Goal: Information Seeking & Learning: Learn about a topic

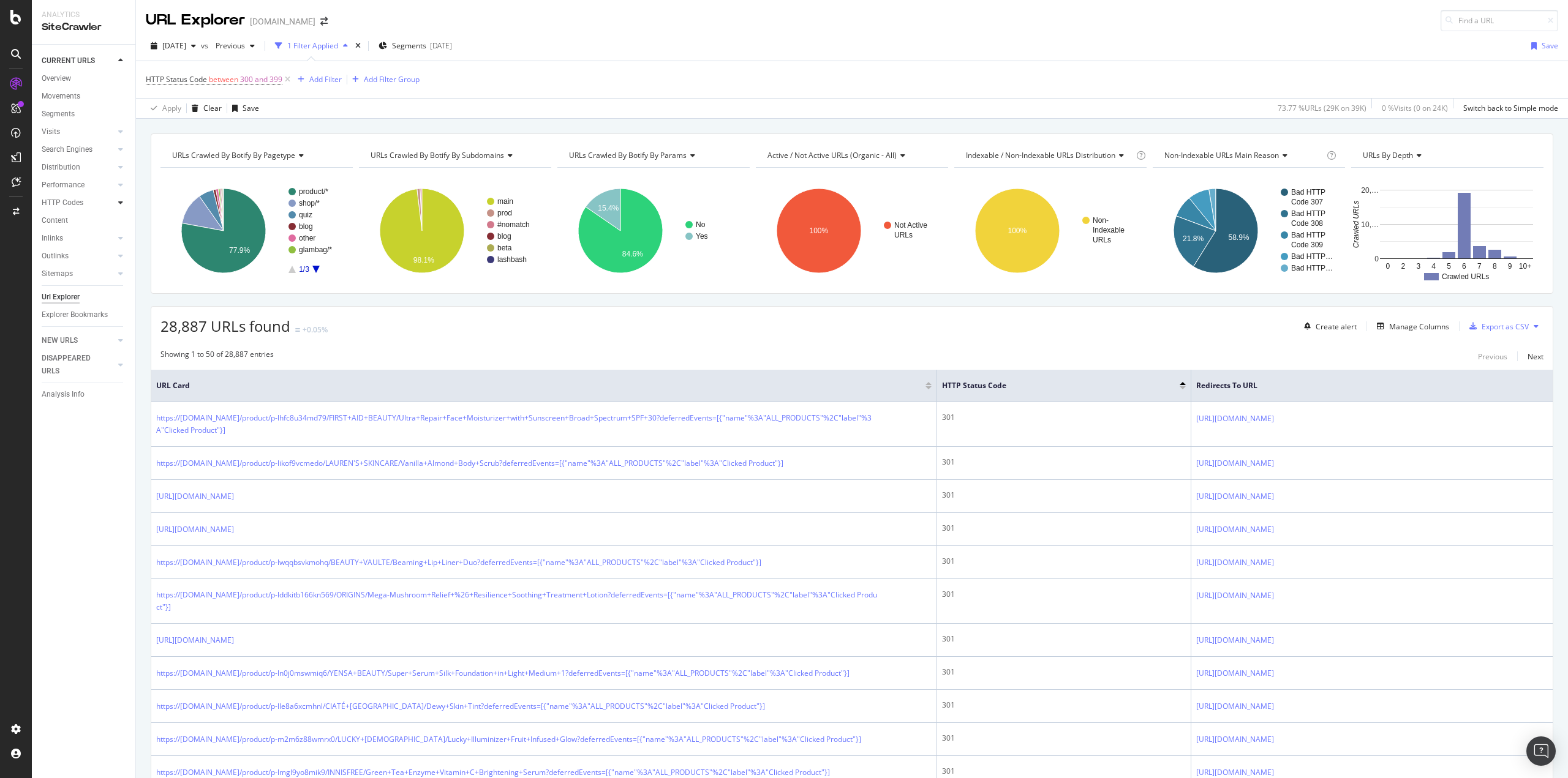
click at [120, 203] on icon at bounding box center [120, 203] width 5 height 7
click at [66, 254] on div "Insights" at bounding box center [61, 256] width 27 height 13
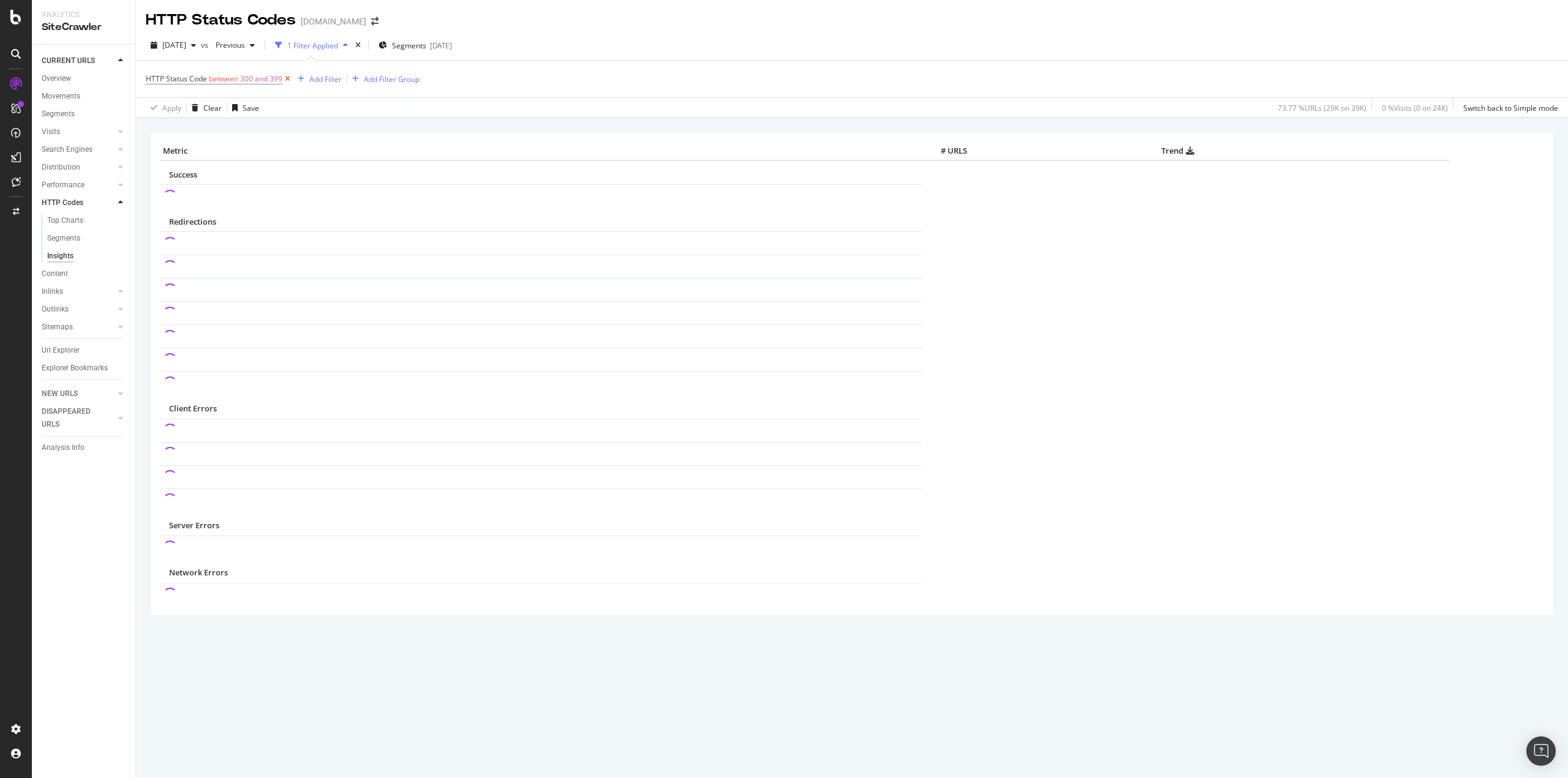
click at [289, 80] on icon at bounding box center [288, 79] width 10 height 13
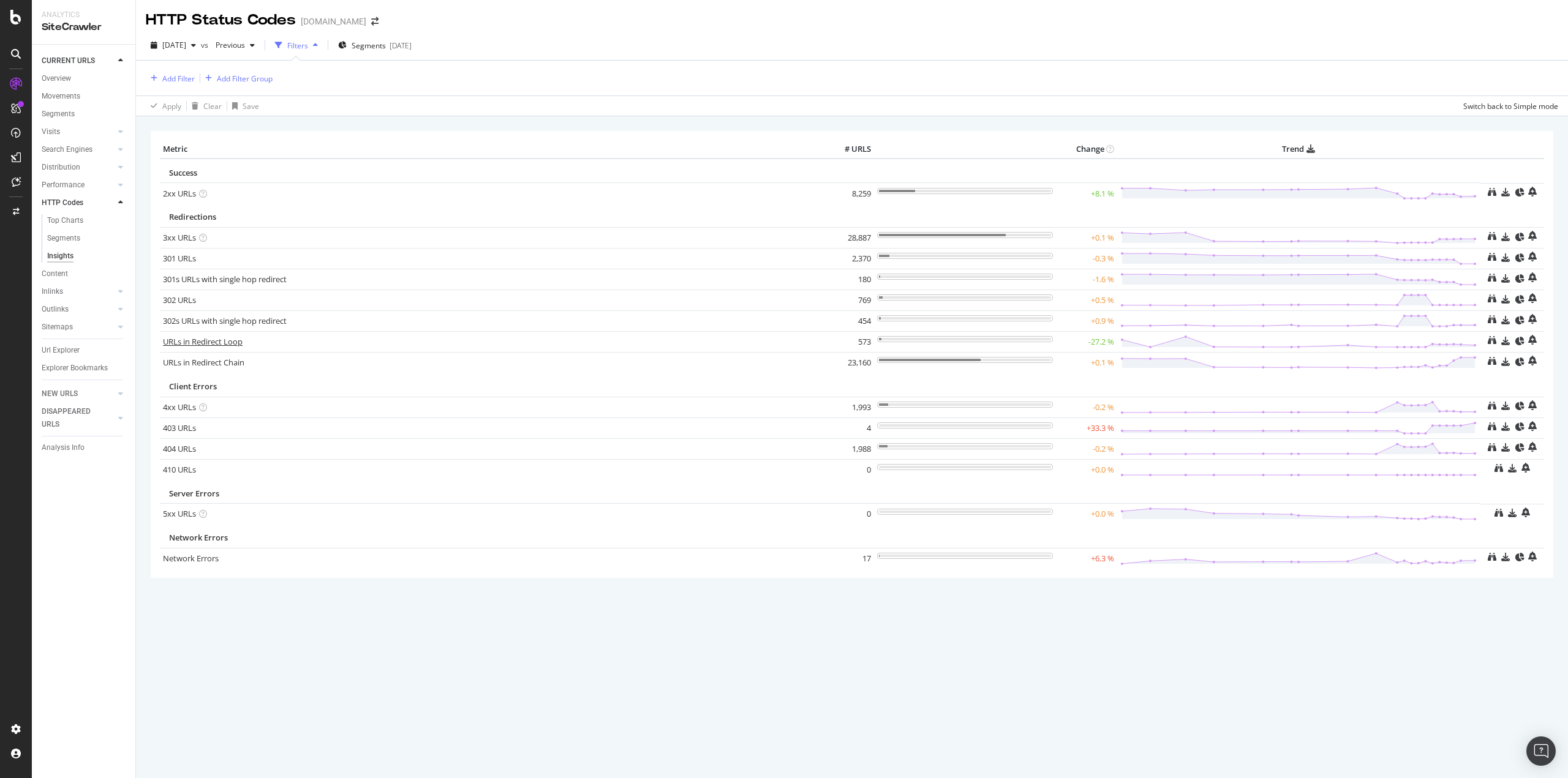
drag, startPoint x: 201, startPoint y: 338, endPoint x: 222, endPoint y: 342, distance: 21.4
click at [201, 338] on link "URLs in Redirect Loop" at bounding box center [203, 341] width 80 height 11
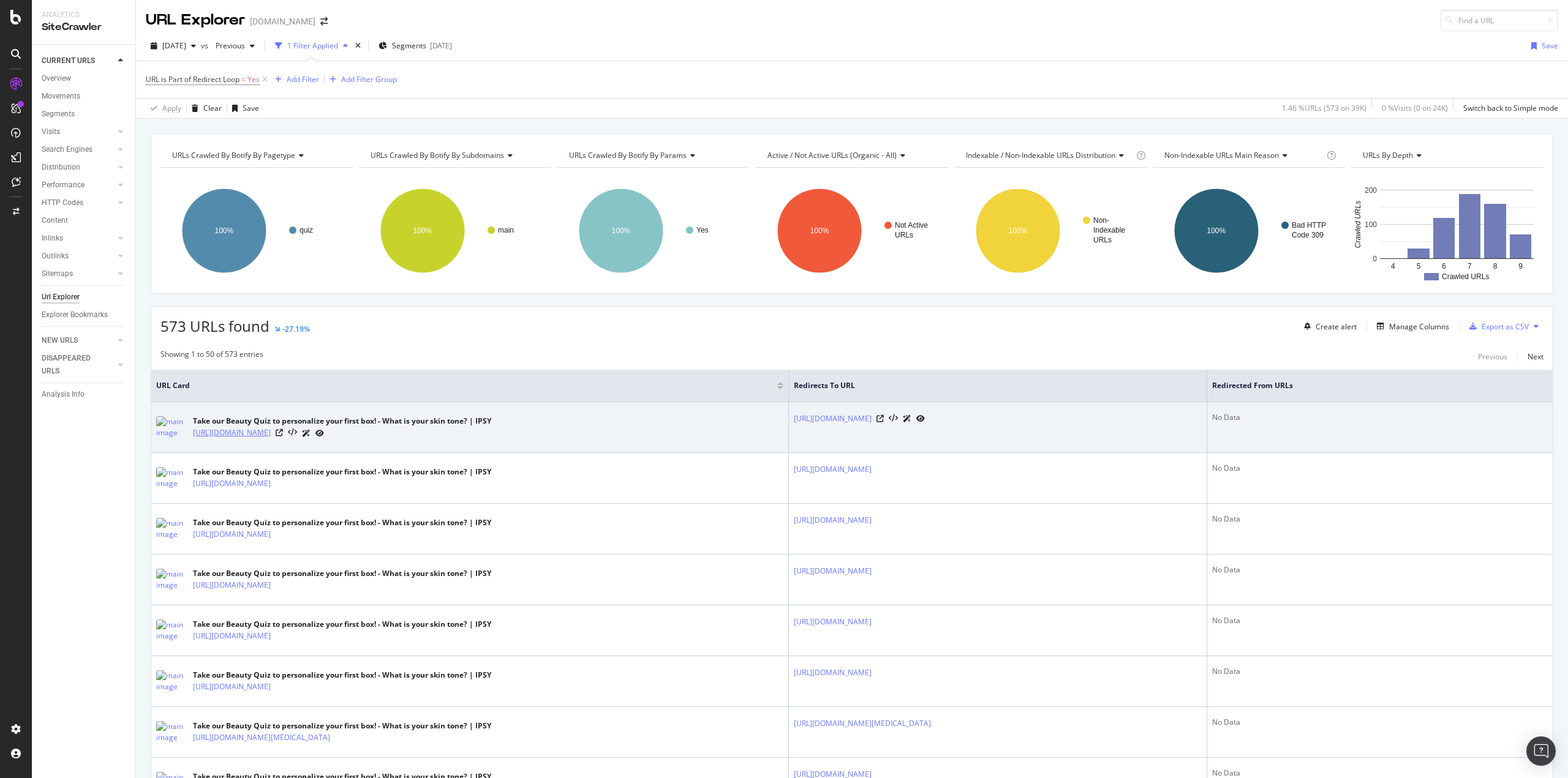
click at [271, 434] on link "https://www.ipsy.com/quiz/take/questions?cid=blog_article_in_article_body_quiz_…" at bounding box center [231, 432] width 77 height 13
click at [283, 436] on icon at bounding box center [279, 433] width 7 height 7
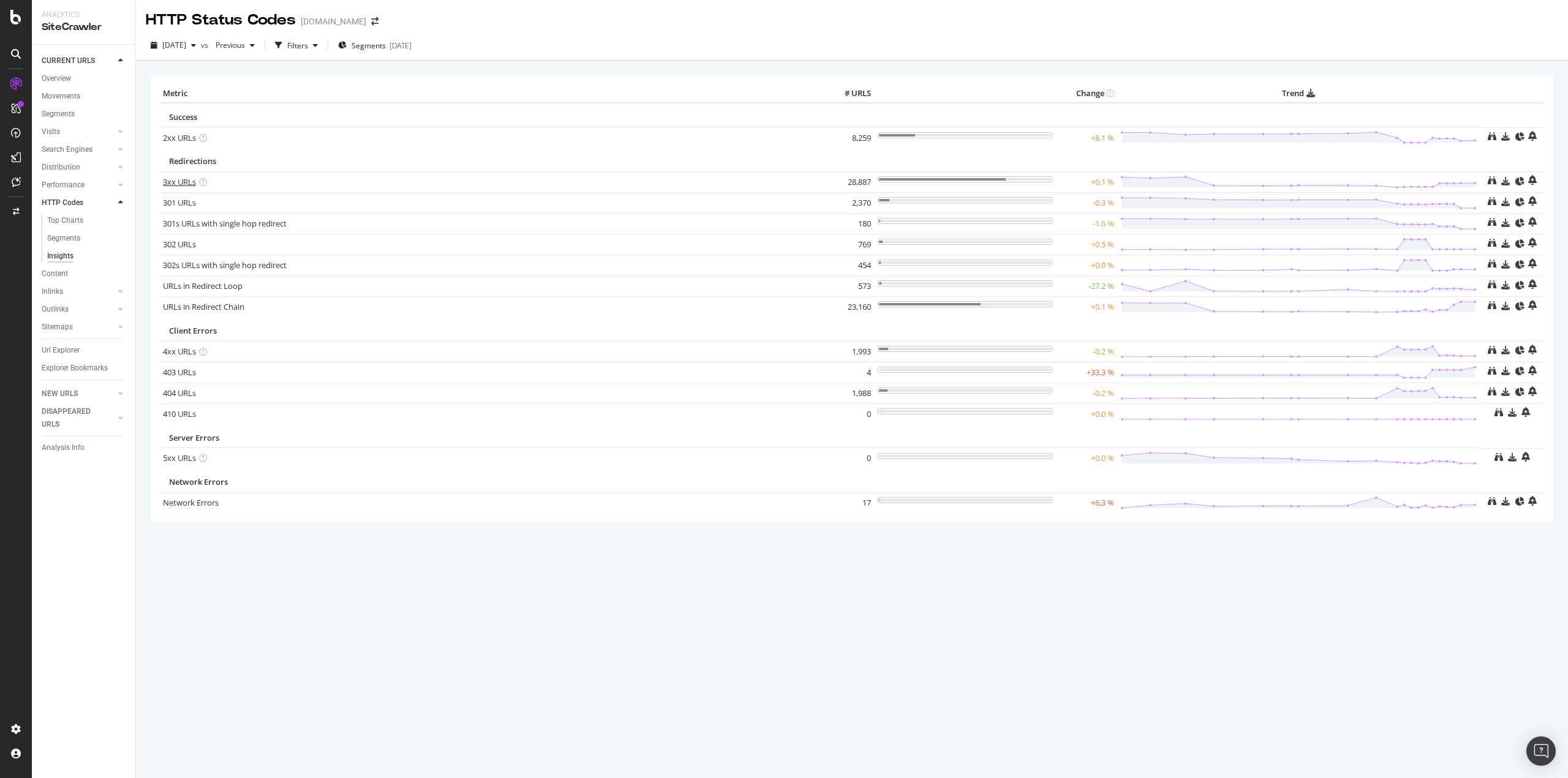
click at [173, 181] on link "3xx URLs" at bounding box center [179, 181] width 33 height 11
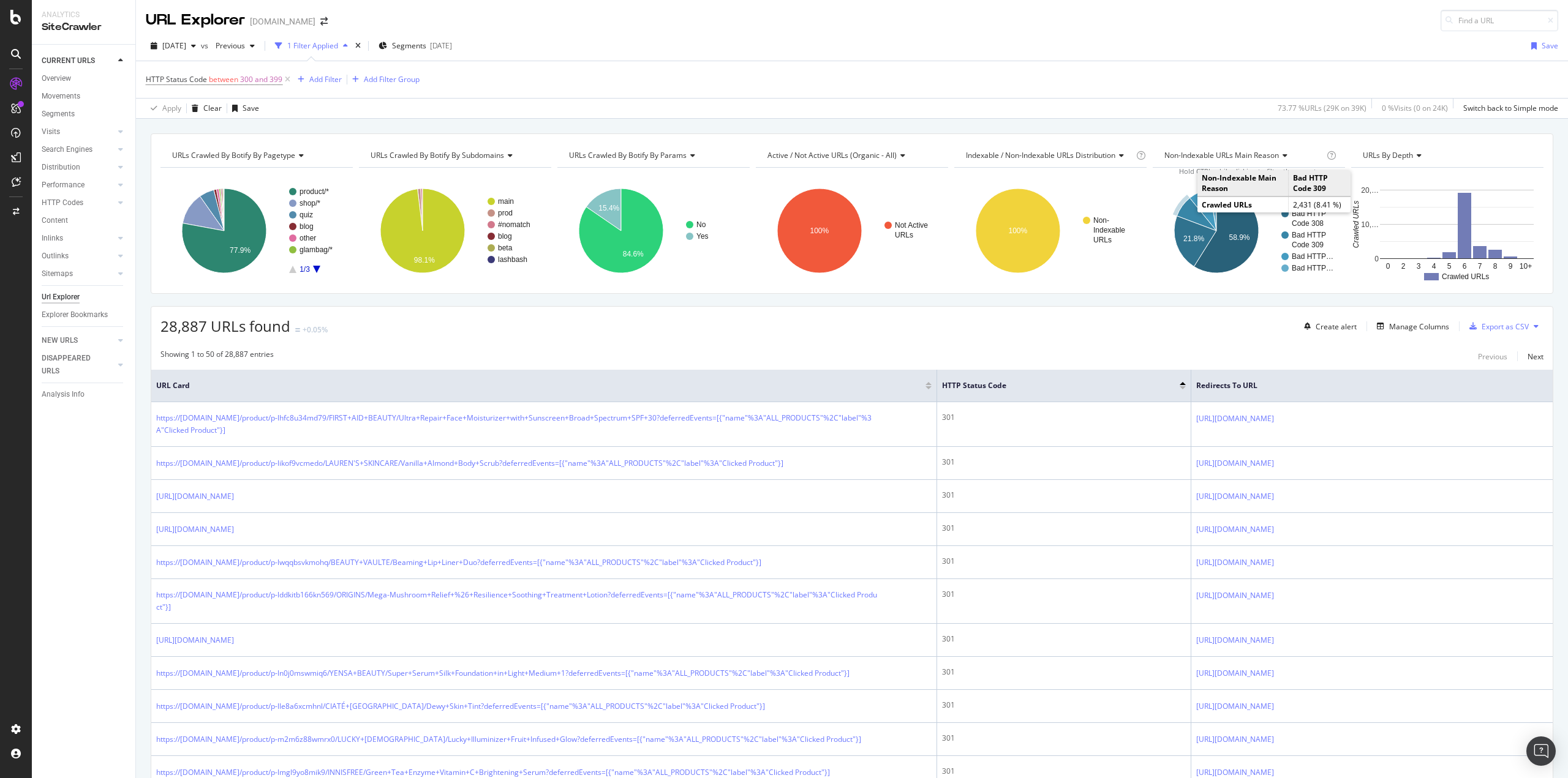
click at [1179, 211] on icon "A chart." at bounding box center [1196, 214] width 40 height 33
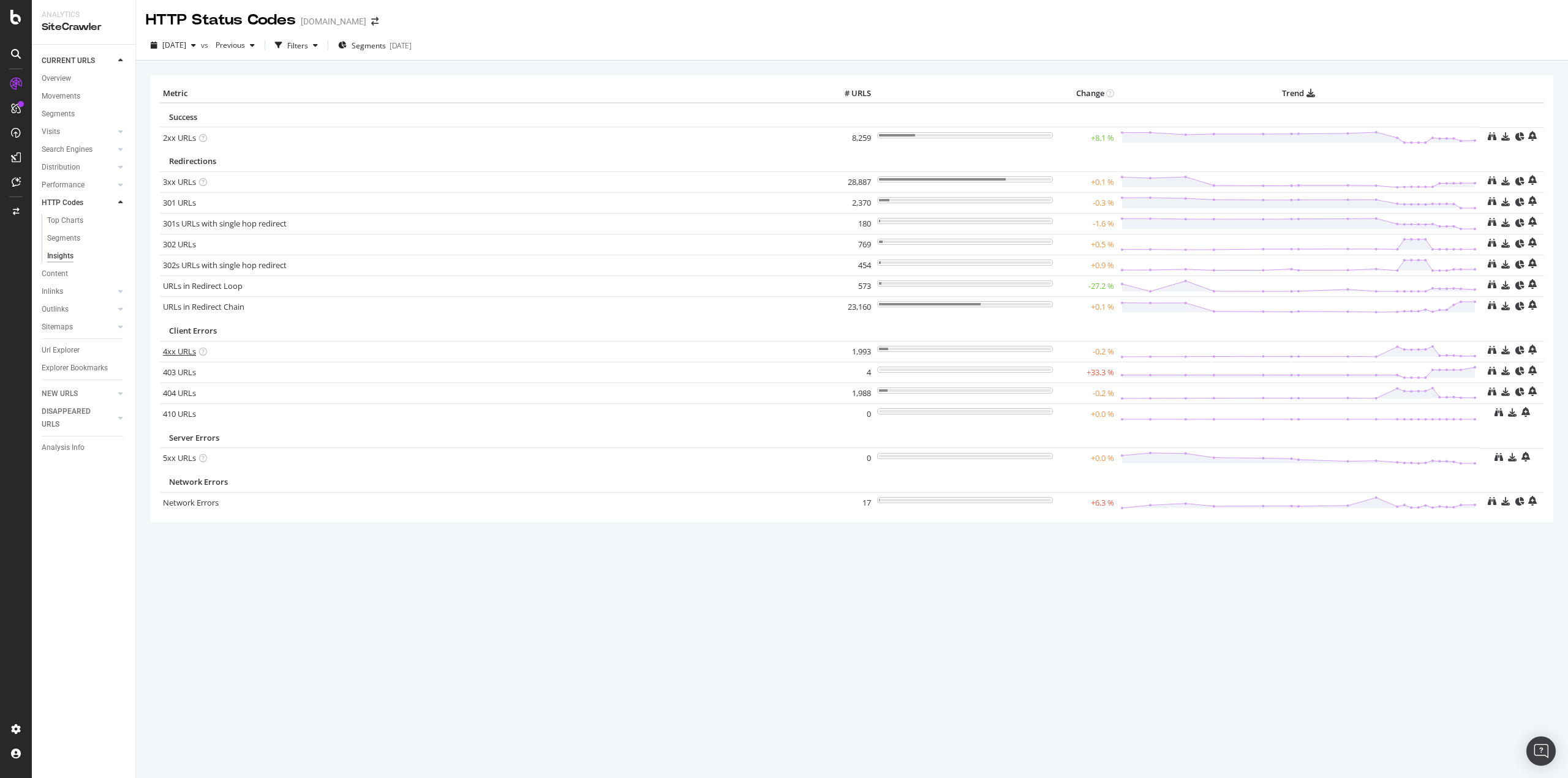
click at [171, 350] on link "4xx URLs" at bounding box center [179, 351] width 33 height 11
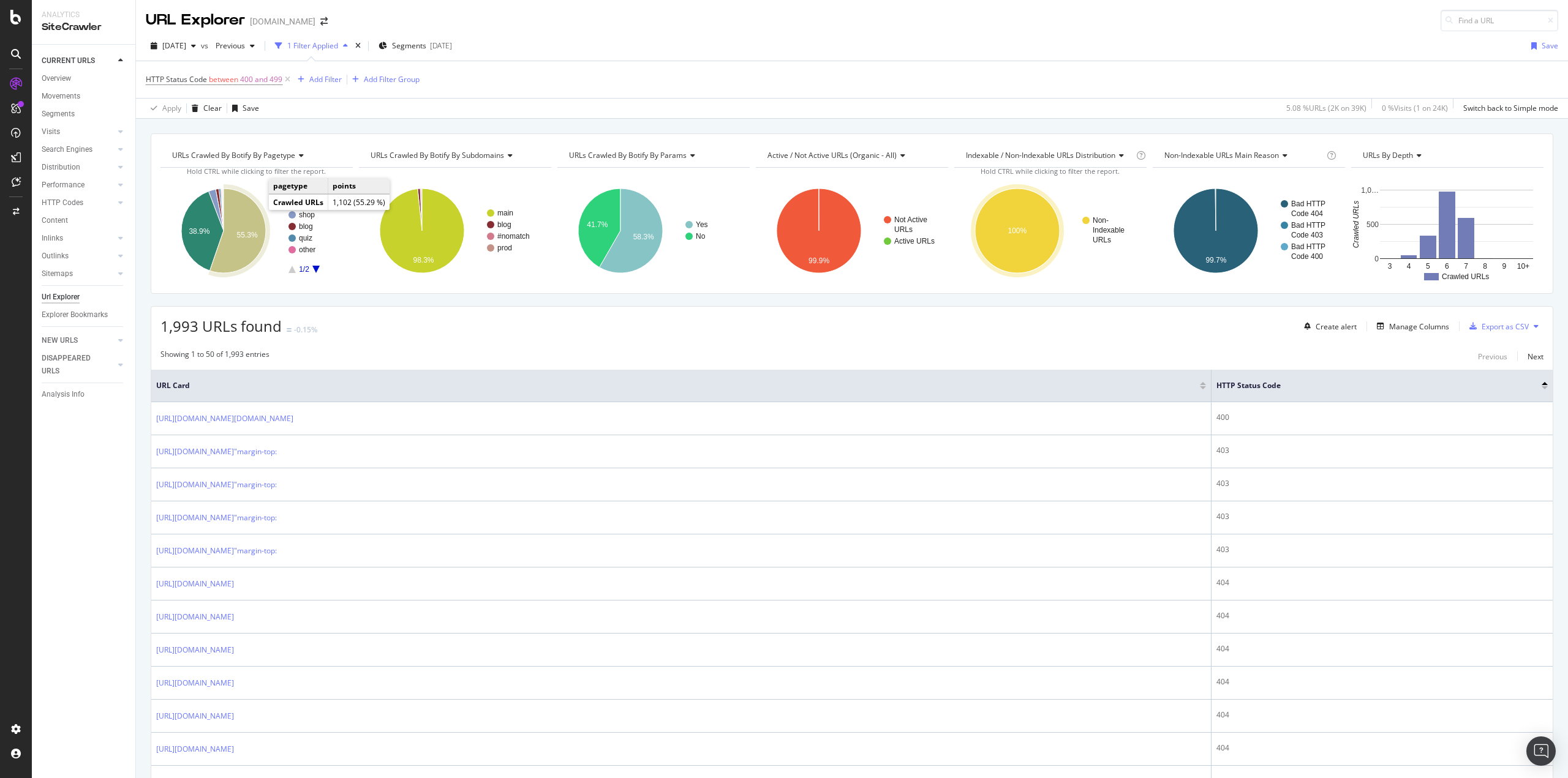
click at [257, 209] on icon "A chart." at bounding box center [238, 231] width 56 height 85
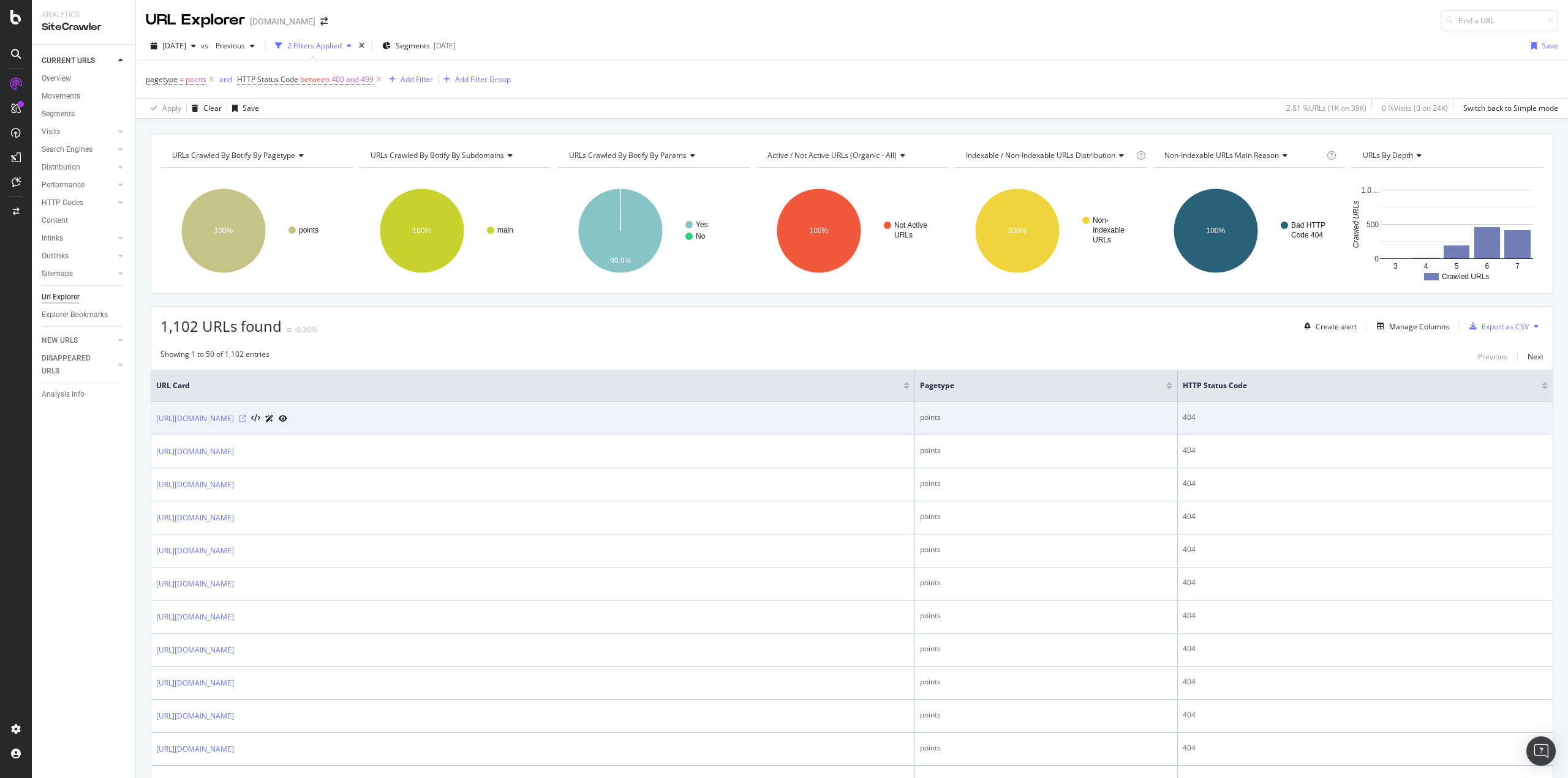
click at [246, 419] on icon at bounding box center [243, 419] width 7 height 7
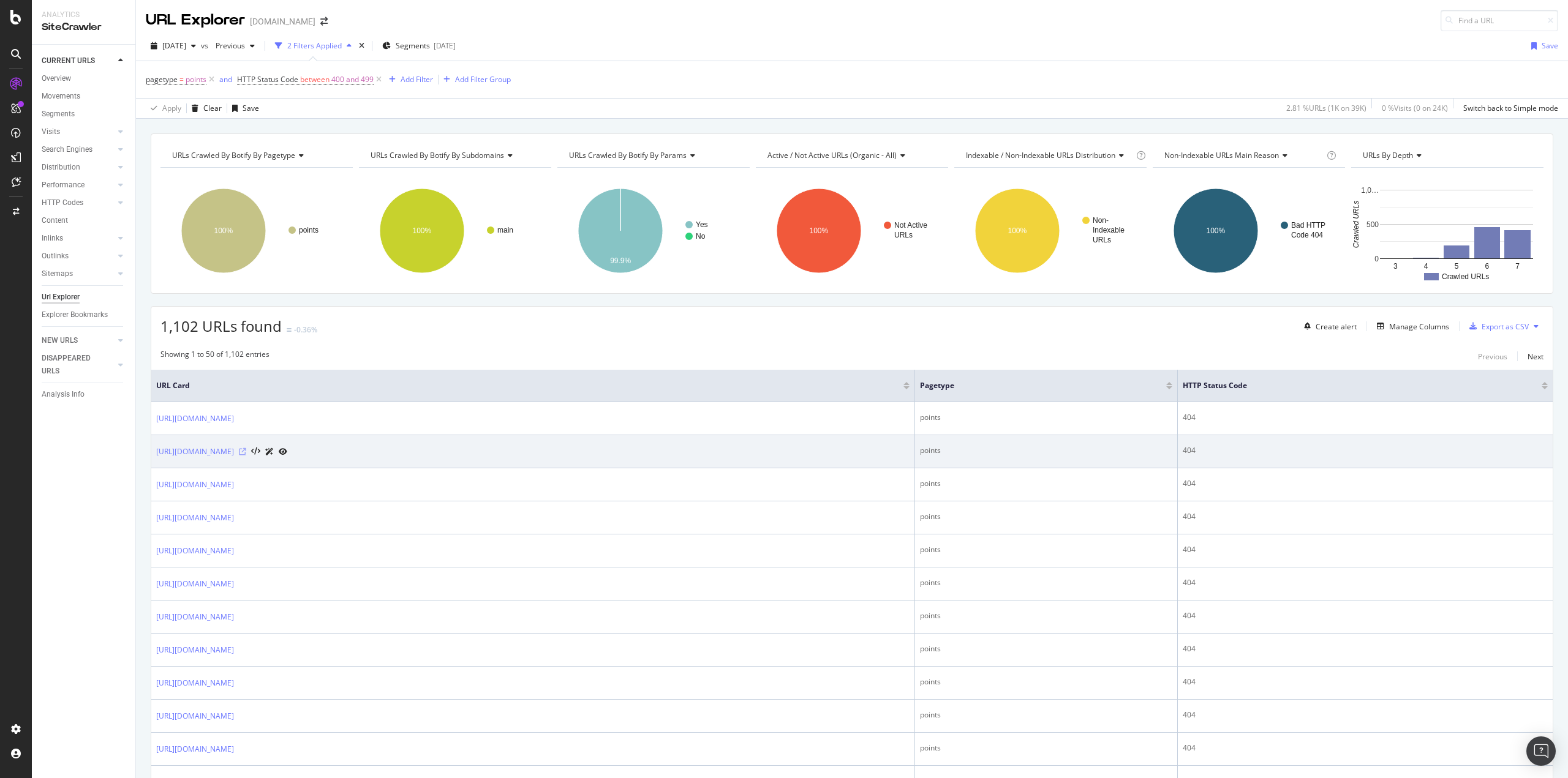
click at [246, 453] on icon at bounding box center [243, 452] width 7 height 7
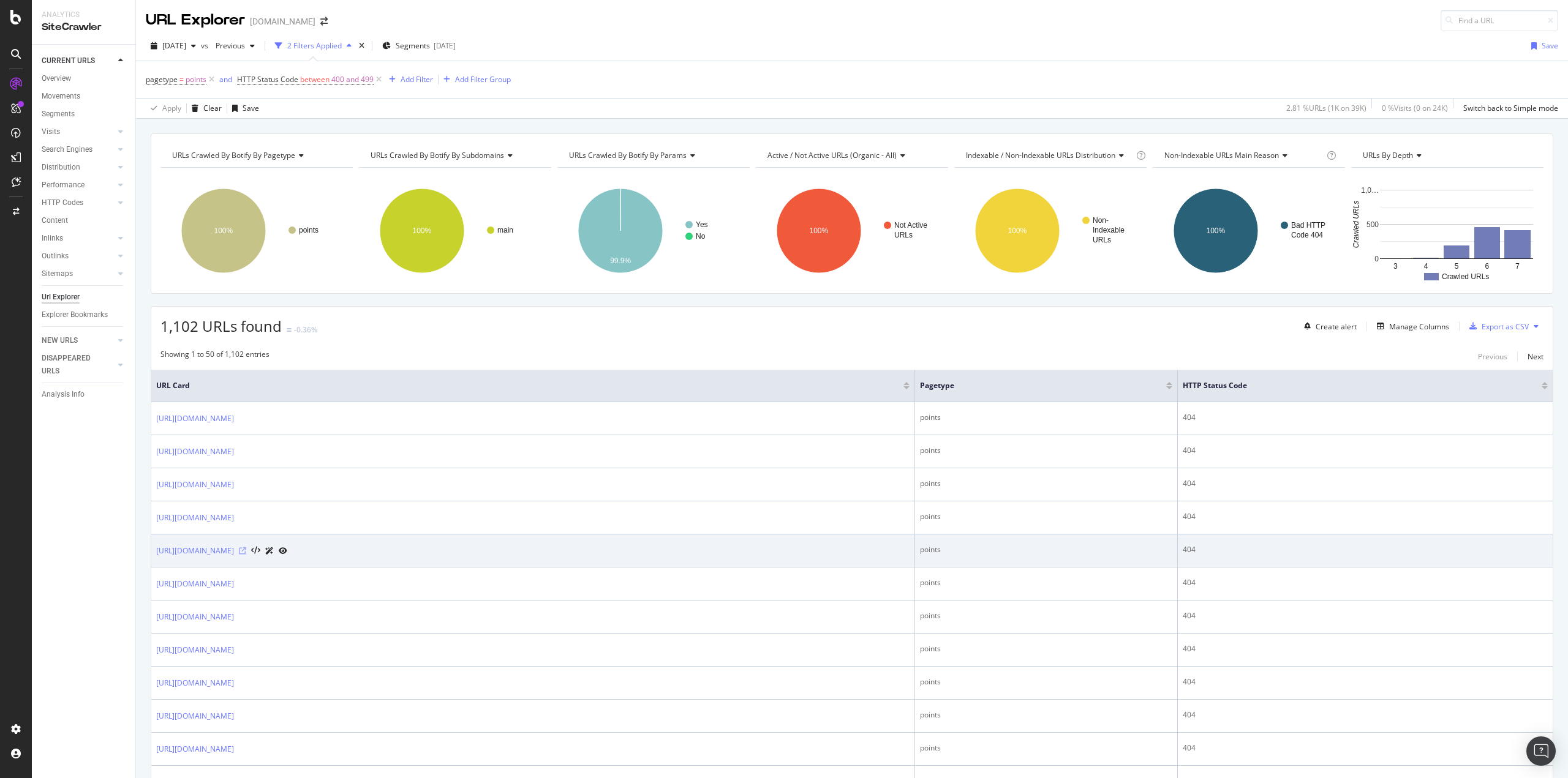
click at [246, 552] on icon at bounding box center [243, 551] width 7 height 7
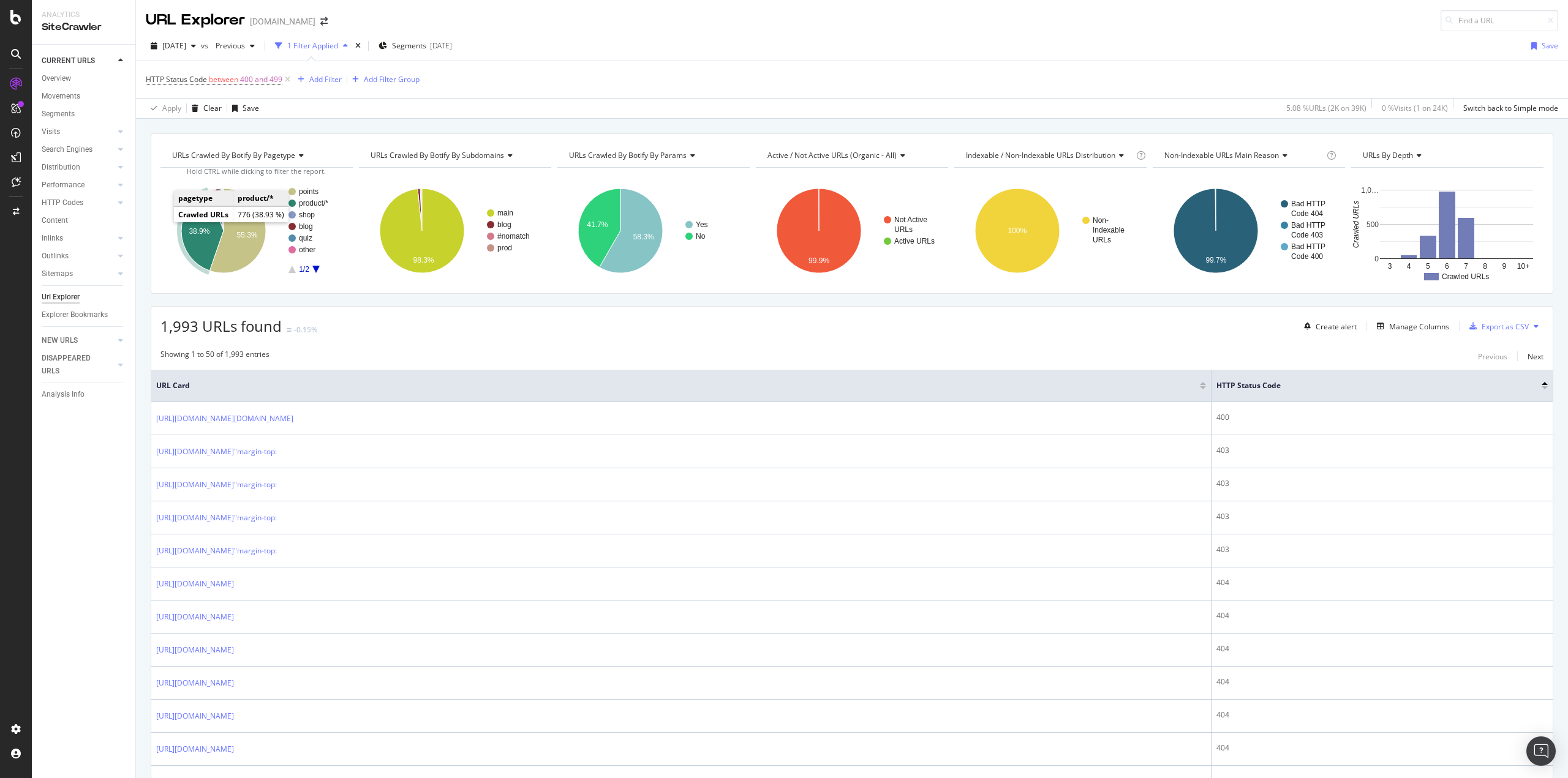
click at [200, 235] on text "38.9%" at bounding box center [199, 232] width 21 height 9
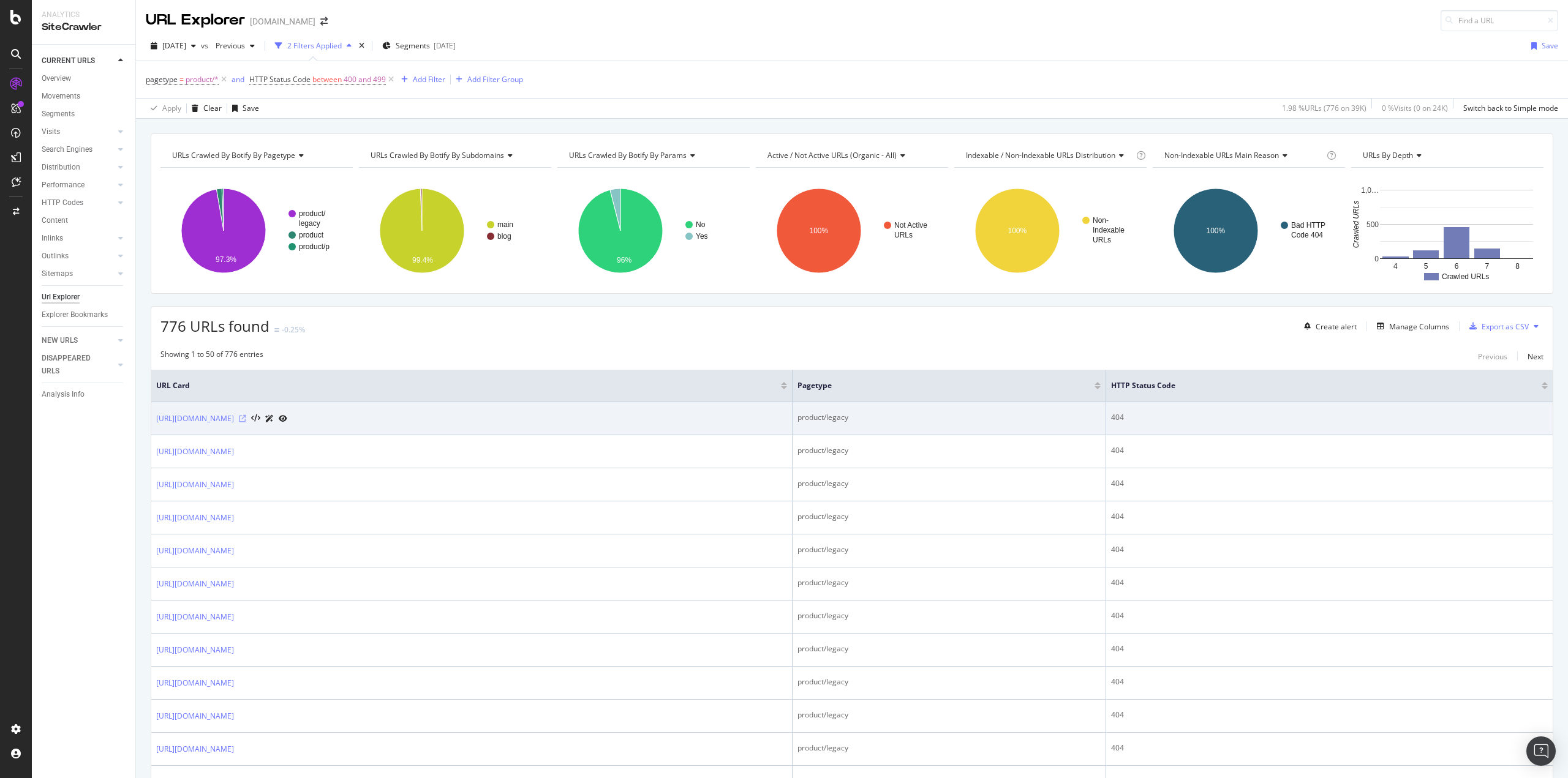
click at [246, 420] on icon at bounding box center [243, 419] width 7 height 7
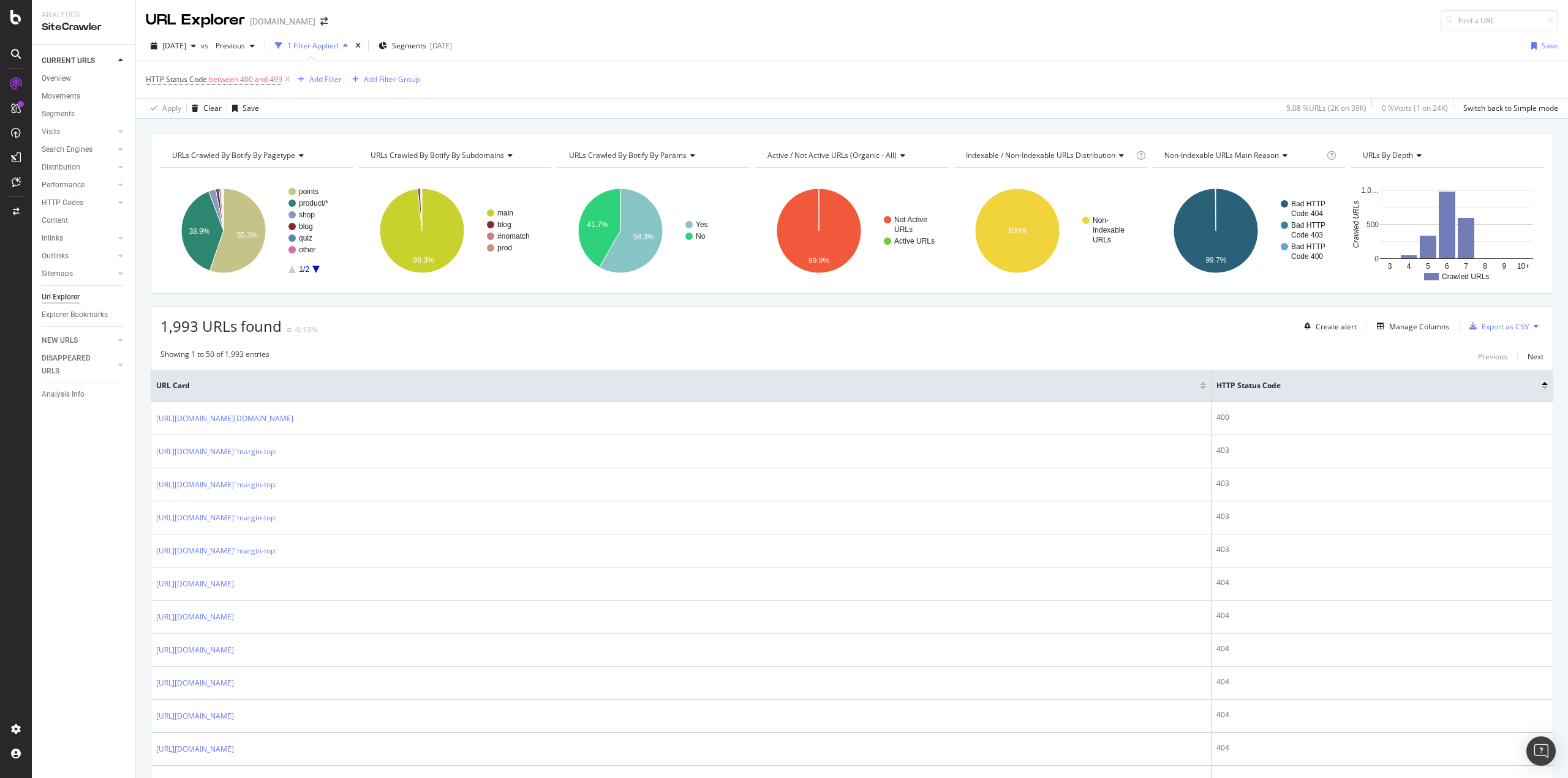
click at [316, 268] on icon "A chart." at bounding box center [316, 269] width 7 height 7
click at [291, 271] on icon "A chart." at bounding box center [292, 269] width 7 height 7
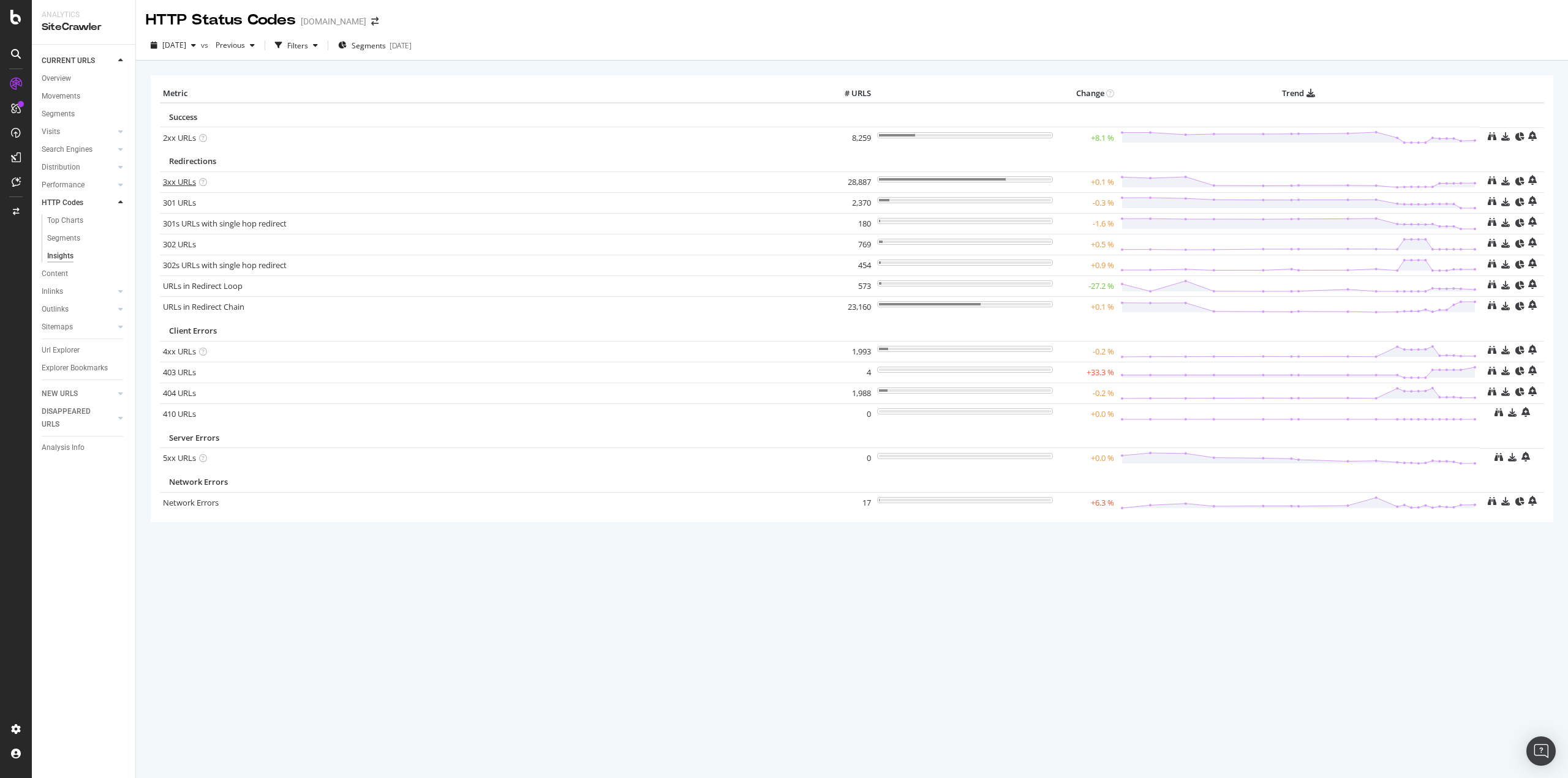
click at [181, 183] on link "3xx URLs" at bounding box center [179, 181] width 33 height 11
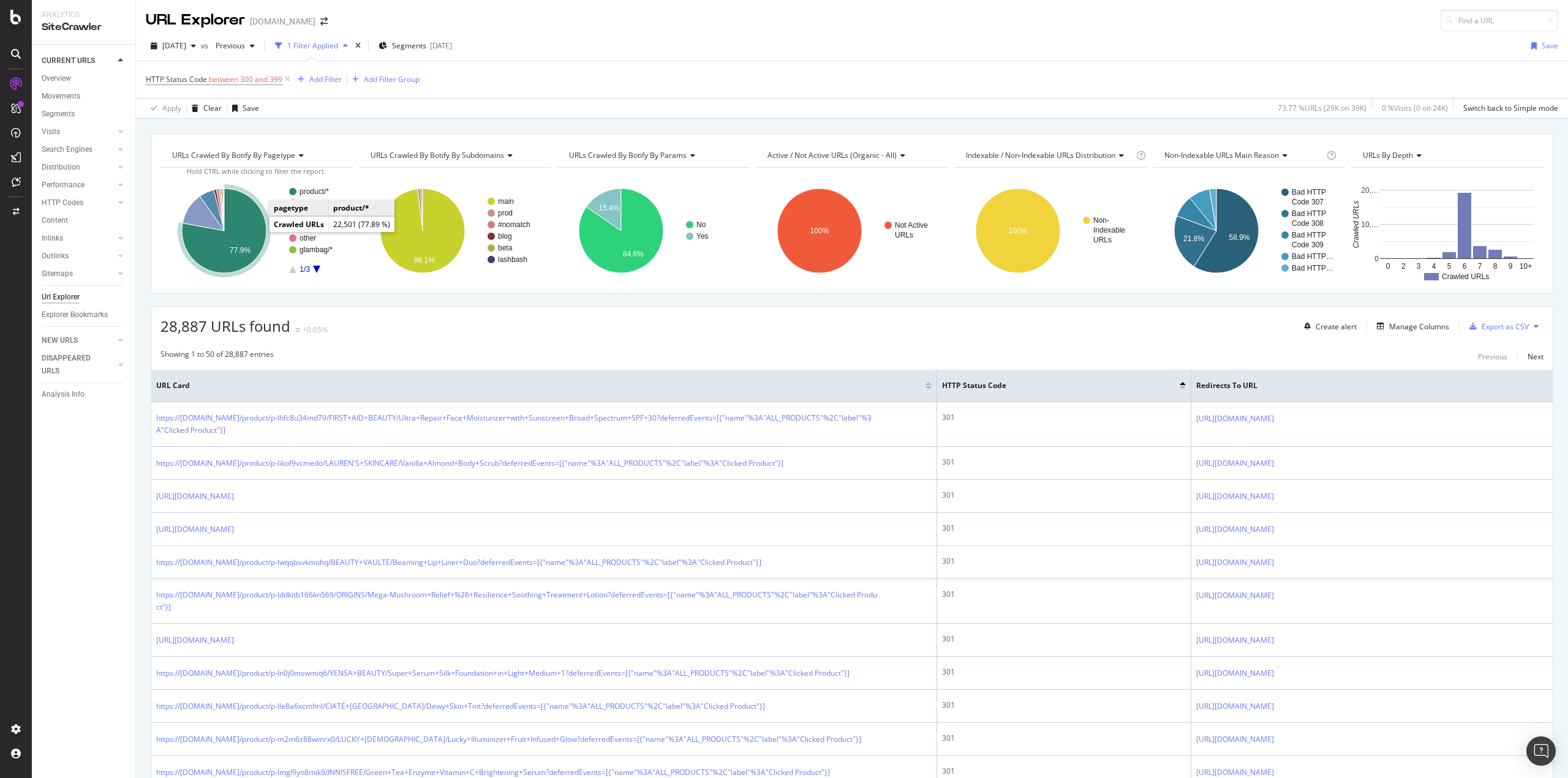
click at [249, 223] on icon "A chart." at bounding box center [224, 231] width 85 height 85
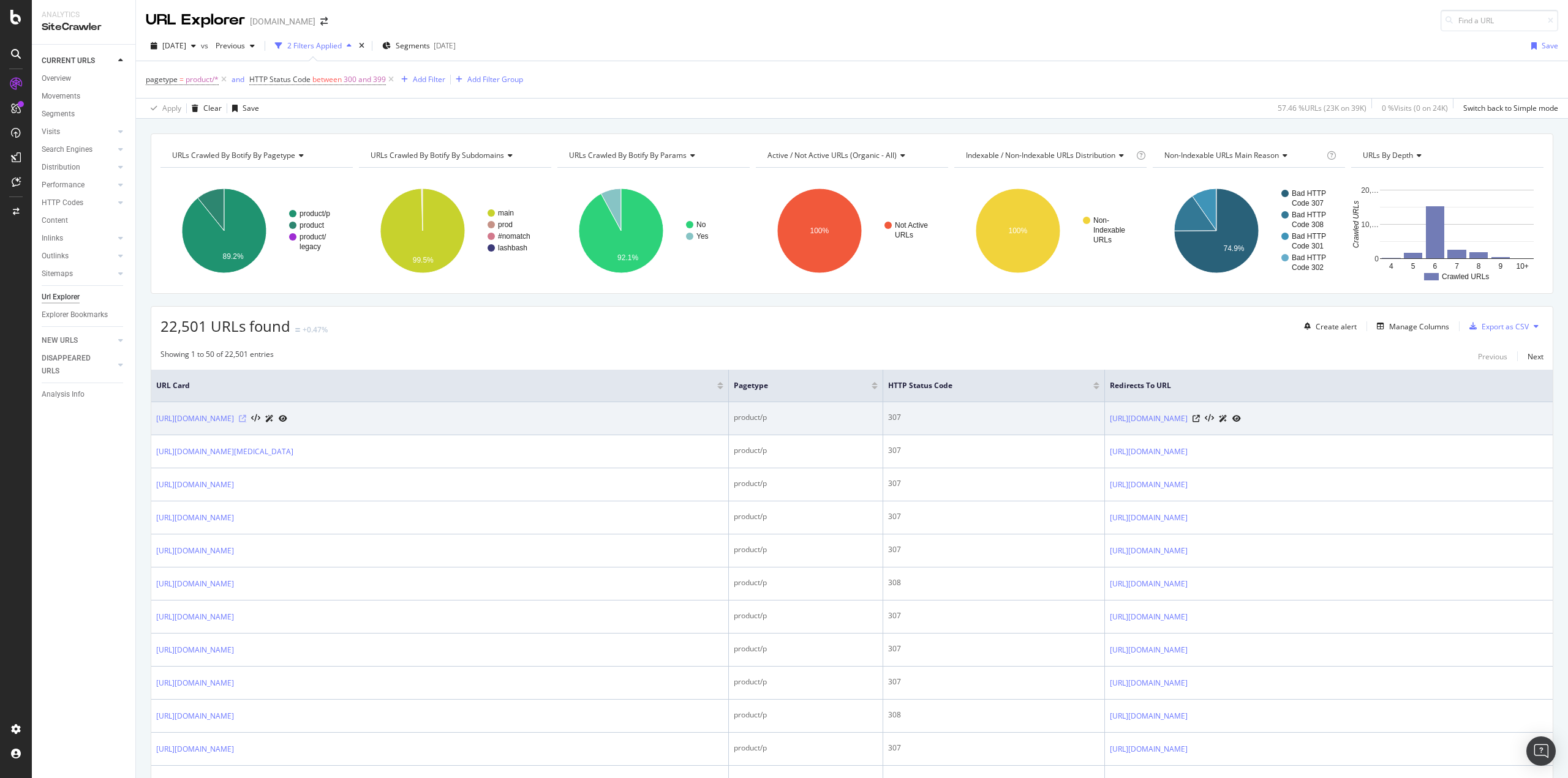
click at [246, 418] on icon at bounding box center [243, 419] width 7 height 7
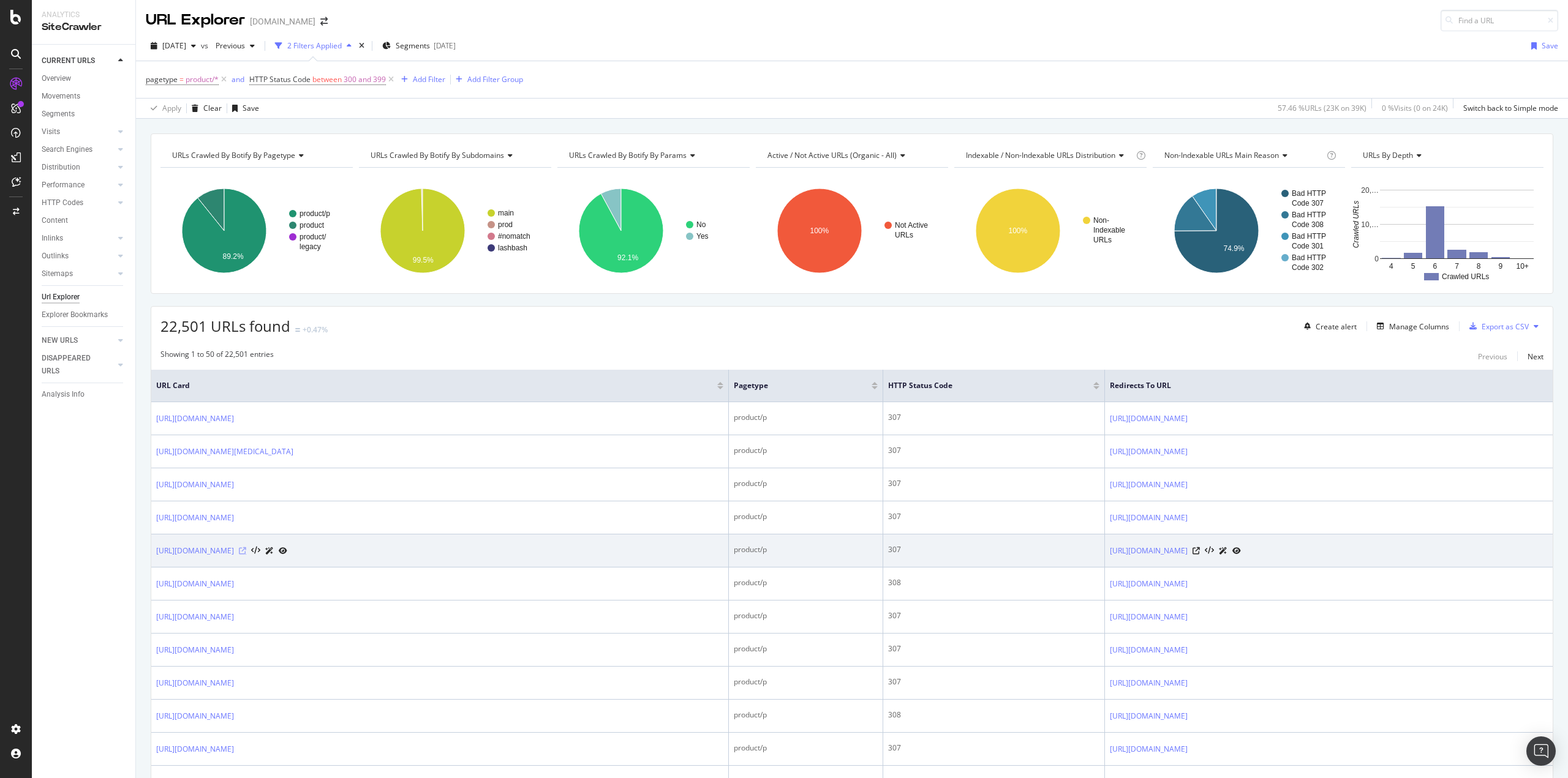
click at [246, 552] on icon at bounding box center [243, 551] width 7 height 7
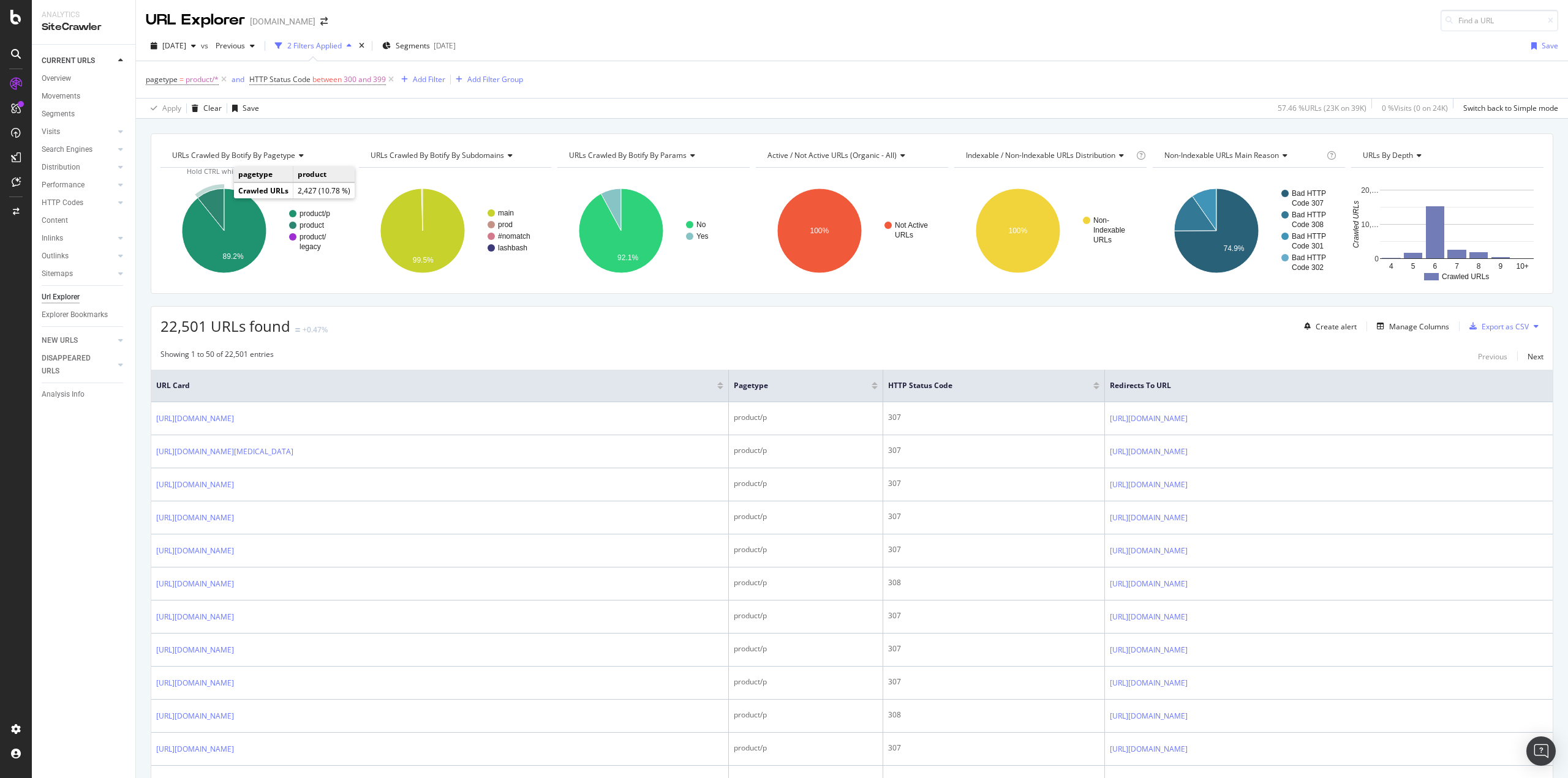
click at [218, 201] on icon "A chart." at bounding box center [211, 209] width 27 height 42
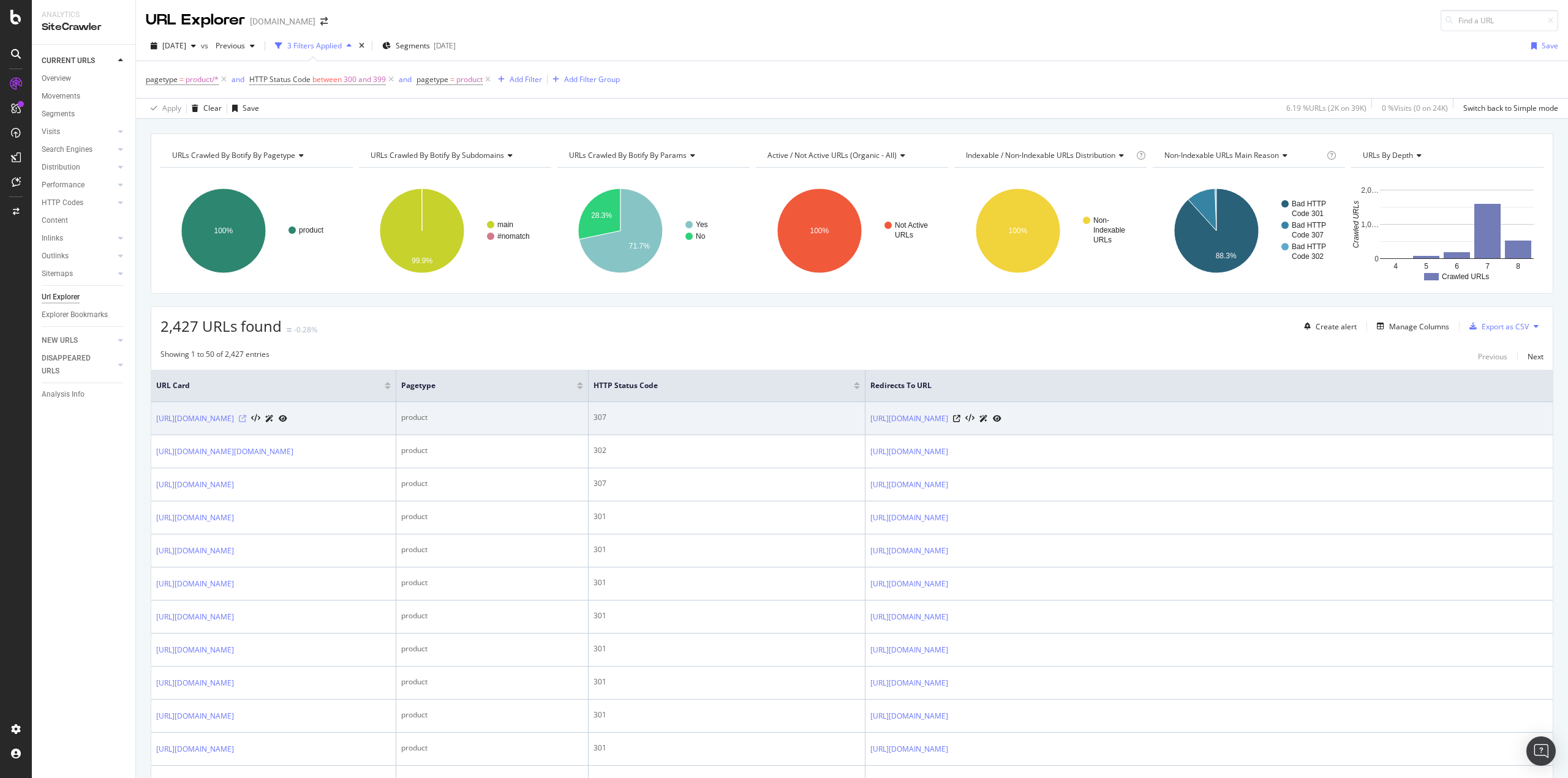
click at [246, 420] on icon at bounding box center [243, 419] width 7 height 7
click at [960, 420] on icon at bounding box center [956, 419] width 7 height 7
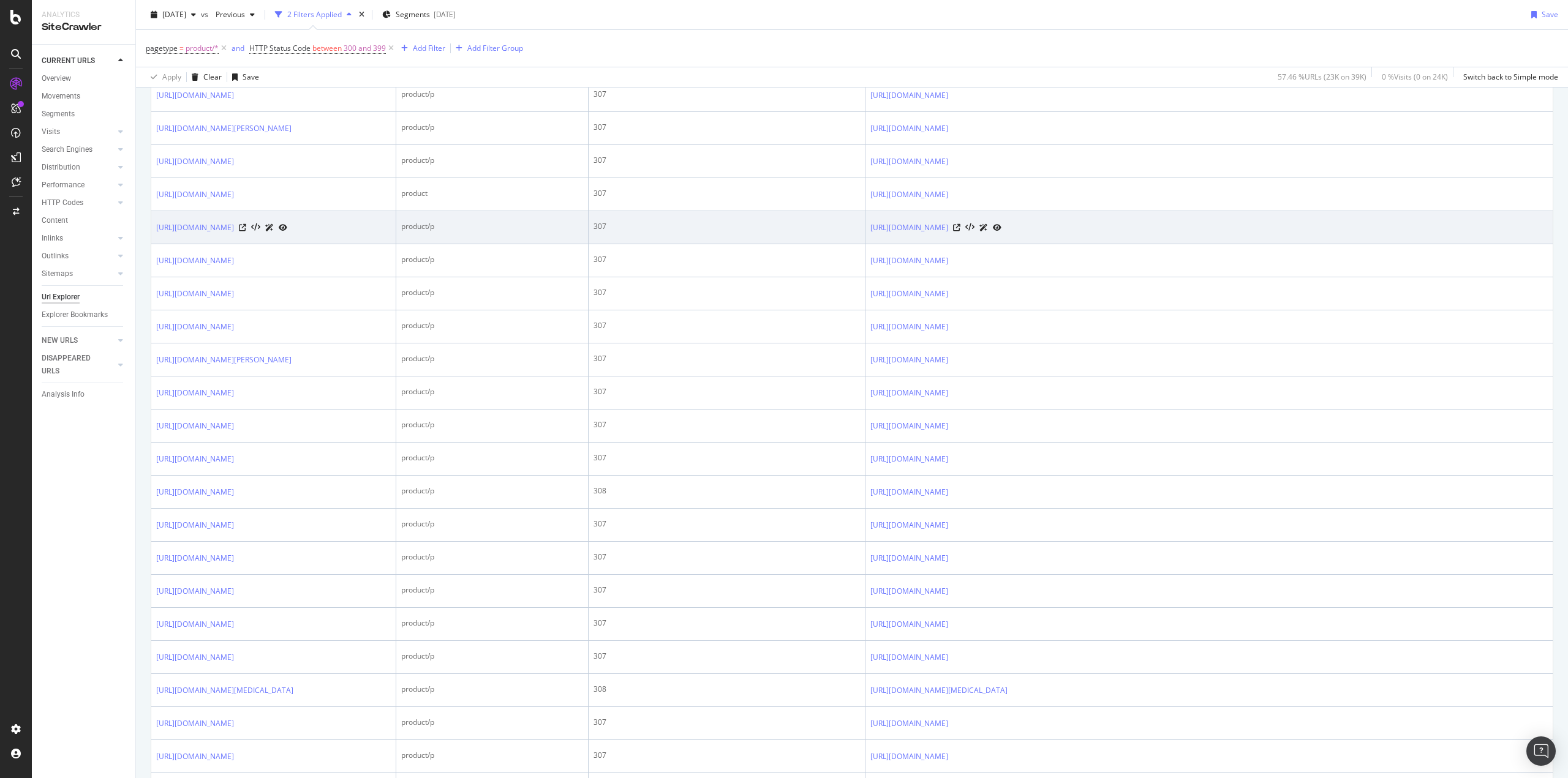
scroll to position [1408, 0]
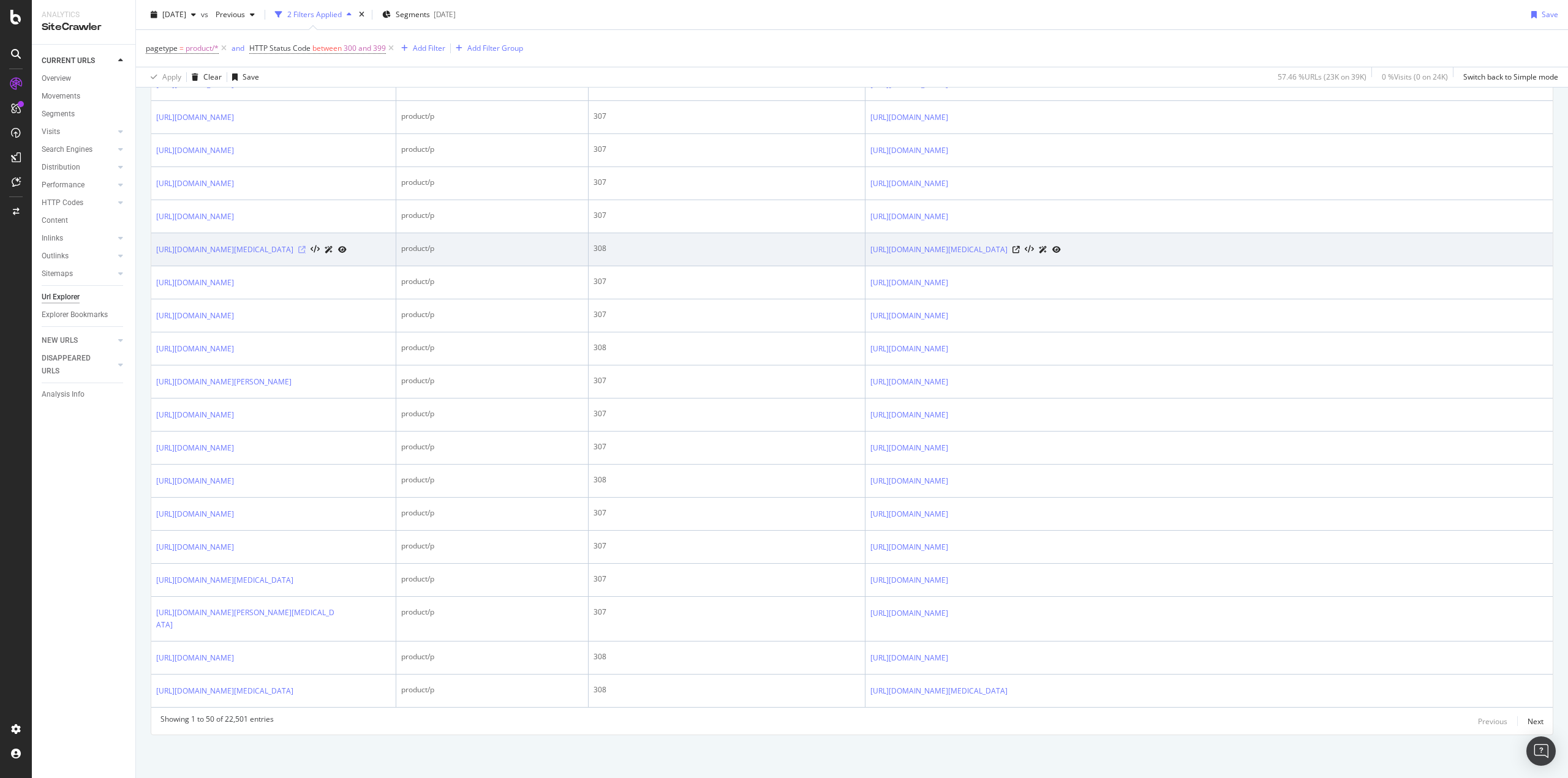
click at [305, 254] on icon at bounding box center [302, 250] width 7 height 7
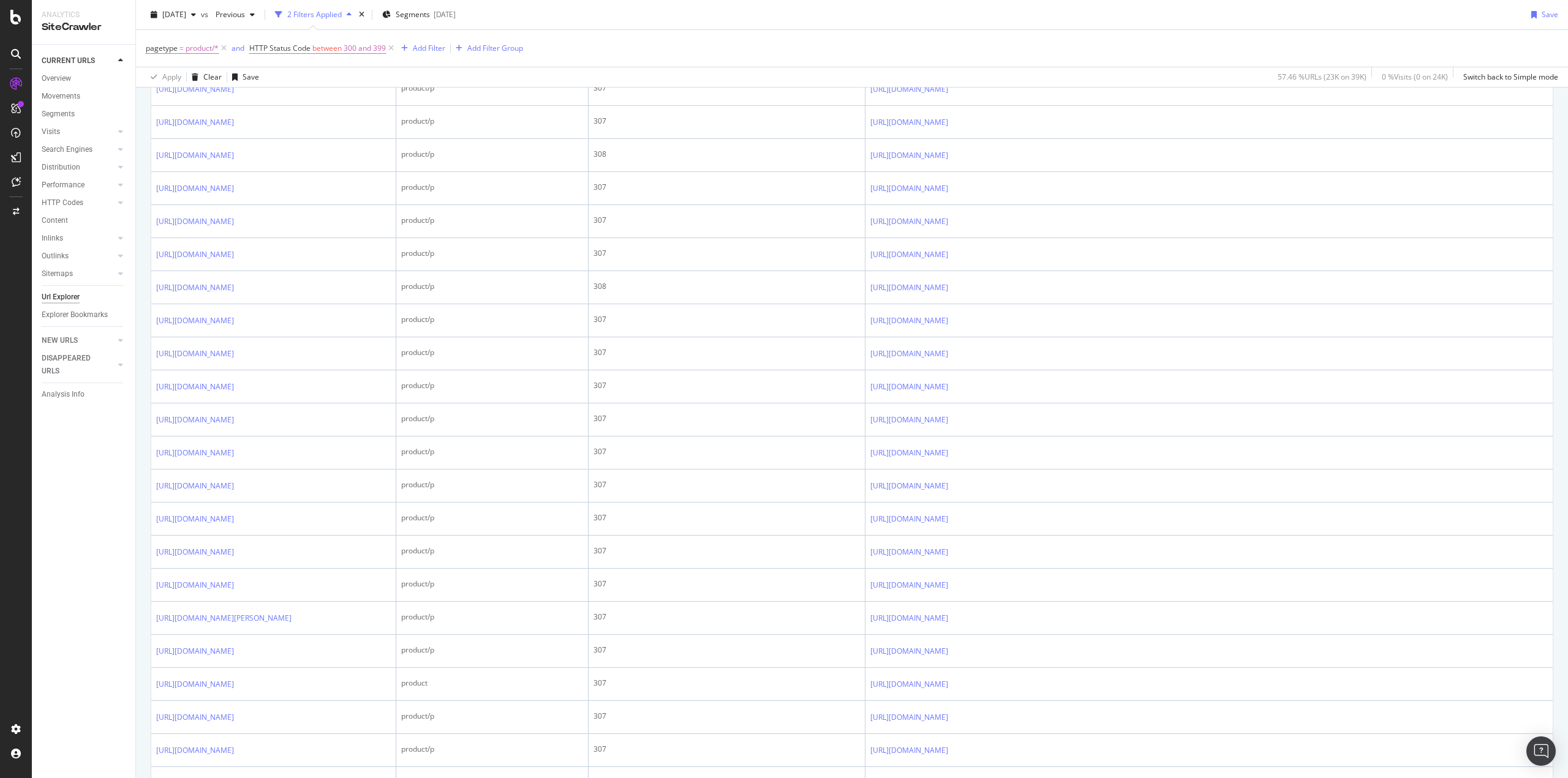
scroll to position [0, 0]
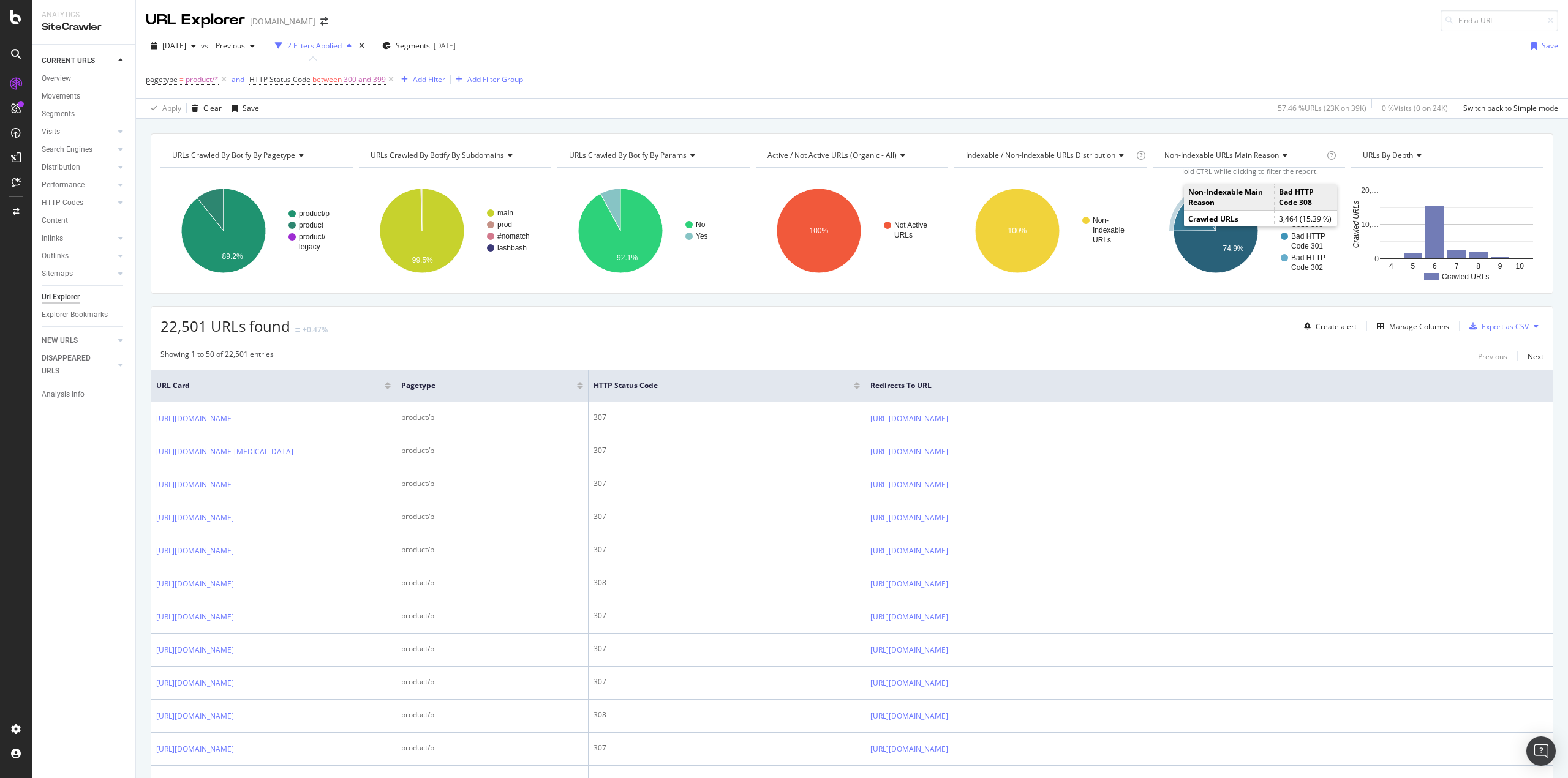
click at [1178, 217] on icon "A chart." at bounding box center [1194, 213] width 42 height 35
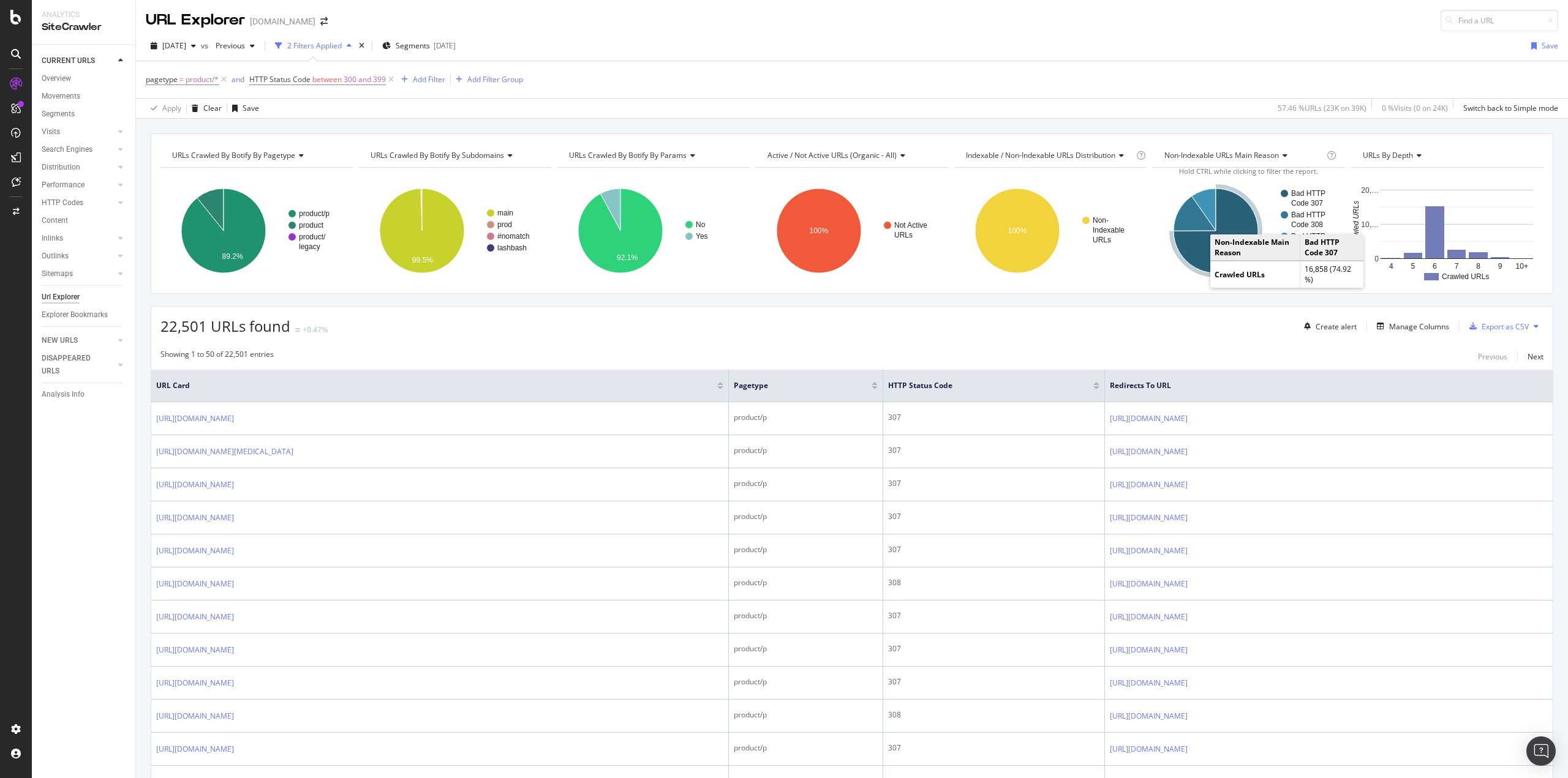
click at [1199, 261] on icon "A chart." at bounding box center [1215, 231] width 85 height 85
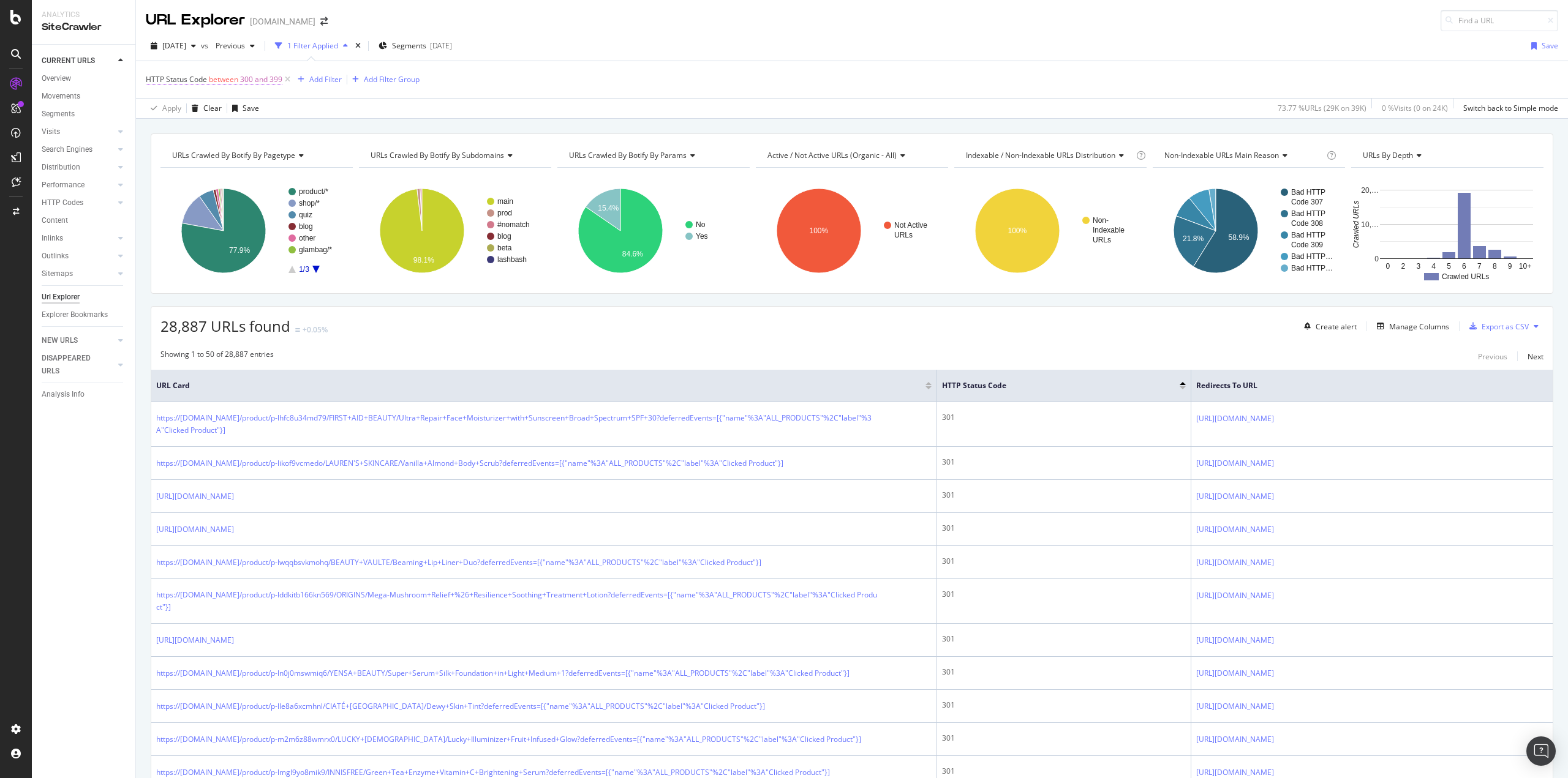
click at [232, 81] on span "between" at bounding box center [224, 79] width 30 height 10
click at [190, 128] on icon at bounding box center [191, 128] width 9 height 7
click at [190, 151] on span "Equal to" at bounding box center [176, 153] width 27 height 10
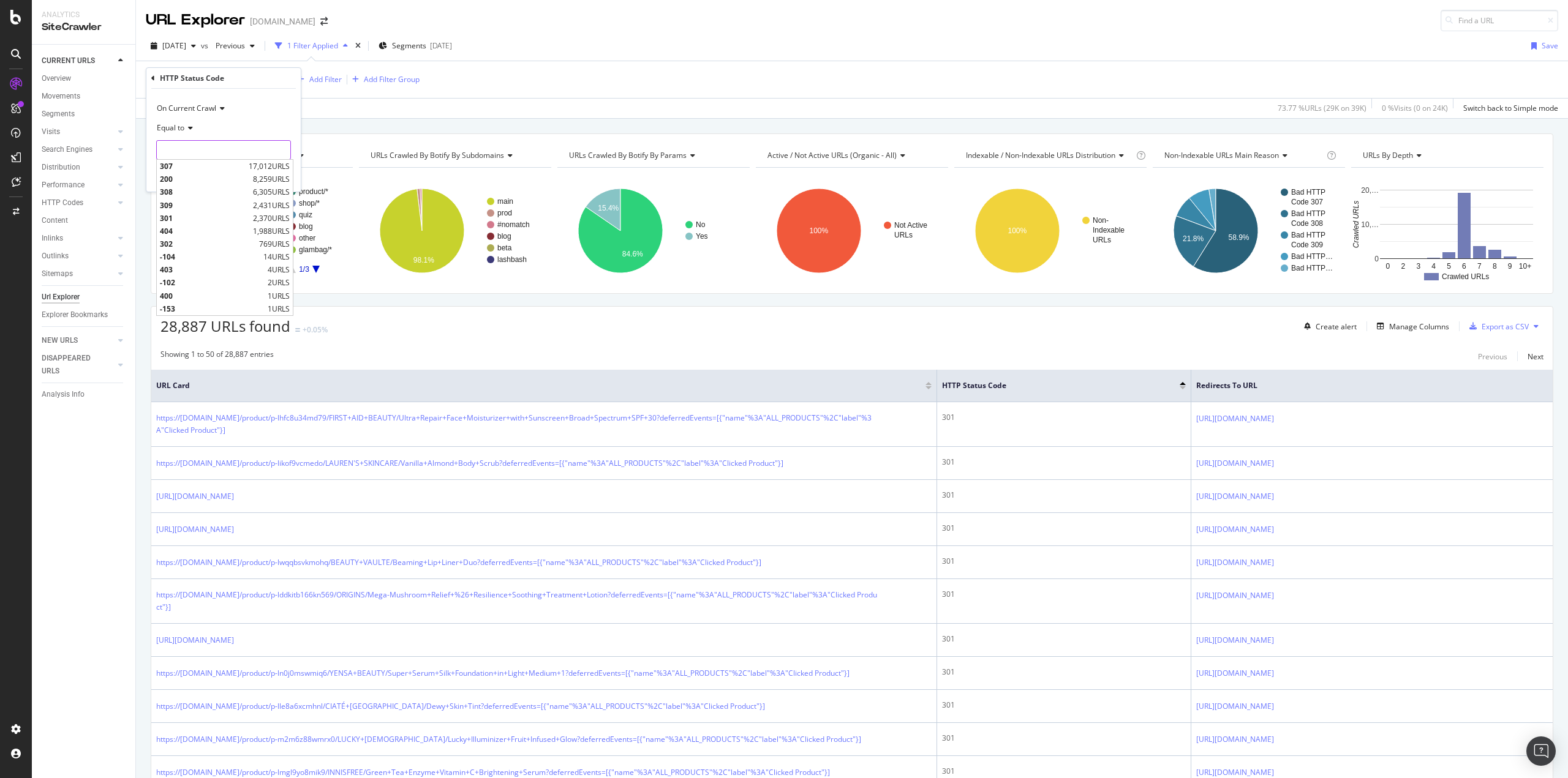
click at [190, 153] on input "number" at bounding box center [224, 150] width 135 height 20
type input "308"
click at [190, 171] on span "308" at bounding box center [205, 166] width 90 height 10
click at [279, 179] on div "Apply" at bounding box center [281, 176] width 19 height 10
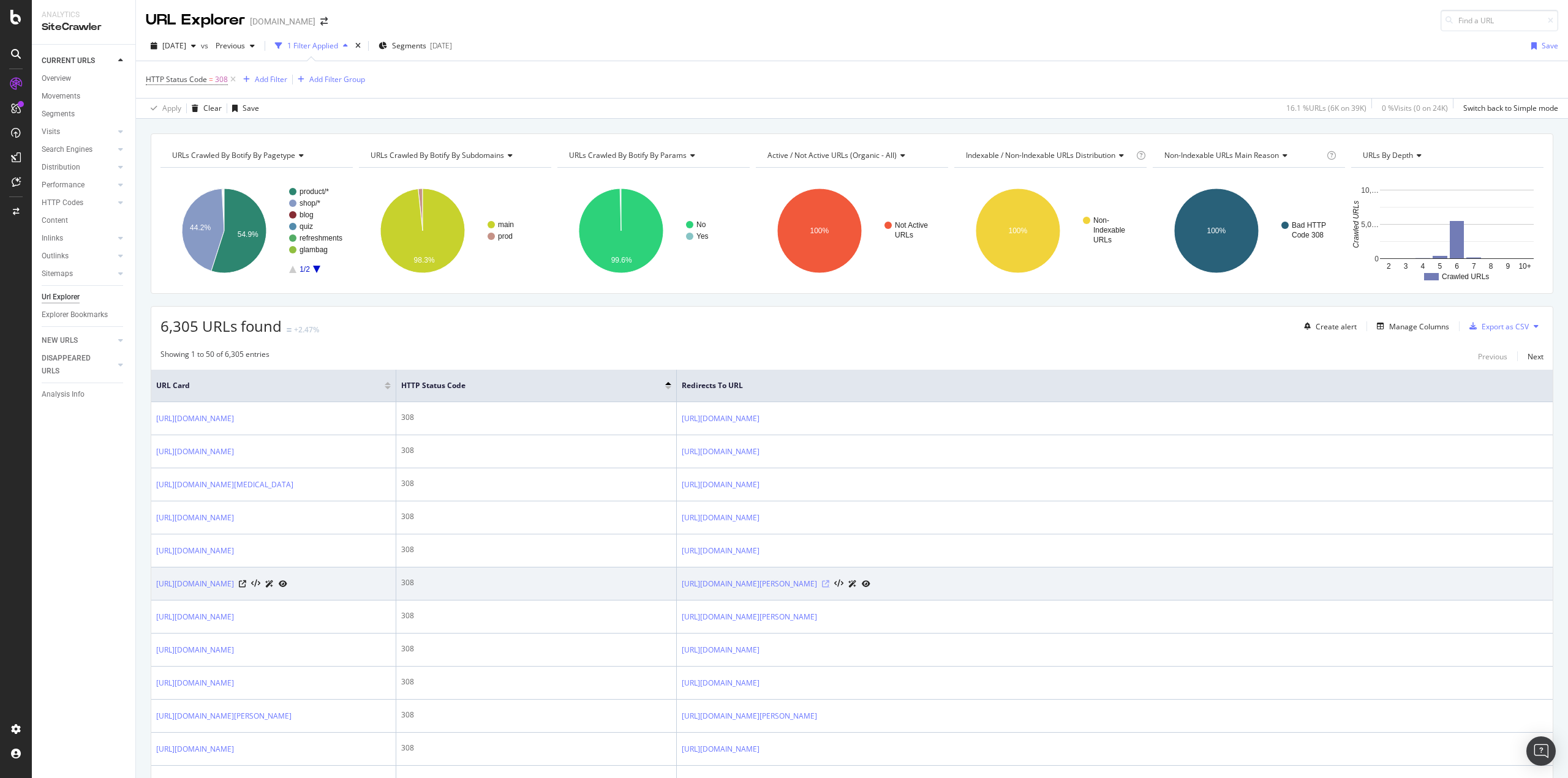
click at [829, 586] on icon at bounding box center [826, 584] width 7 height 7
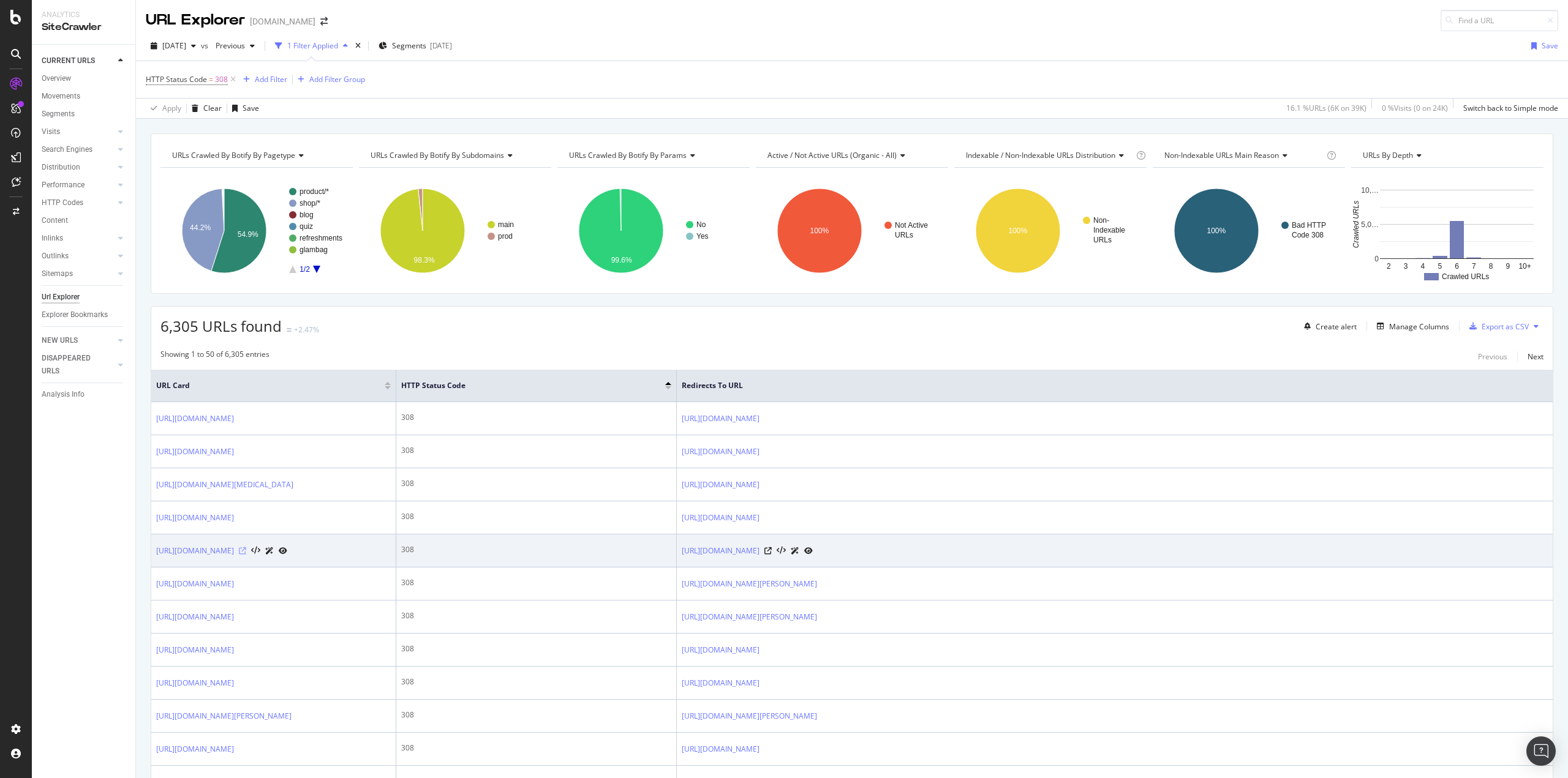
click at [246, 551] on icon at bounding box center [243, 551] width 7 height 7
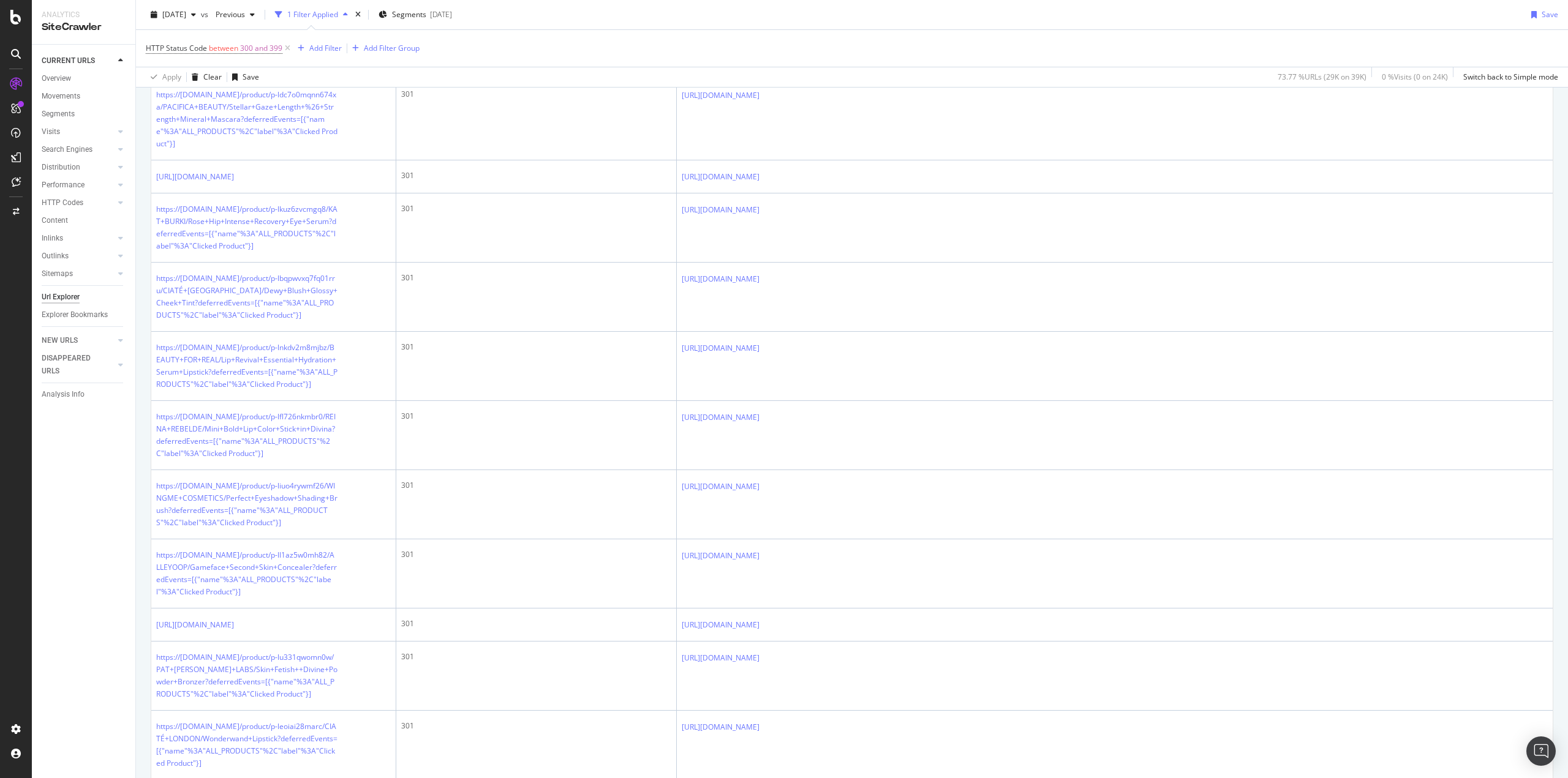
scroll to position [2632, 0]
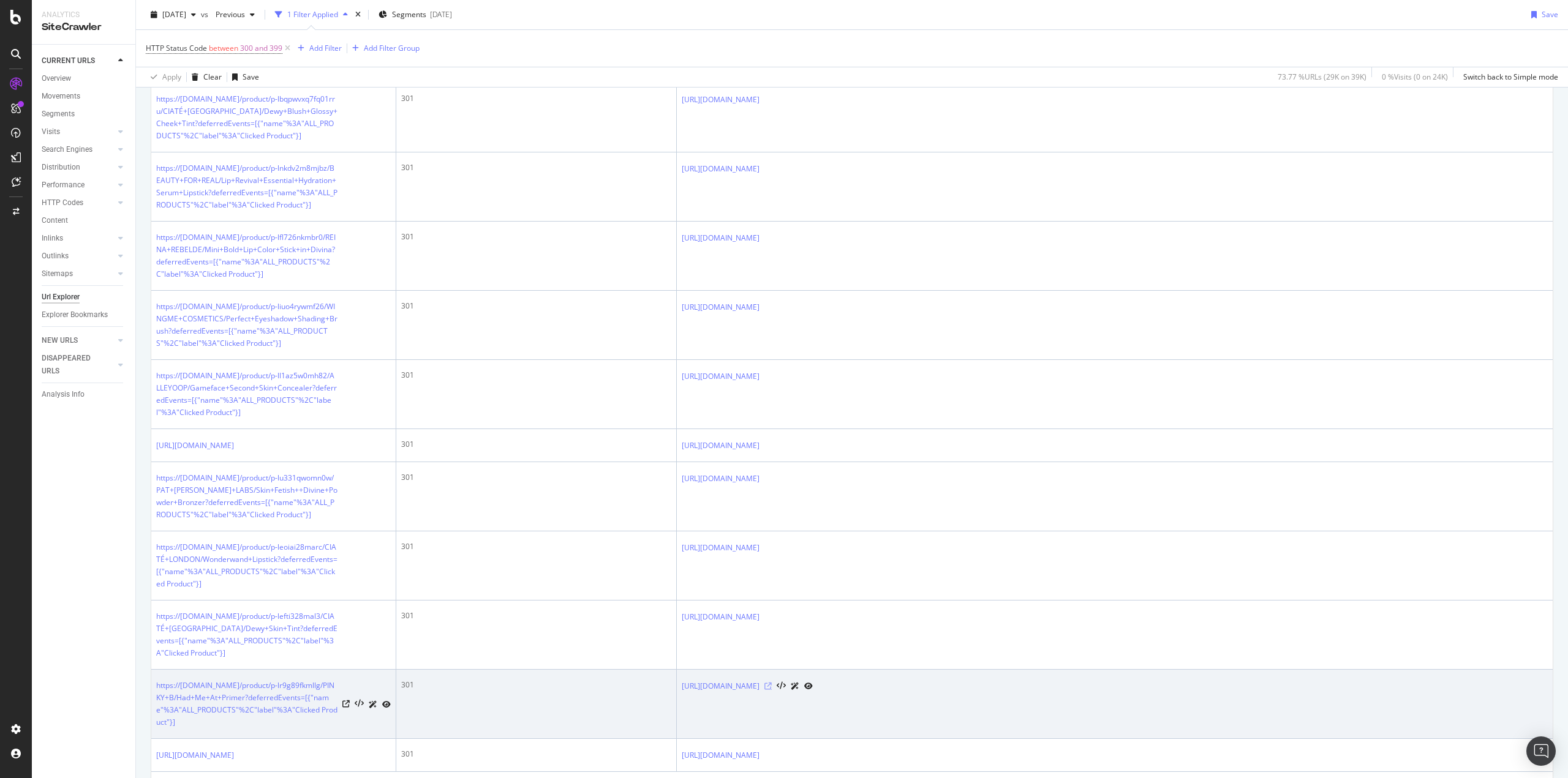
click at [772, 682] on icon at bounding box center [768, 686] width 7 height 7
click at [348, 700] on icon at bounding box center [346, 704] width 7 height 7
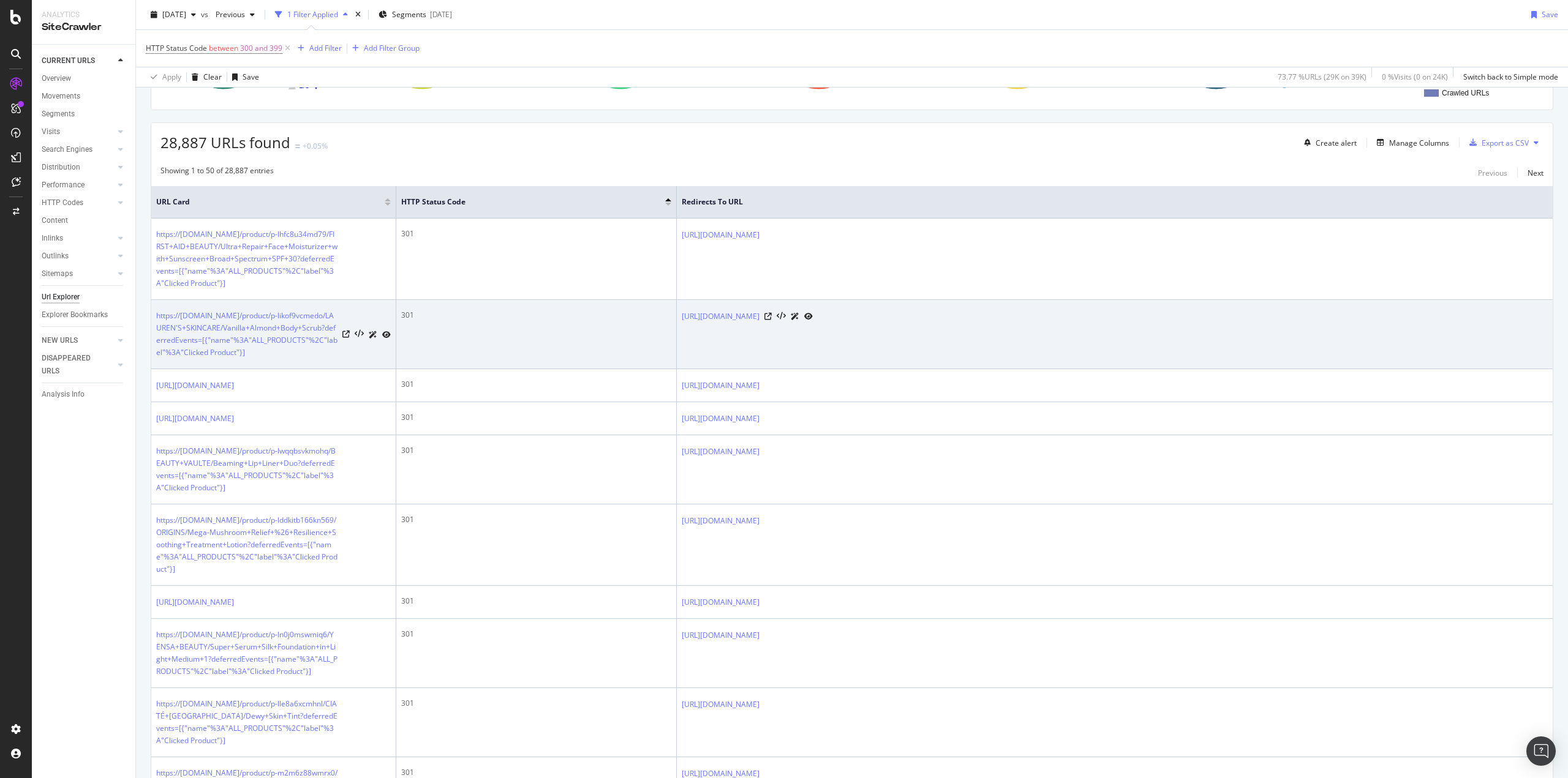
scroll to position [0, 0]
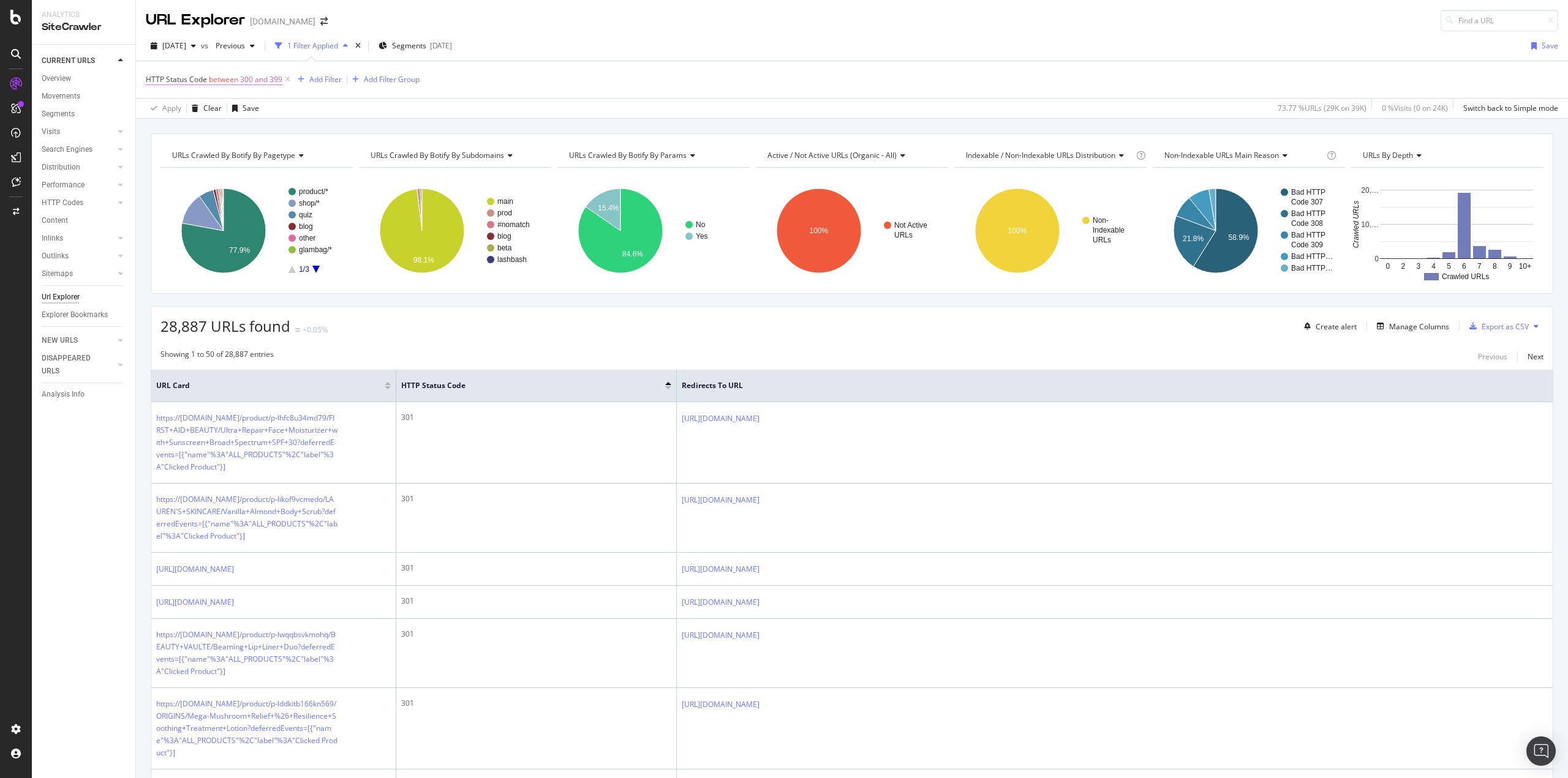
click at [240, 77] on span "HTTP Status Code between 300 and 399" at bounding box center [214, 79] width 137 height 11
click at [186, 125] on span "Between" at bounding box center [171, 128] width 30 height 10
click at [194, 156] on div "Equal to" at bounding box center [225, 153] width 131 height 16
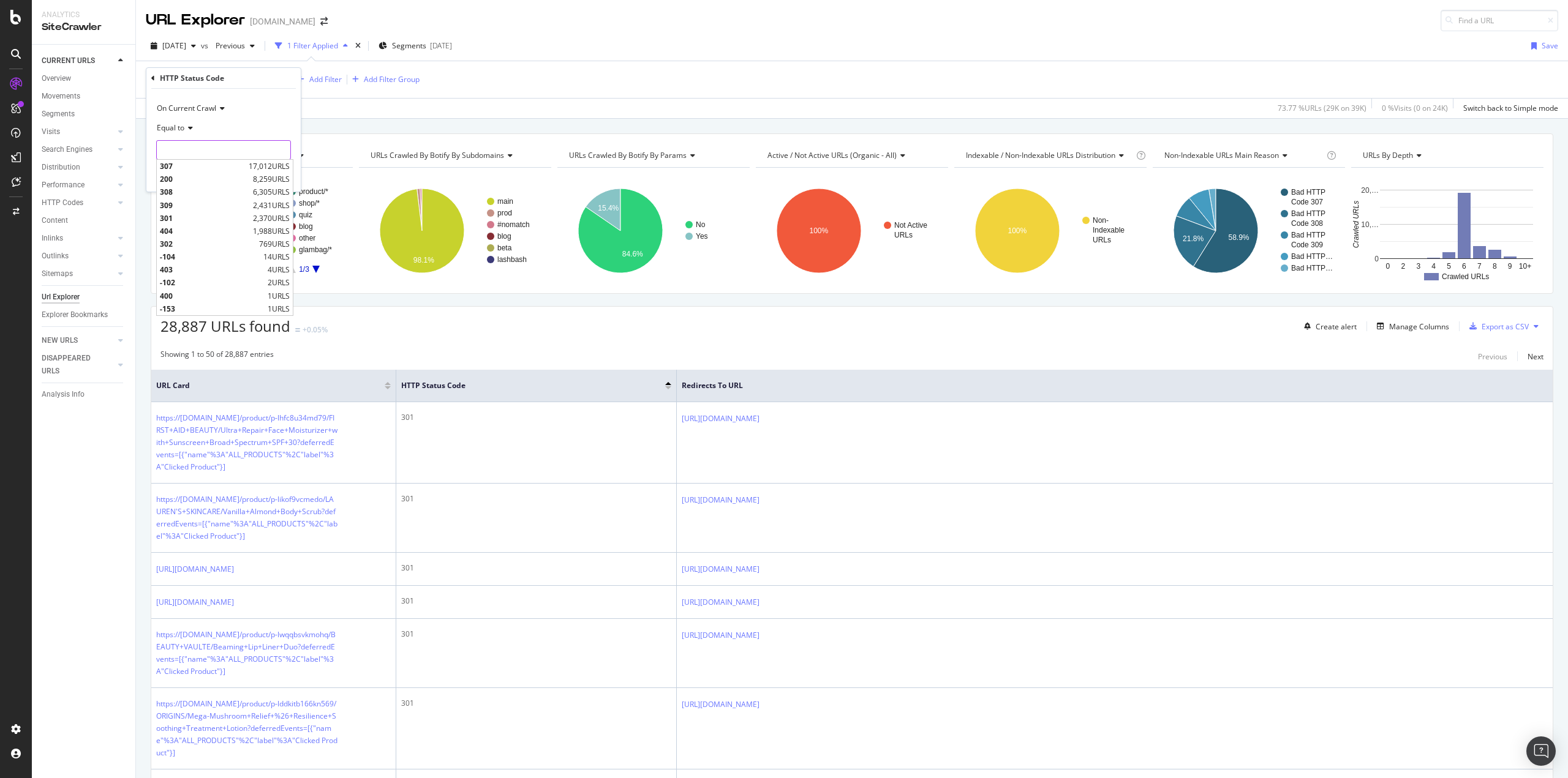
click at [193, 150] on input "number" at bounding box center [224, 150] width 135 height 20
type input "307"
click at [182, 162] on span "307" at bounding box center [203, 166] width 86 height 10
click at [277, 177] on div "Apply" at bounding box center [281, 176] width 19 height 10
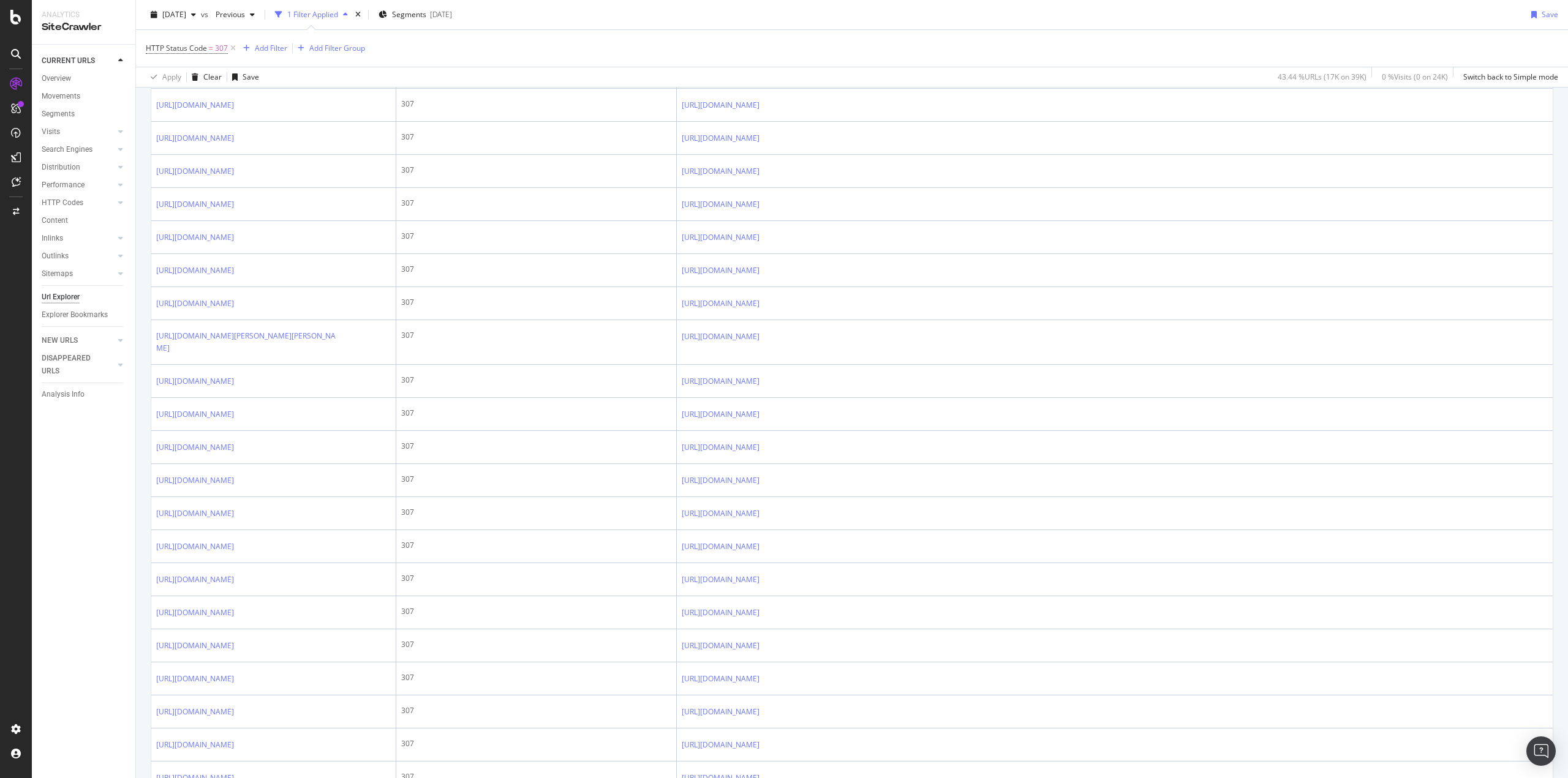
scroll to position [918, 0]
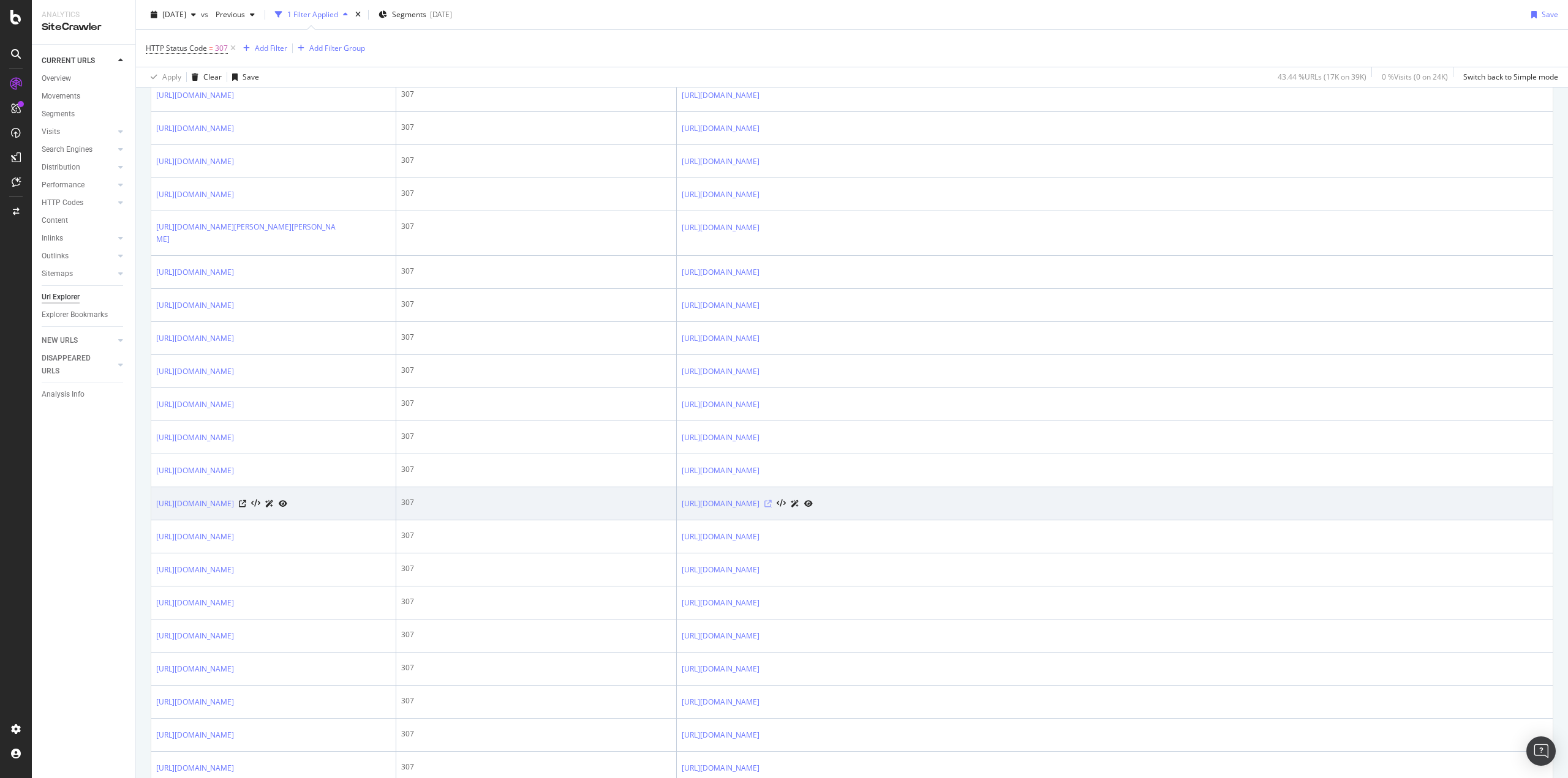
click at [772, 507] on icon at bounding box center [768, 504] width 7 height 7
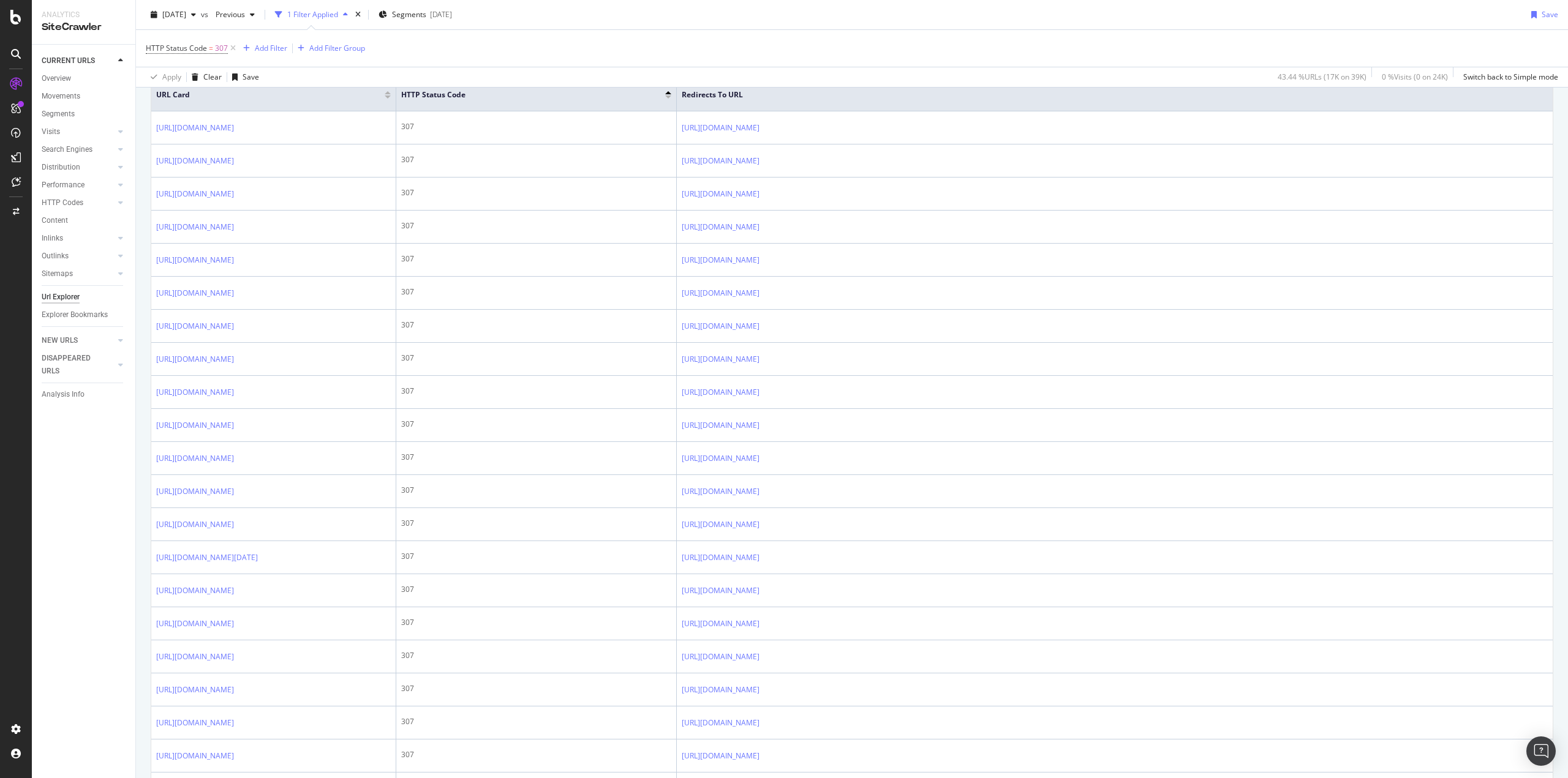
scroll to position [0, 0]
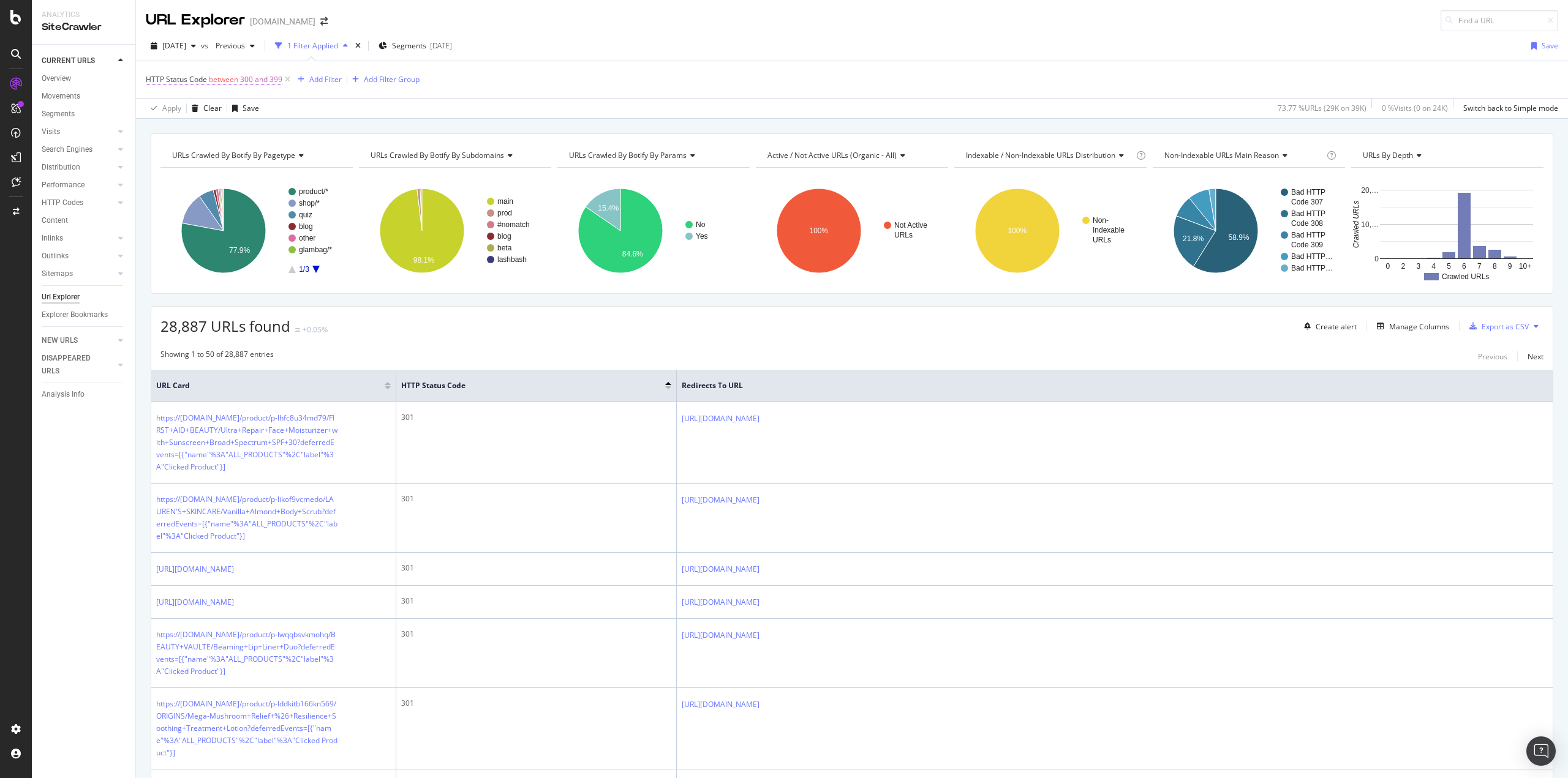
click at [250, 77] on span "300 and 399" at bounding box center [260, 79] width 42 height 17
click at [185, 125] on span "Between" at bounding box center [171, 128] width 30 height 10
click at [186, 149] on span "Equal to" at bounding box center [176, 153] width 27 height 10
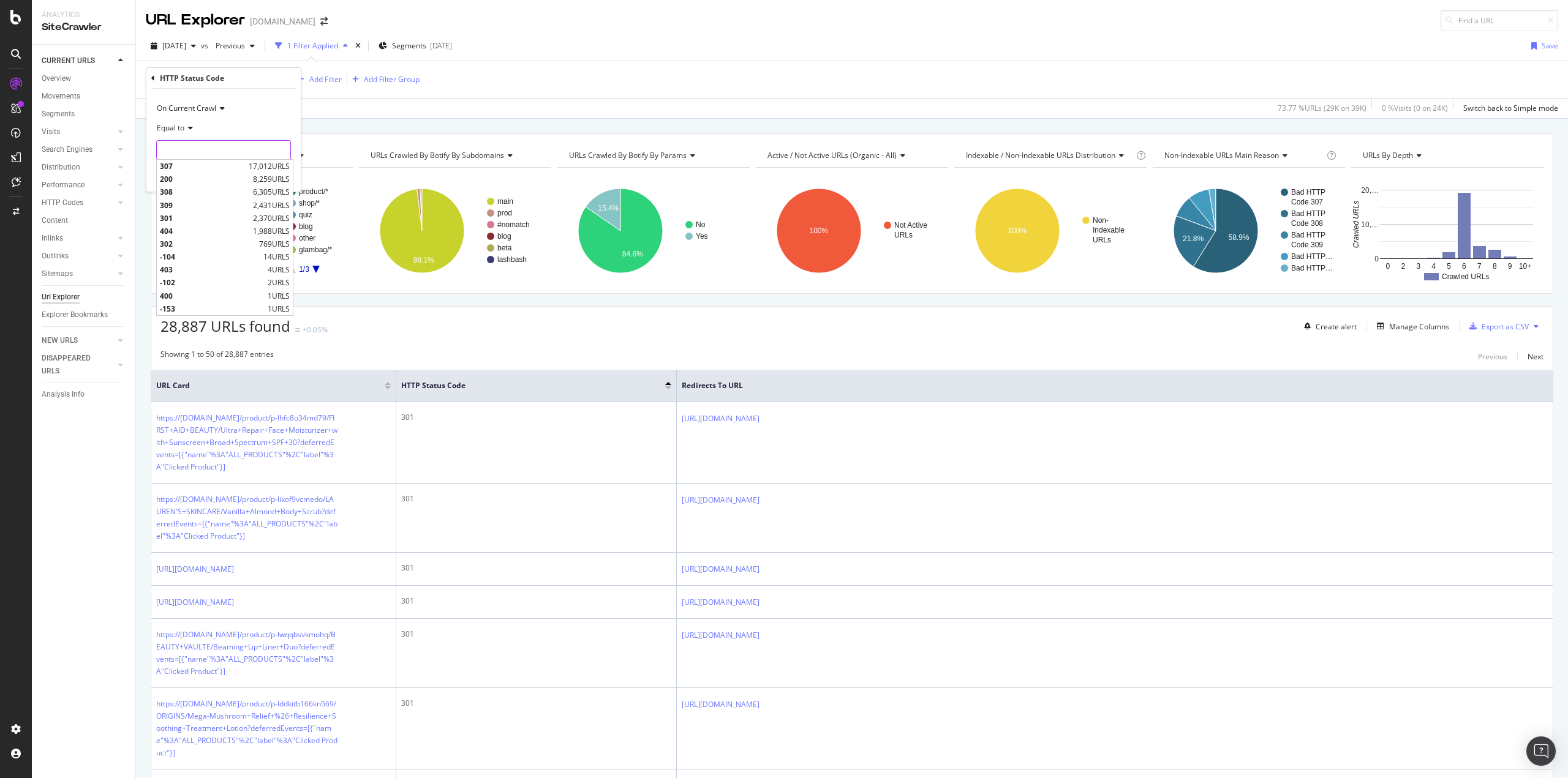
click at [186, 151] on input "number" at bounding box center [224, 150] width 135 height 20
type input "308"
click at [170, 167] on span "308" at bounding box center [205, 166] width 90 height 10
click at [284, 175] on div "Apply" at bounding box center [281, 176] width 19 height 10
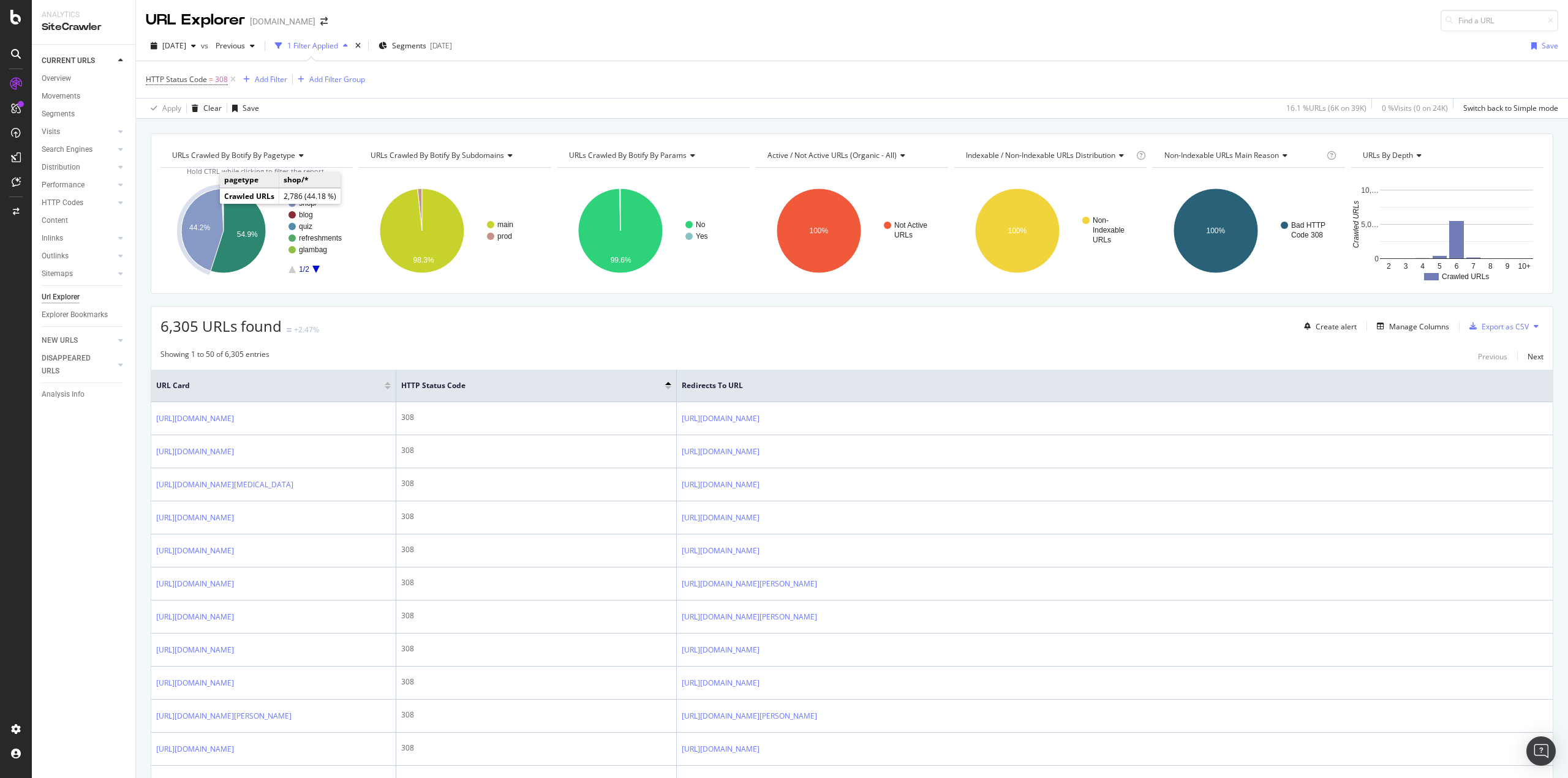
click at [204, 203] on icon "A chart." at bounding box center [202, 230] width 42 height 83
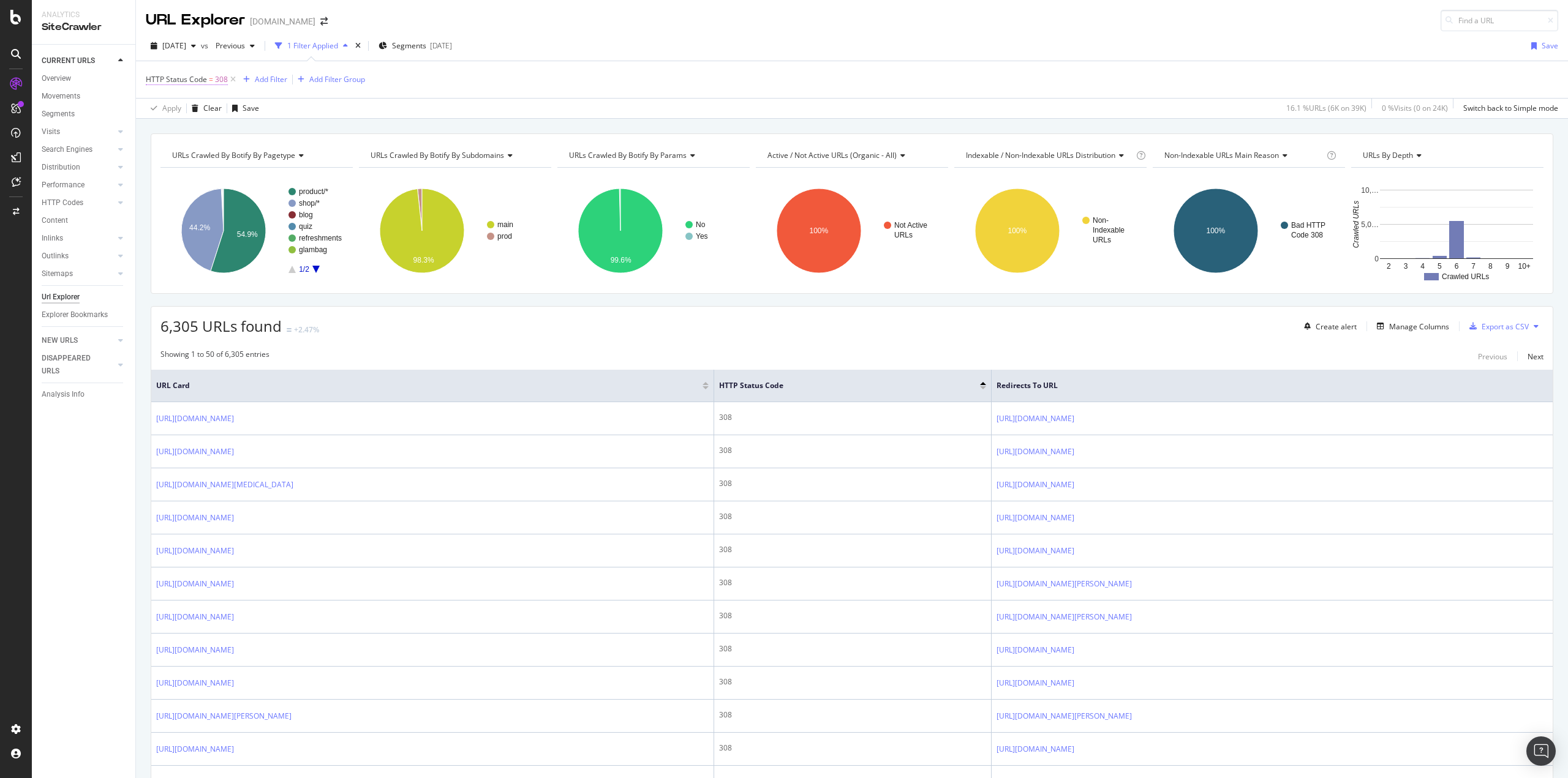
click at [204, 77] on span "HTTP Status Code" at bounding box center [176, 79] width 61 height 10
click at [192, 152] on input "308" at bounding box center [224, 150] width 135 height 20
type input "307"
click at [269, 178] on div "button" at bounding box center [263, 176] width 16 height 7
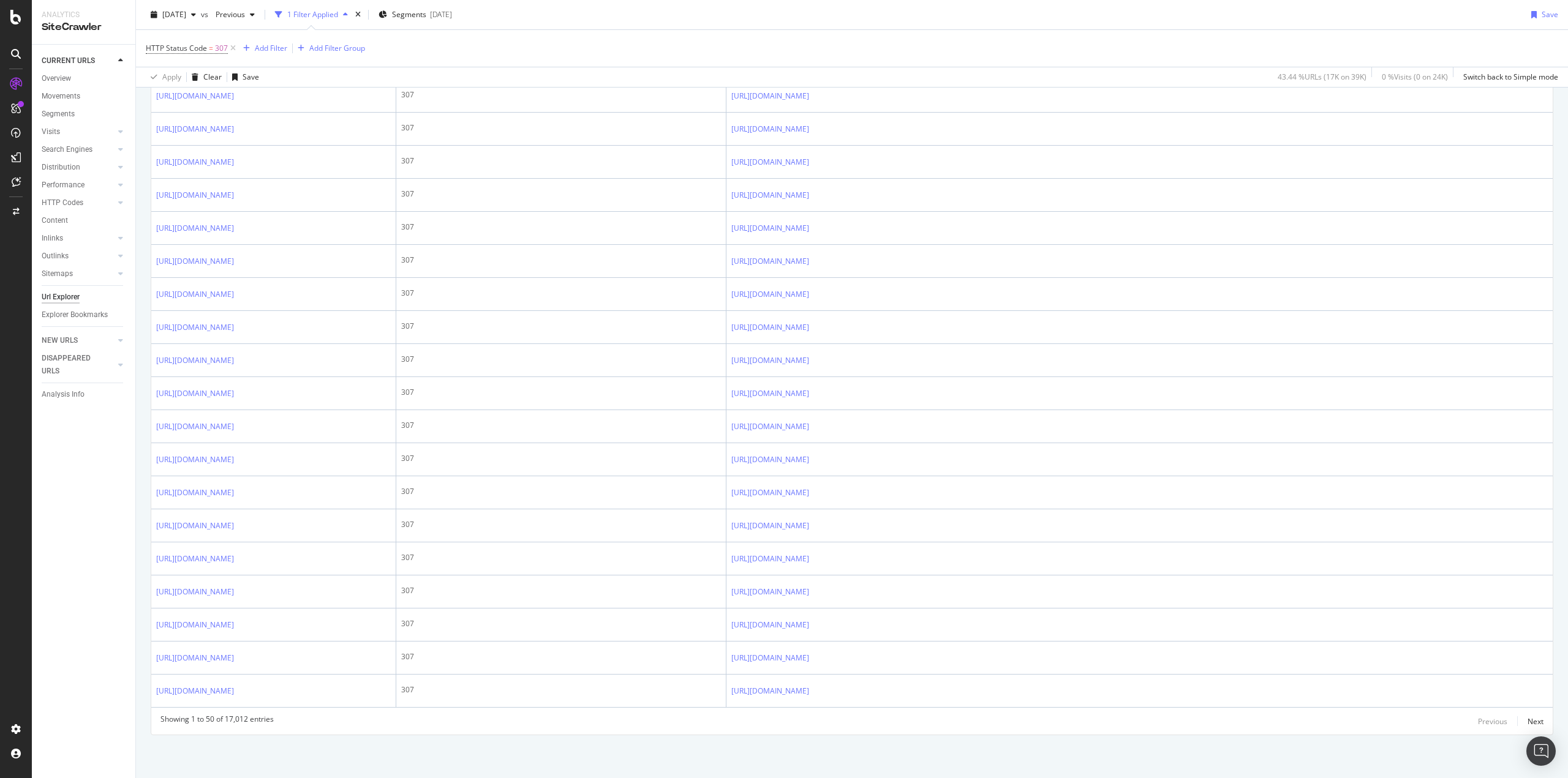
scroll to position [1510, 0]
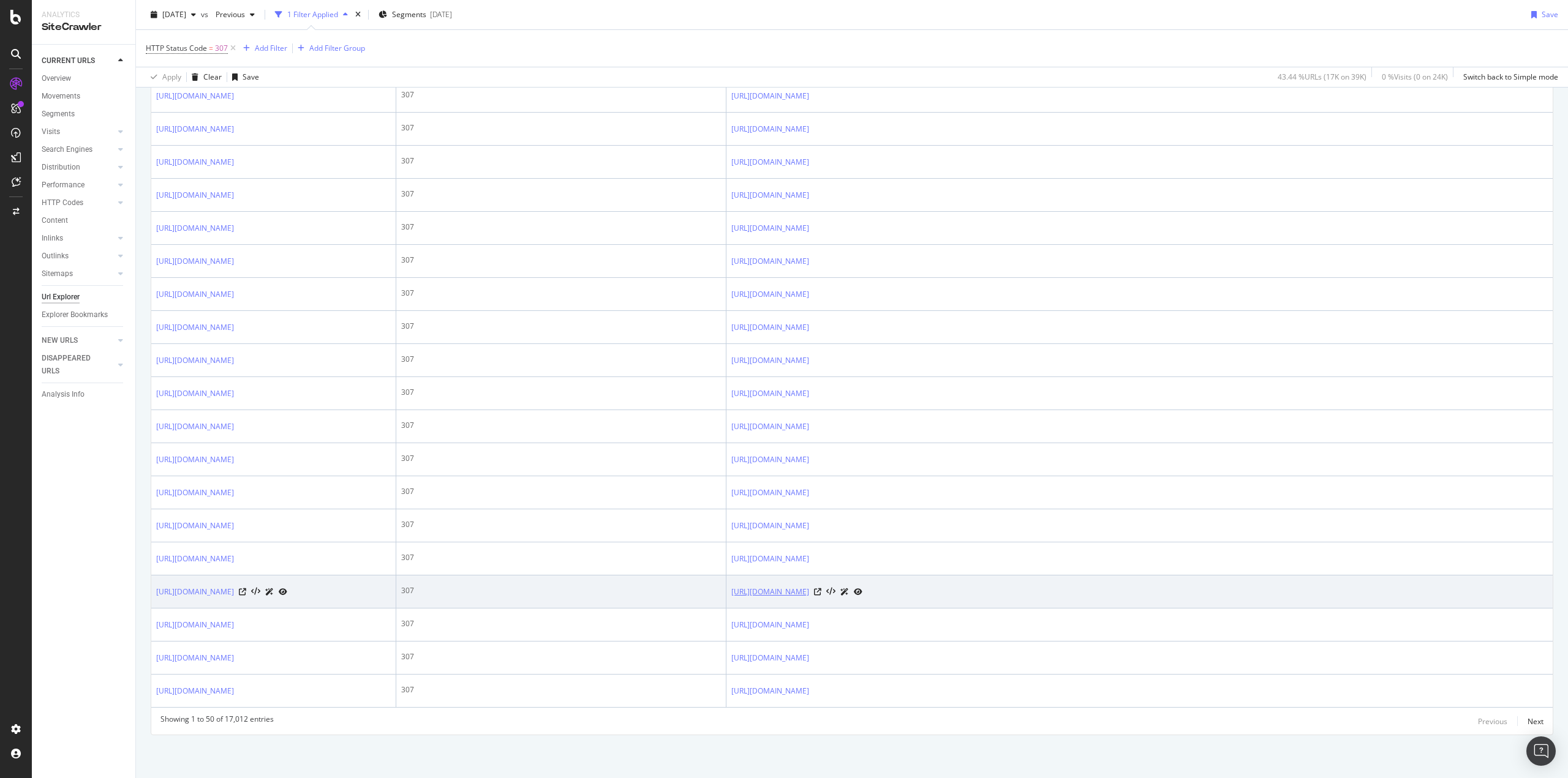
click at [809, 586] on link "https://www.ipsy.com/p/p-ln25n0kgmira" at bounding box center [770, 591] width 77 height 13
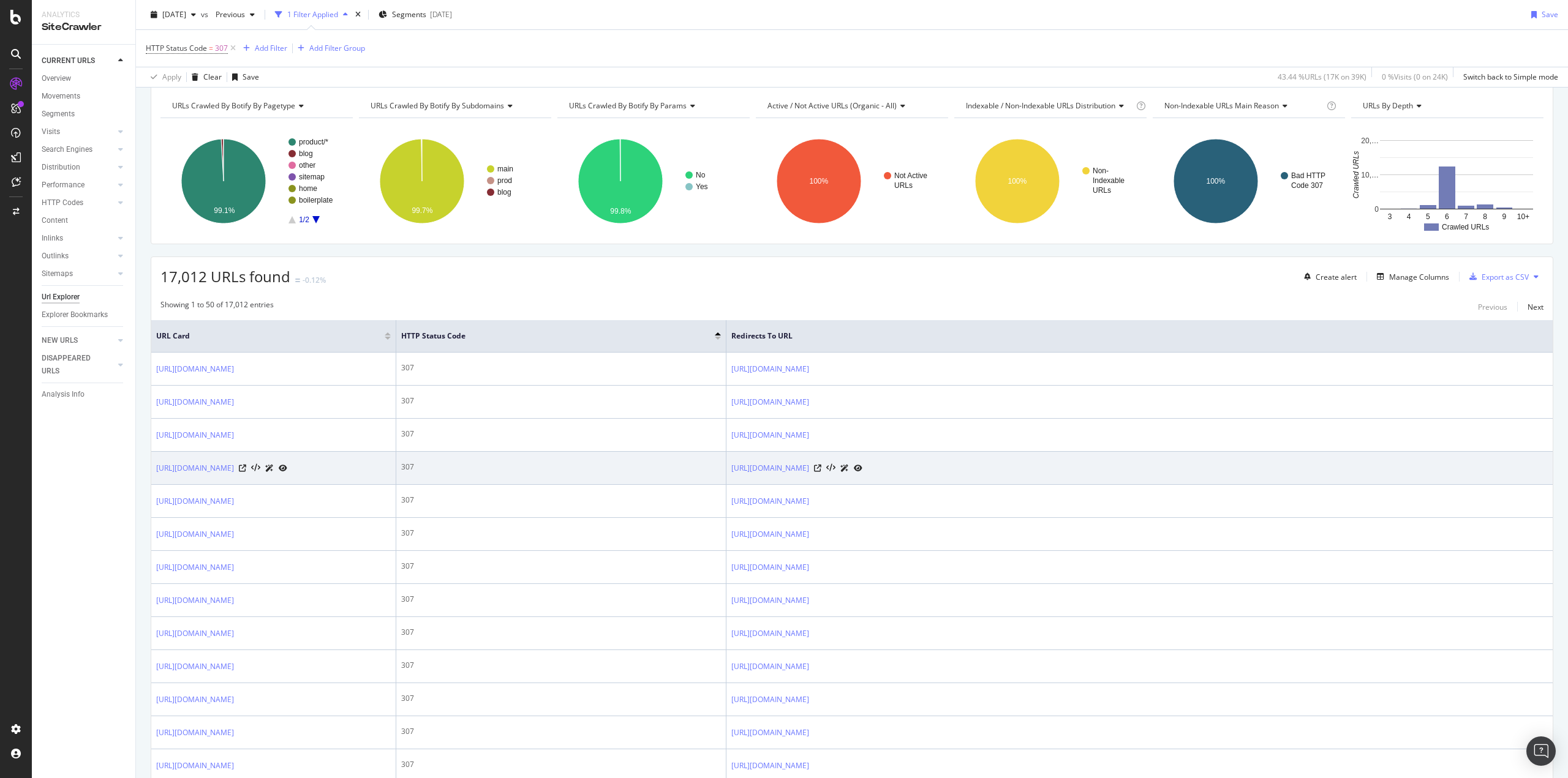
scroll to position [0, 0]
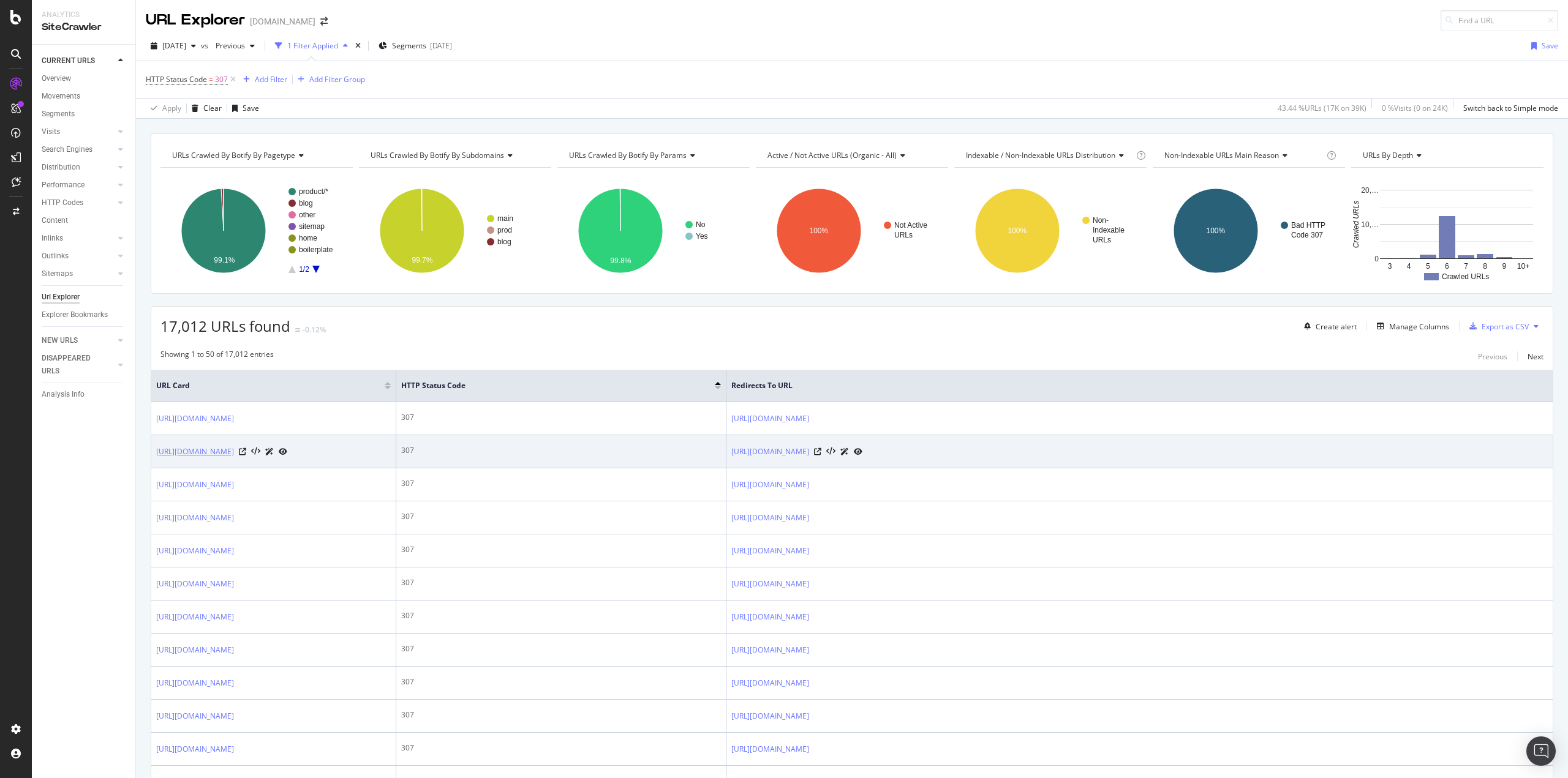
click at [234, 458] on link "https://www.ipsy.com/p/p-kd0grd2eh5ye68d" at bounding box center [195, 451] width 77 height 13
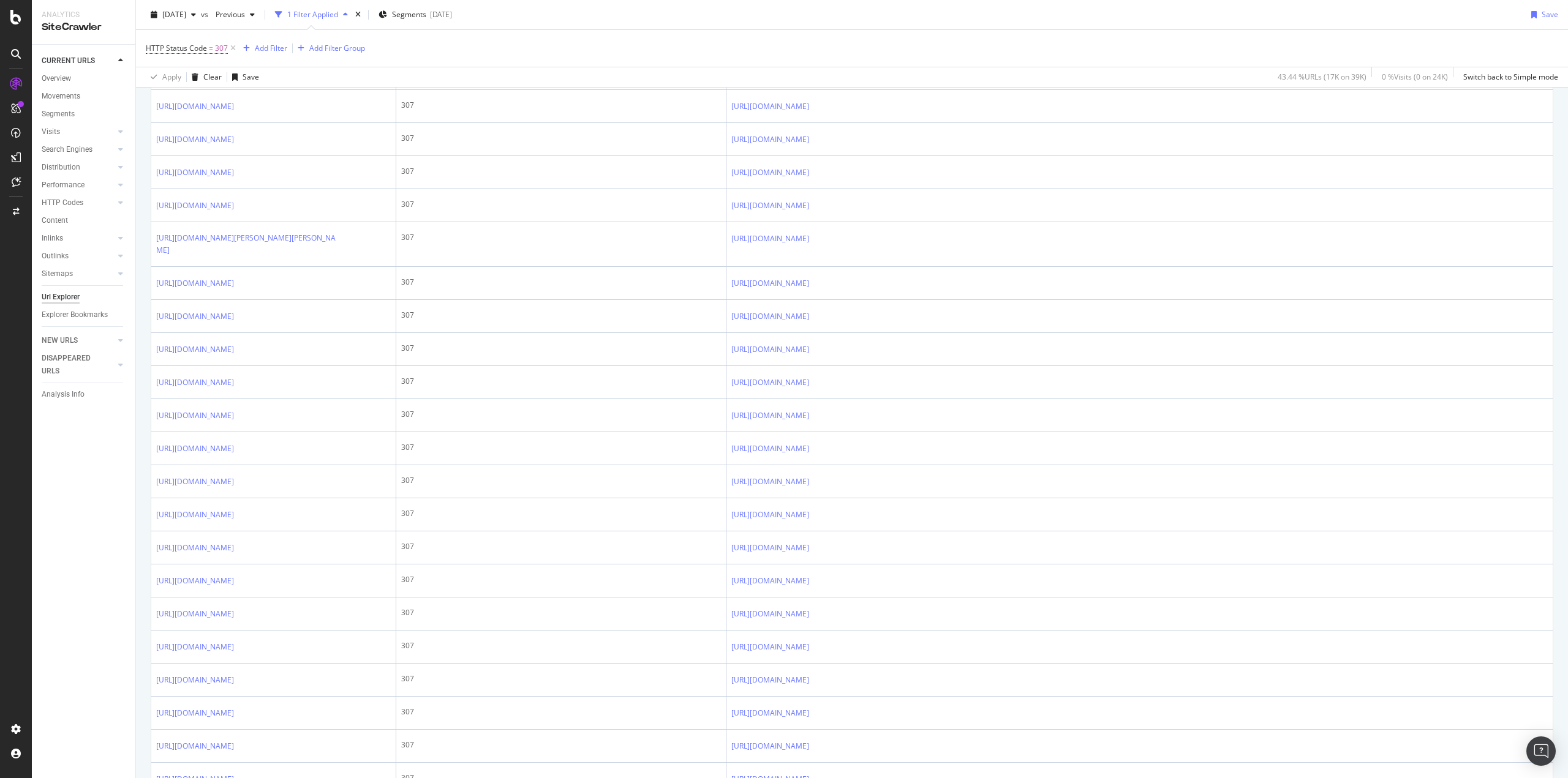
scroll to position [531, 0]
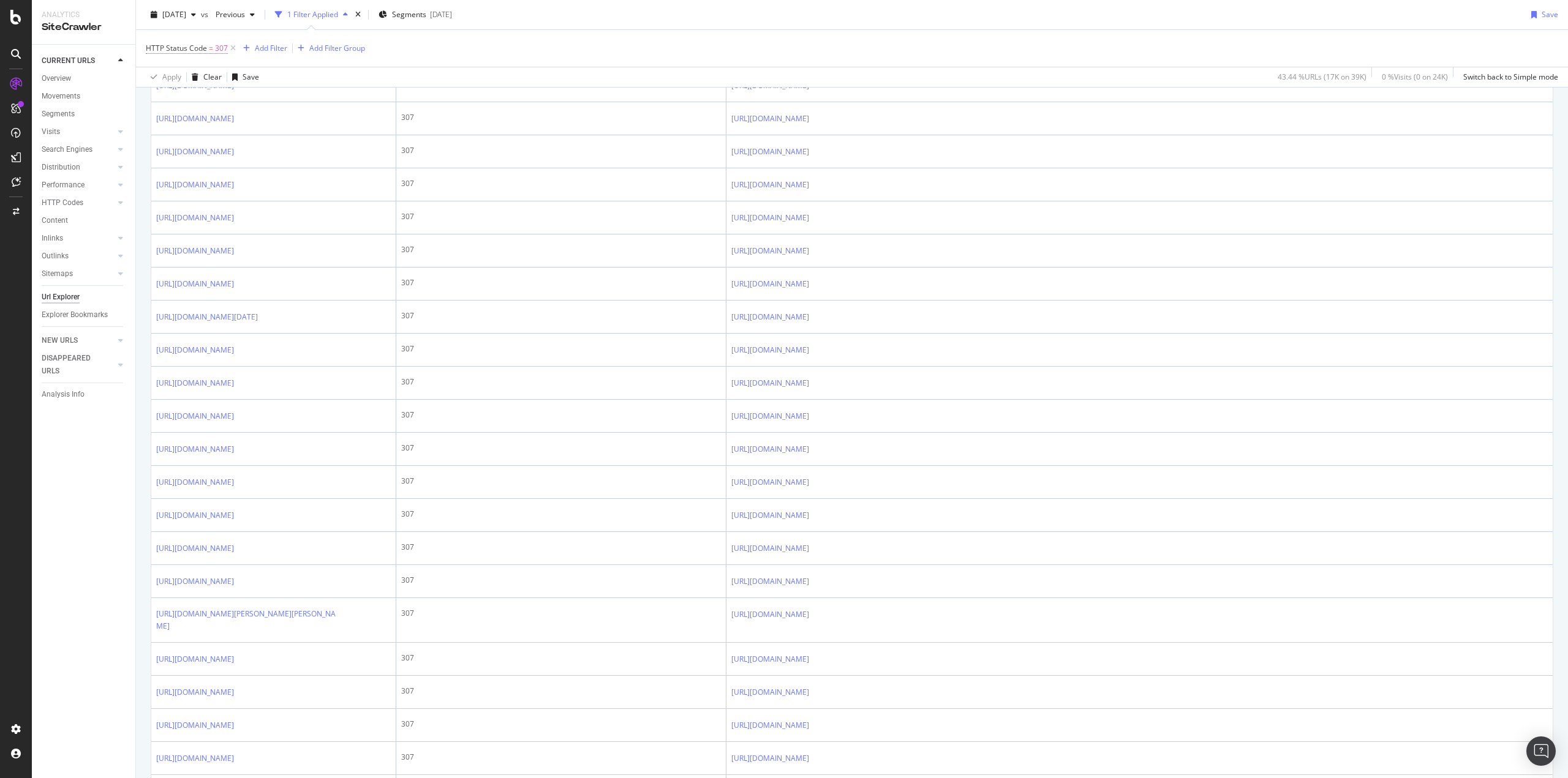
click at [212, 48] on span "=" at bounding box center [211, 48] width 4 height 10
click at [198, 117] on input "307" at bounding box center [224, 119] width 135 height 20
type input "302"
click at [272, 142] on div "Apply" at bounding box center [281, 145] width 19 height 10
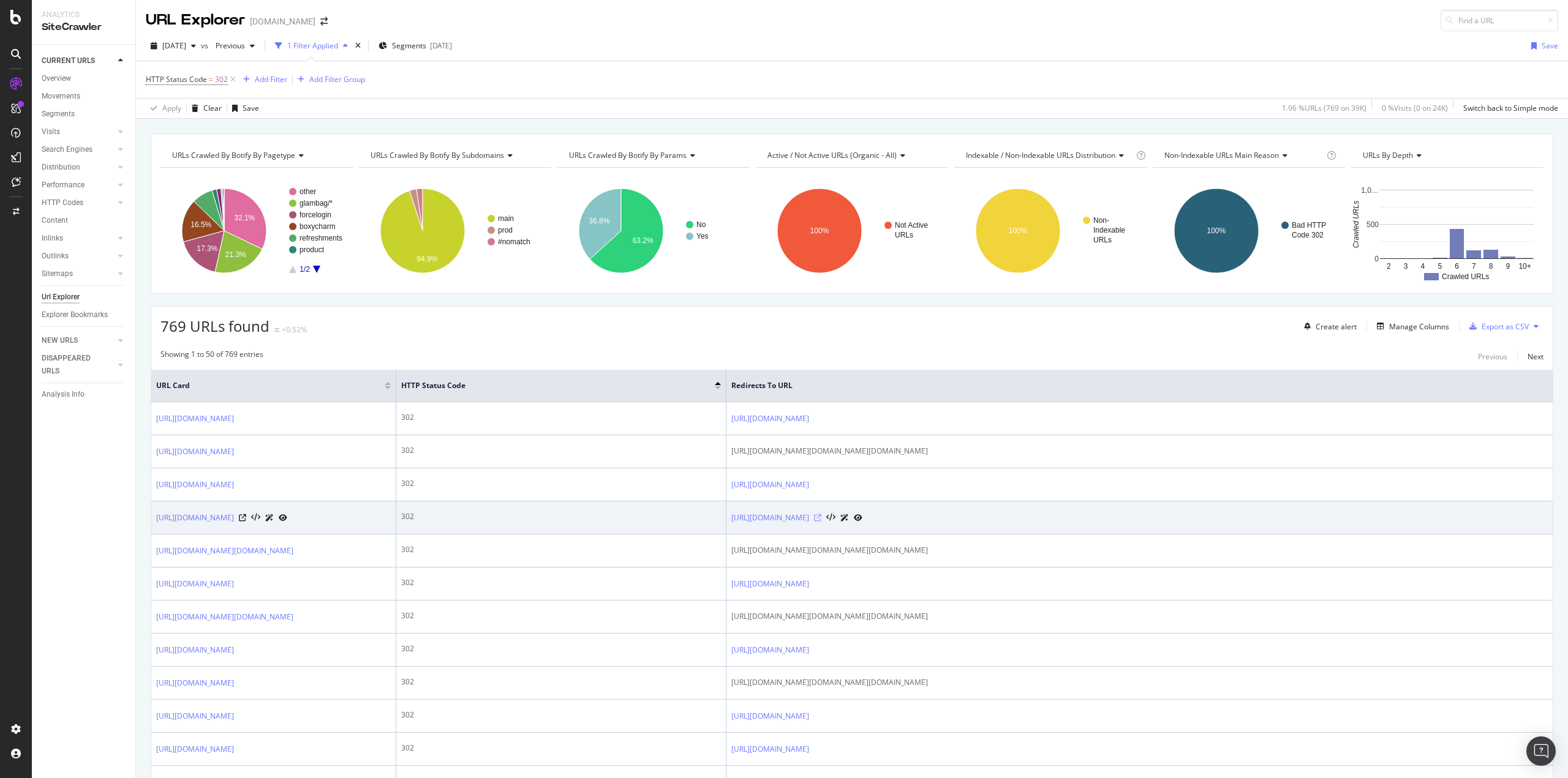
click at [821, 521] on icon at bounding box center [818, 518] width 7 height 7
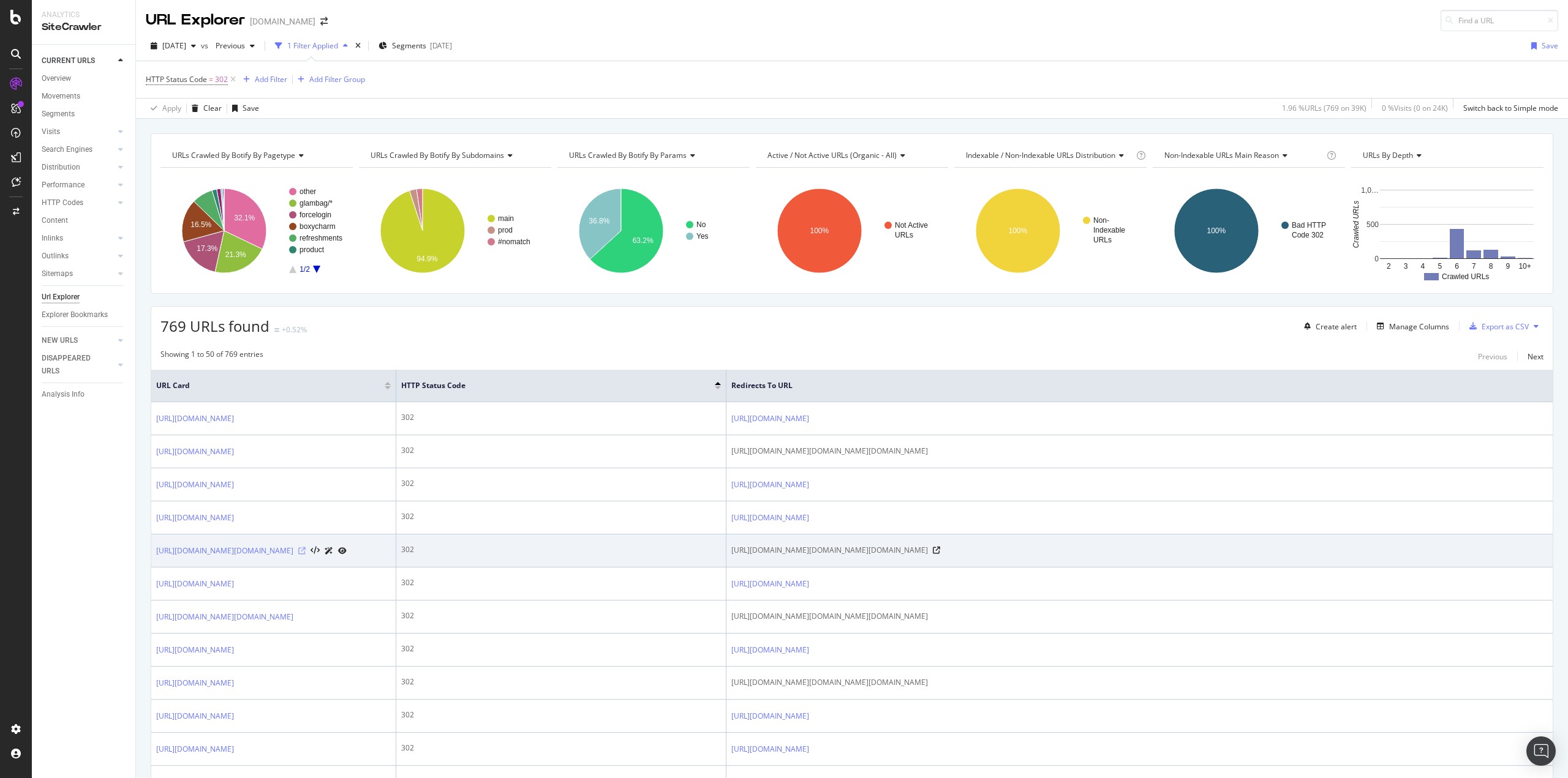
click at [305, 555] on icon at bounding box center [302, 551] width 7 height 7
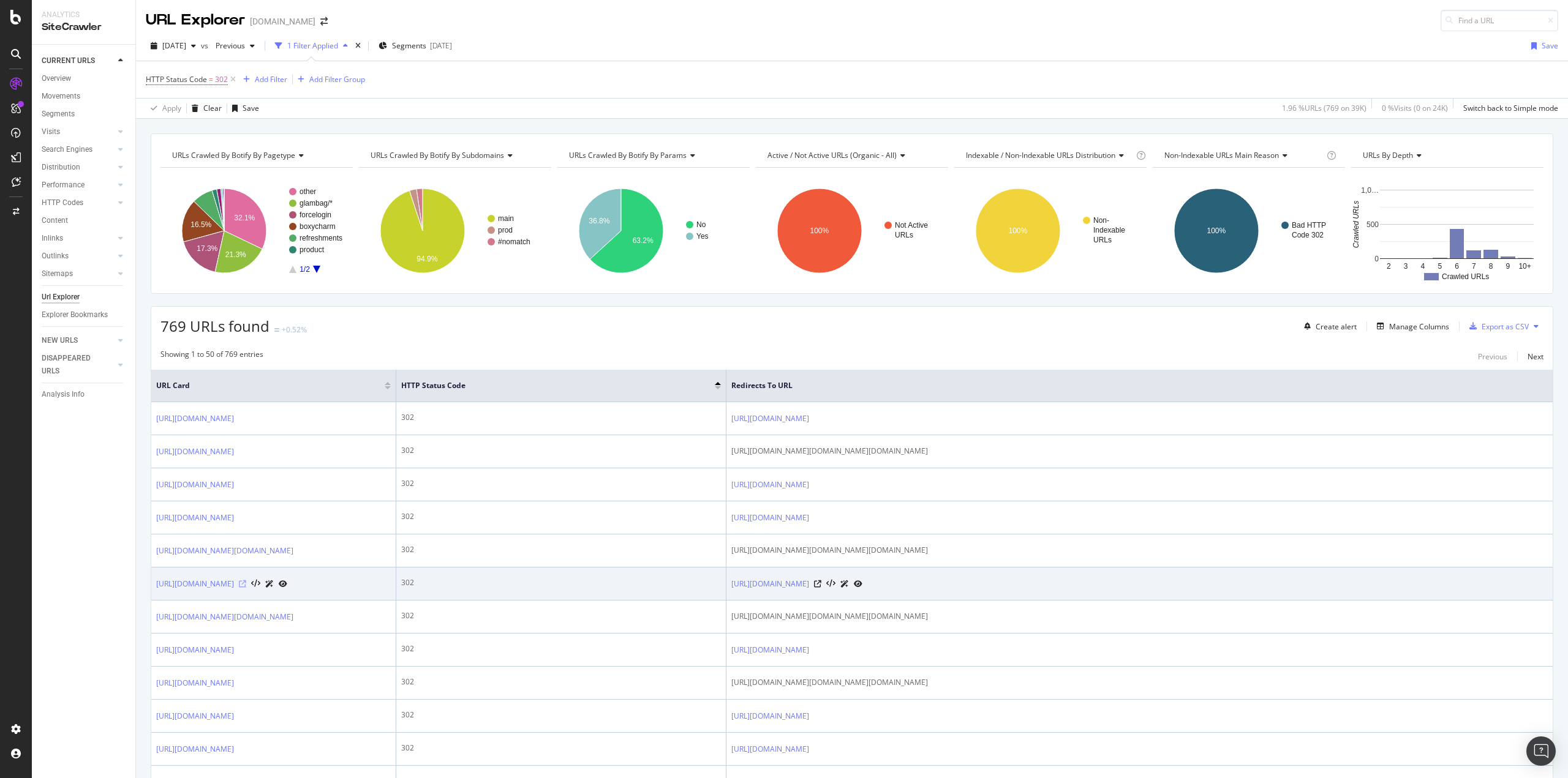
click at [246, 588] on icon at bounding box center [243, 584] width 7 height 7
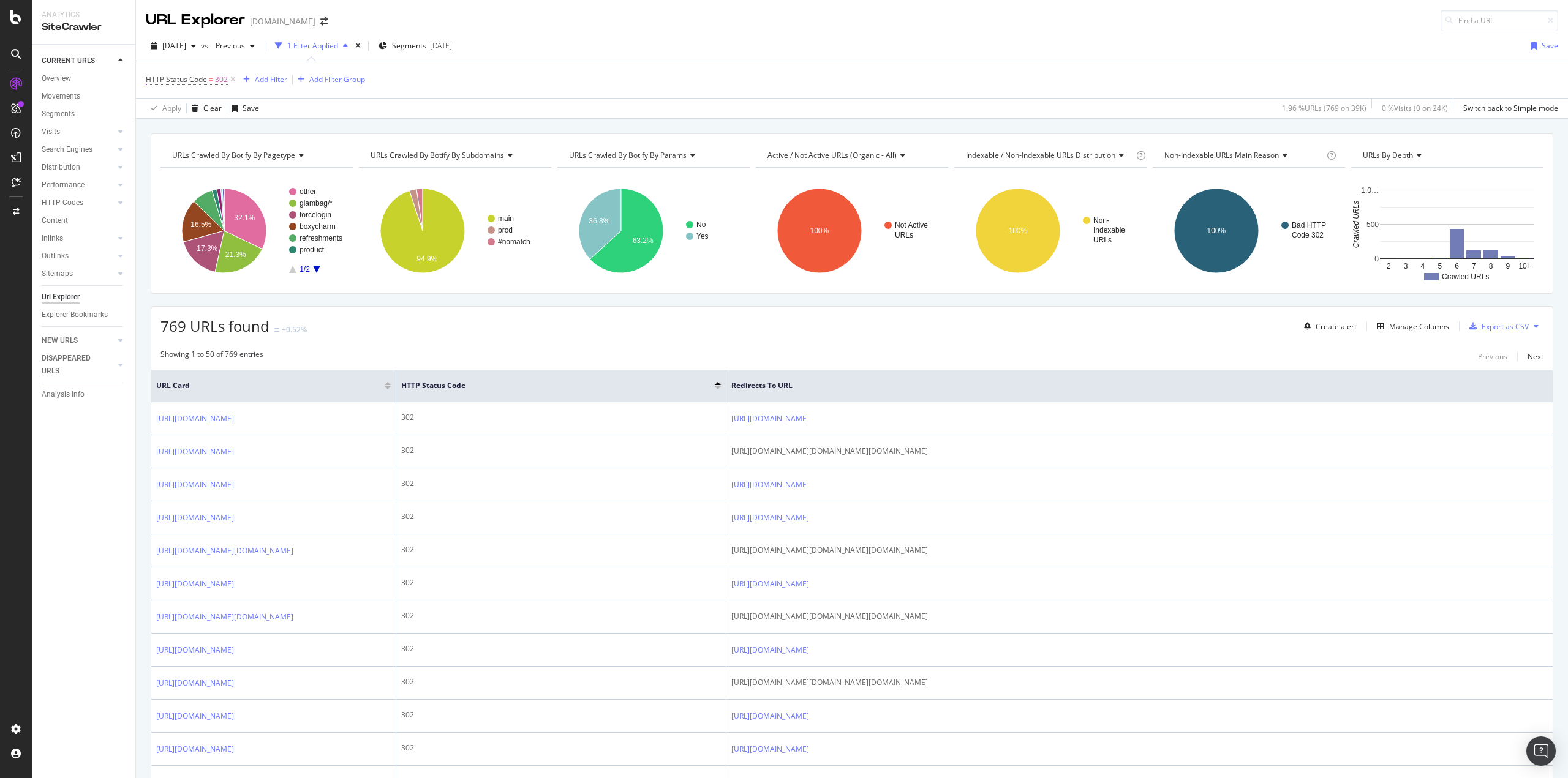
click at [213, 80] on span "HTTP Status Code = 302" at bounding box center [187, 79] width 82 height 11
click at [189, 150] on input "302" at bounding box center [224, 150] width 135 height 20
type input "301"
click at [275, 177] on div "Apply" at bounding box center [281, 176] width 19 height 10
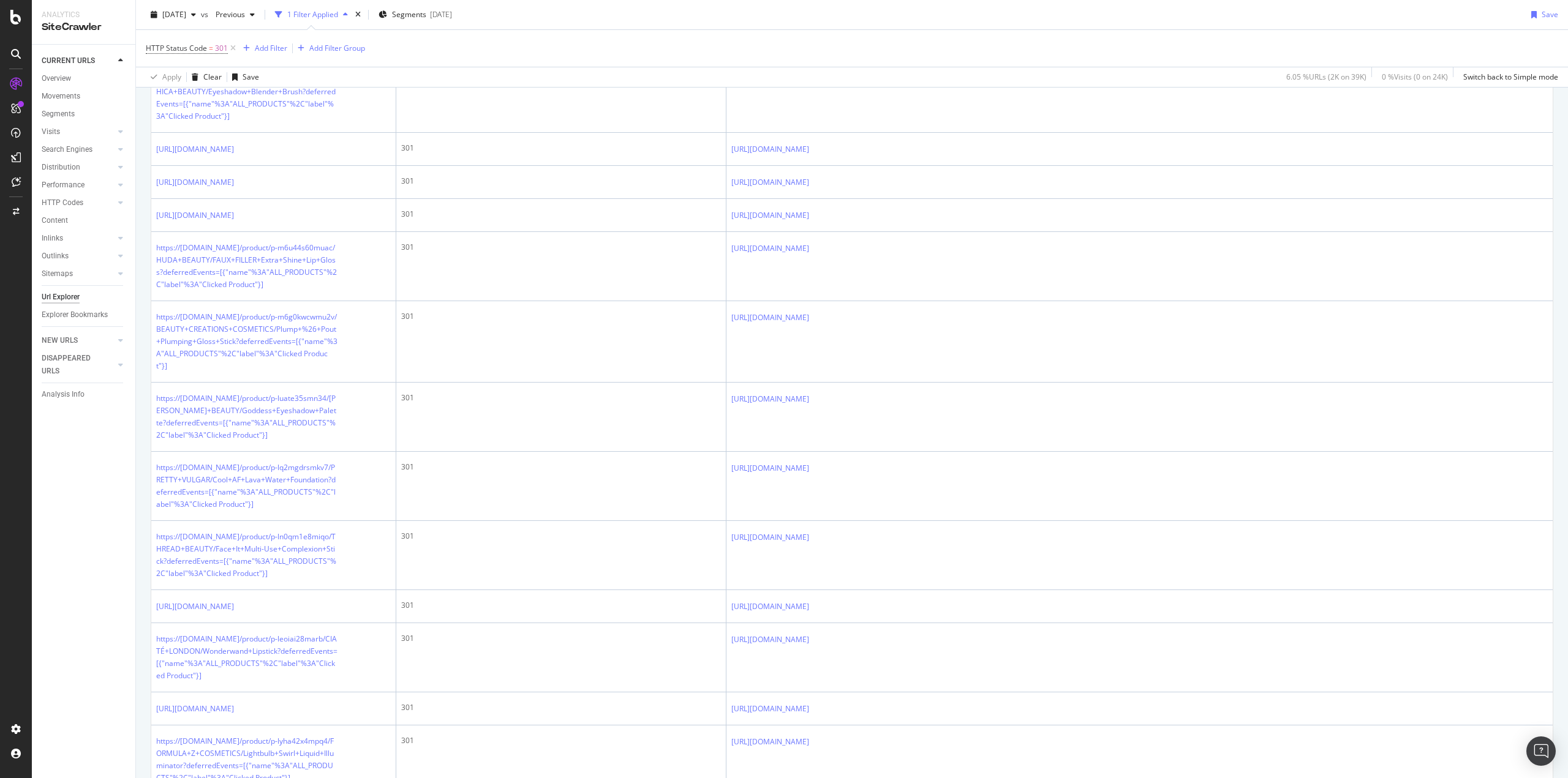
scroll to position [1041, 0]
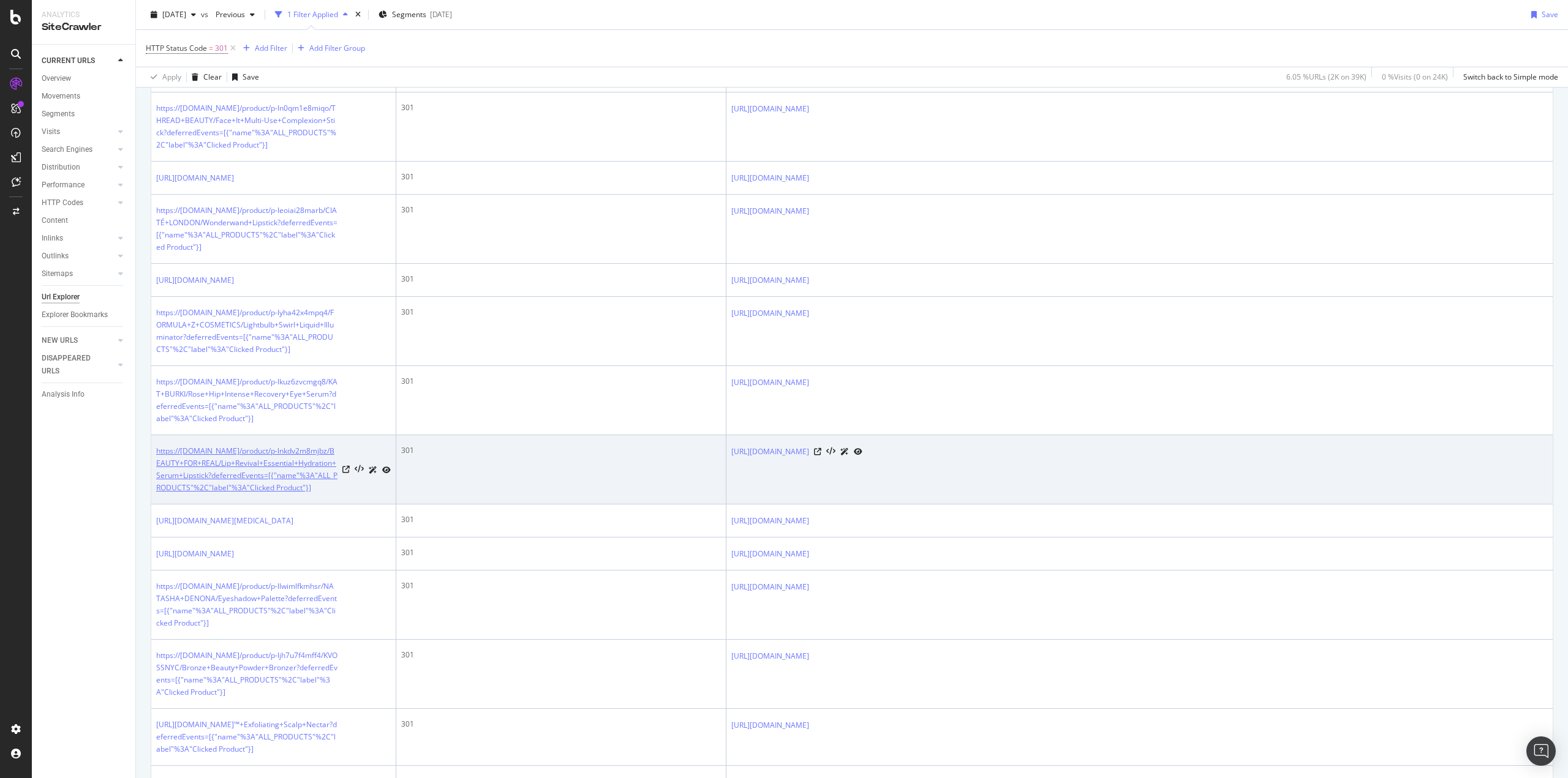
click at [292, 451] on link "https://www.ipsy.com/product/p-lnkdv2m8mjbz/BEAUTY+FOR+REAL/Lip+Revival+Essenti…" at bounding box center [247, 469] width 182 height 49
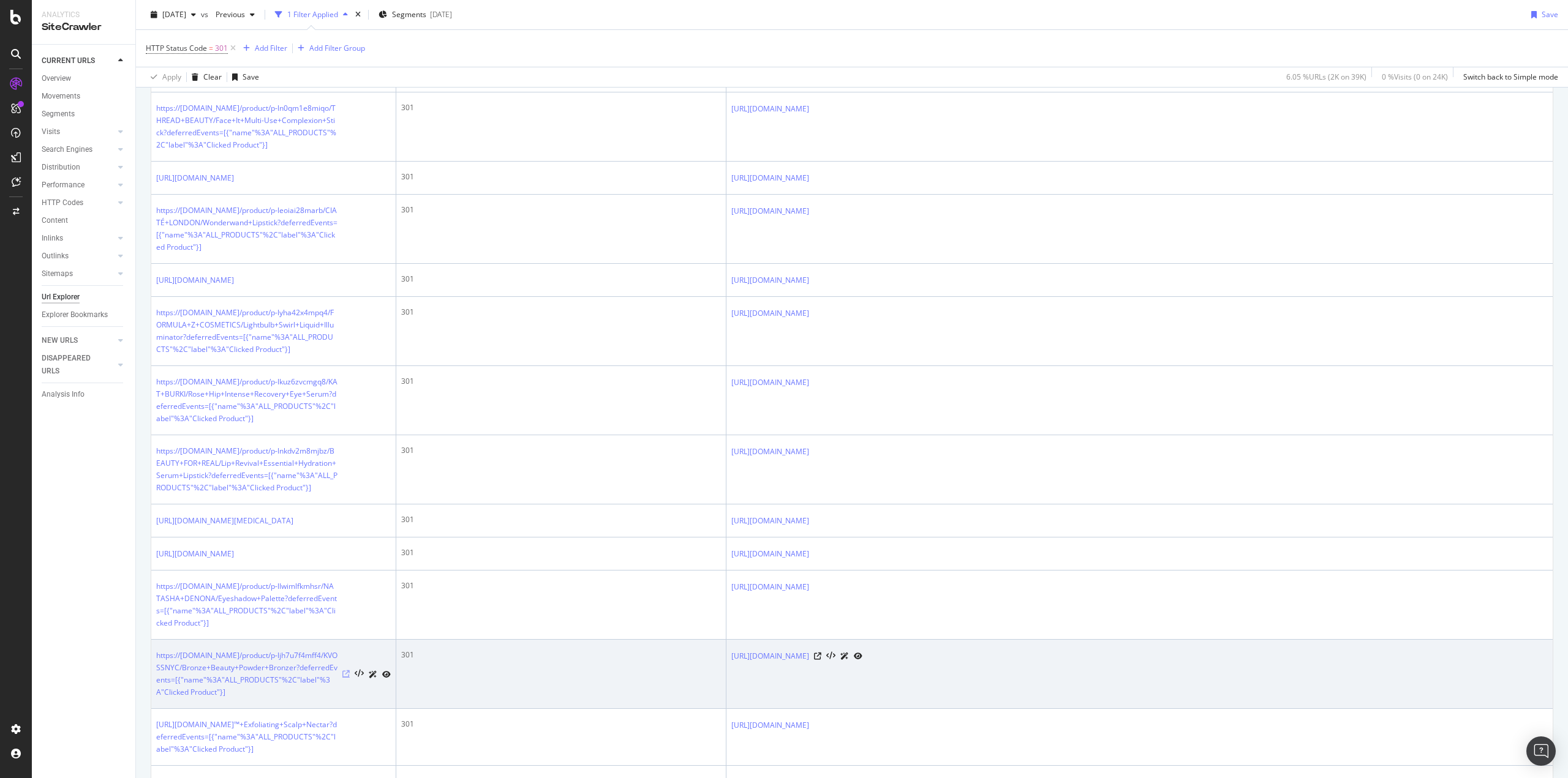
click at [348, 673] on icon at bounding box center [346, 674] width 7 height 7
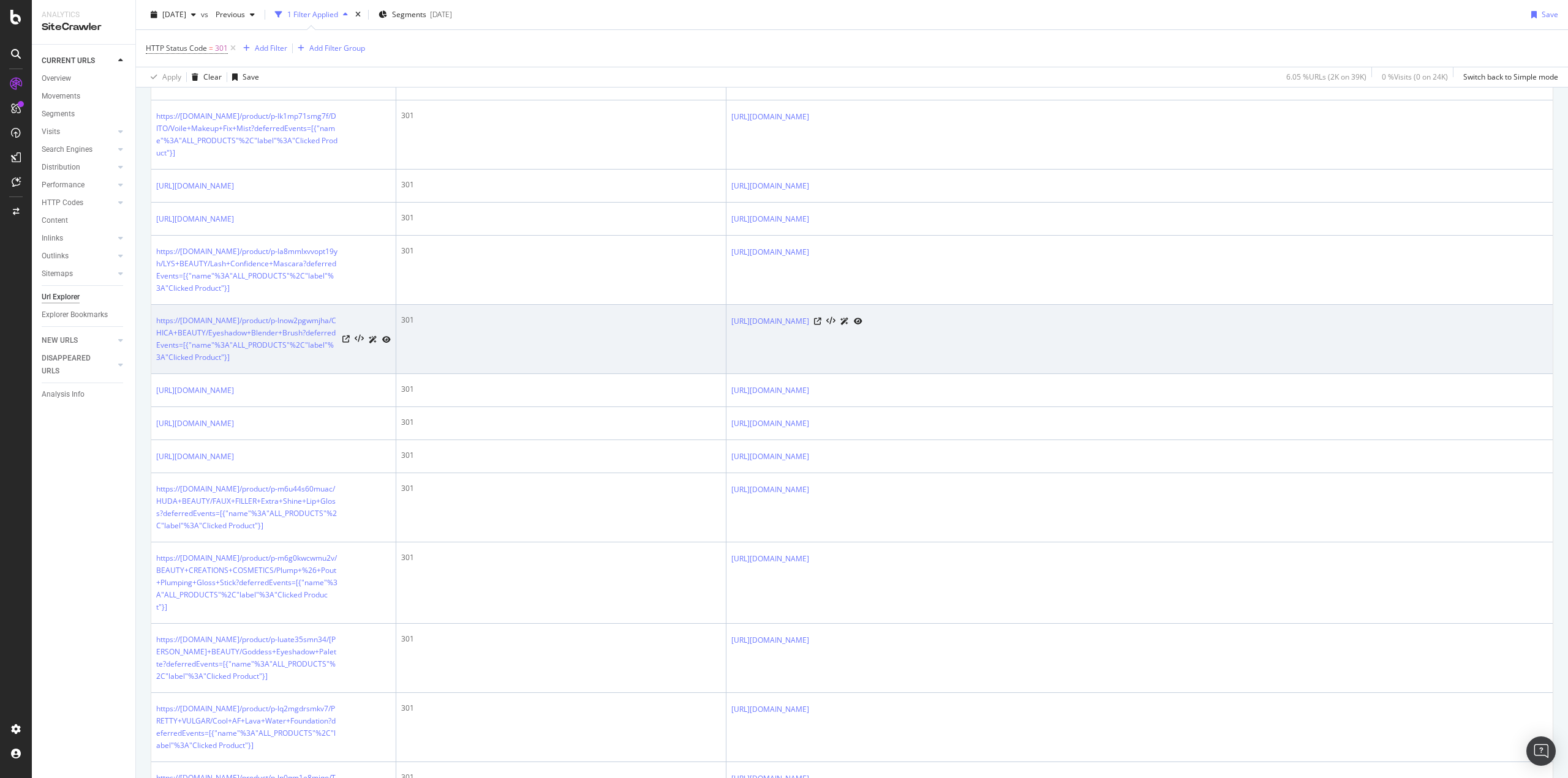
scroll to position [0, 0]
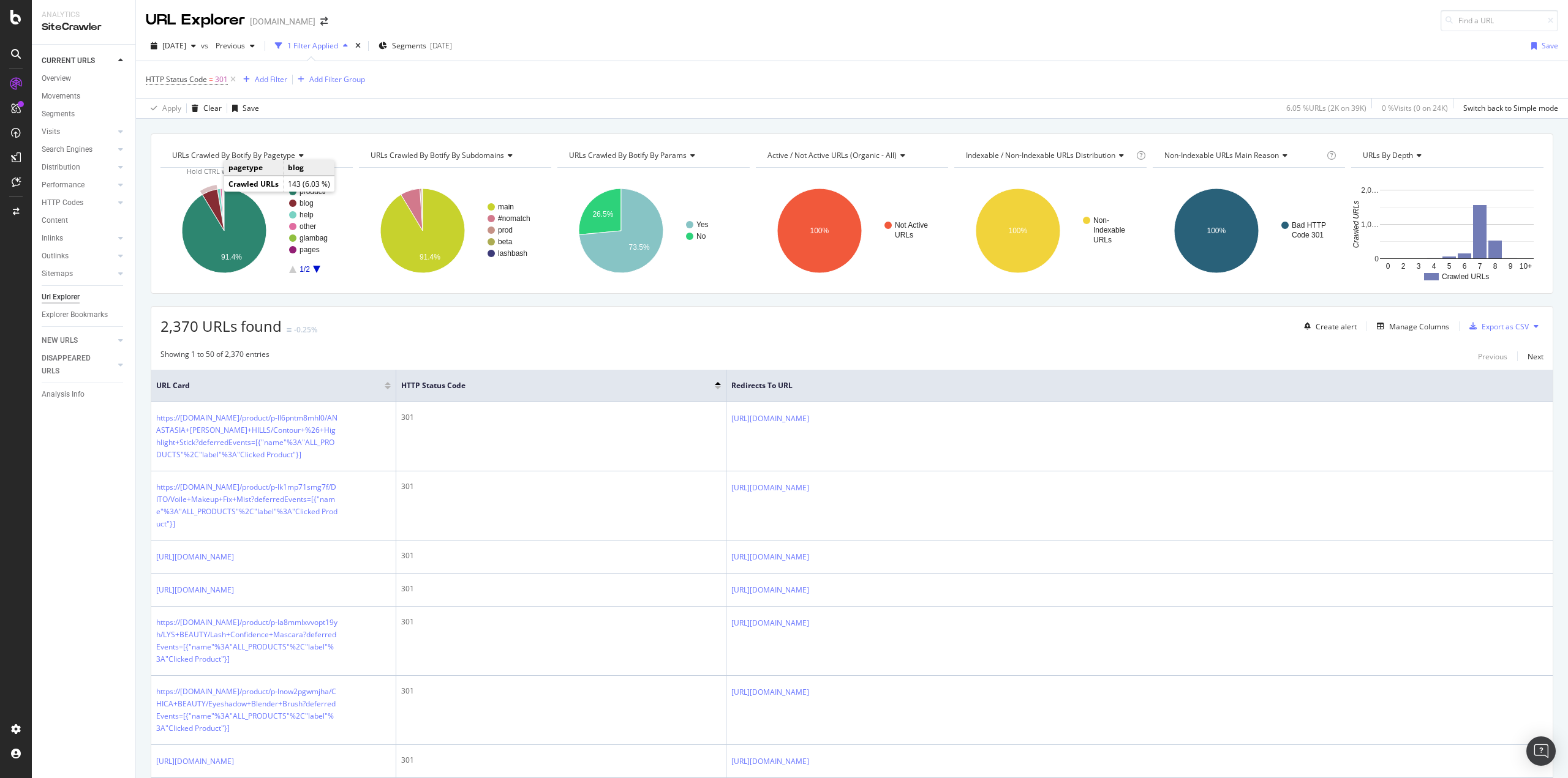
drag, startPoint x: 213, startPoint y: 190, endPoint x: 209, endPoint y: 196, distance: 7.2
click at [209, 196] on icon "A chart." at bounding box center [213, 209] width 22 height 41
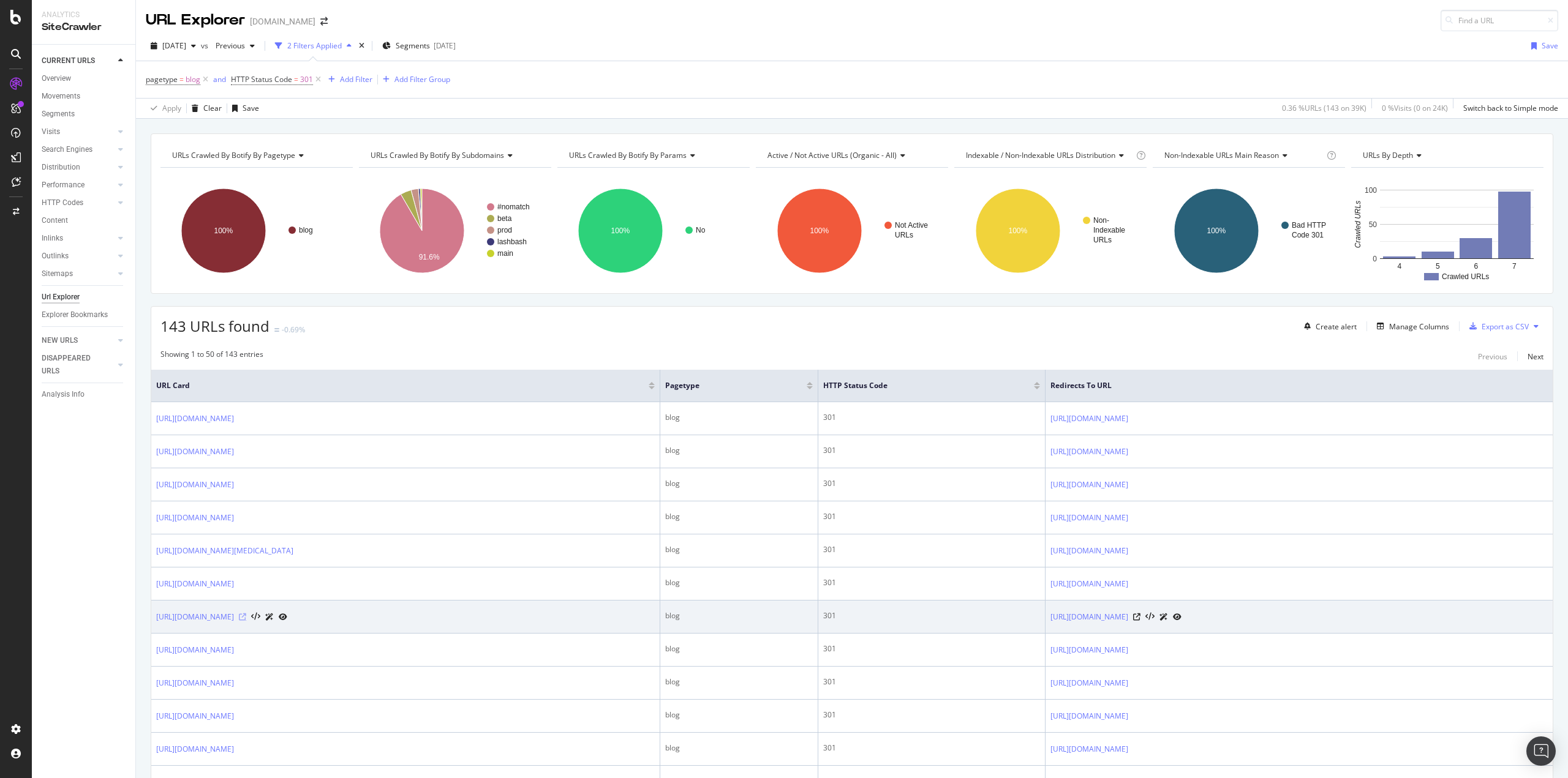
click at [246, 617] on icon at bounding box center [243, 617] width 7 height 7
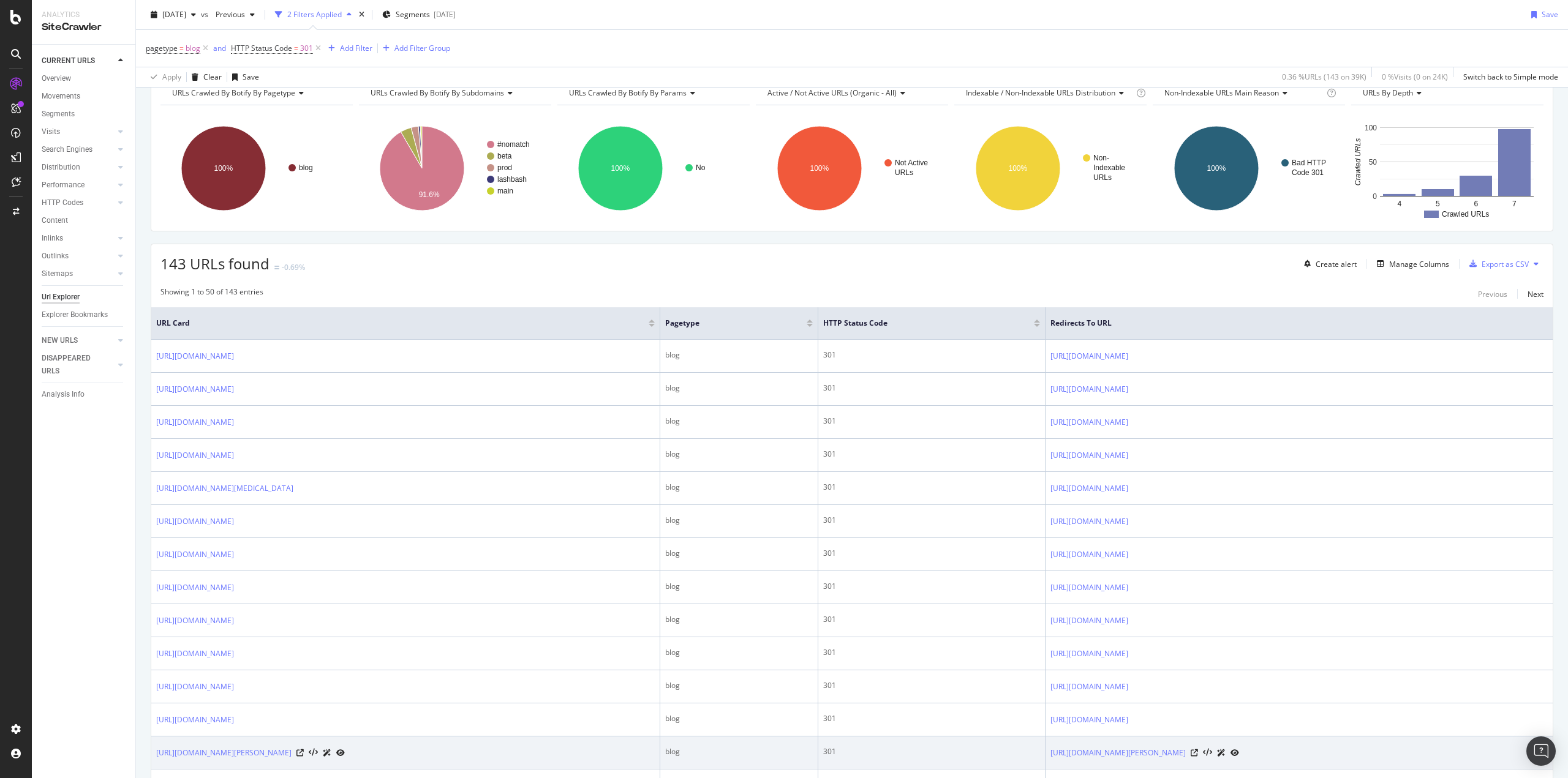
scroll to position [428, 0]
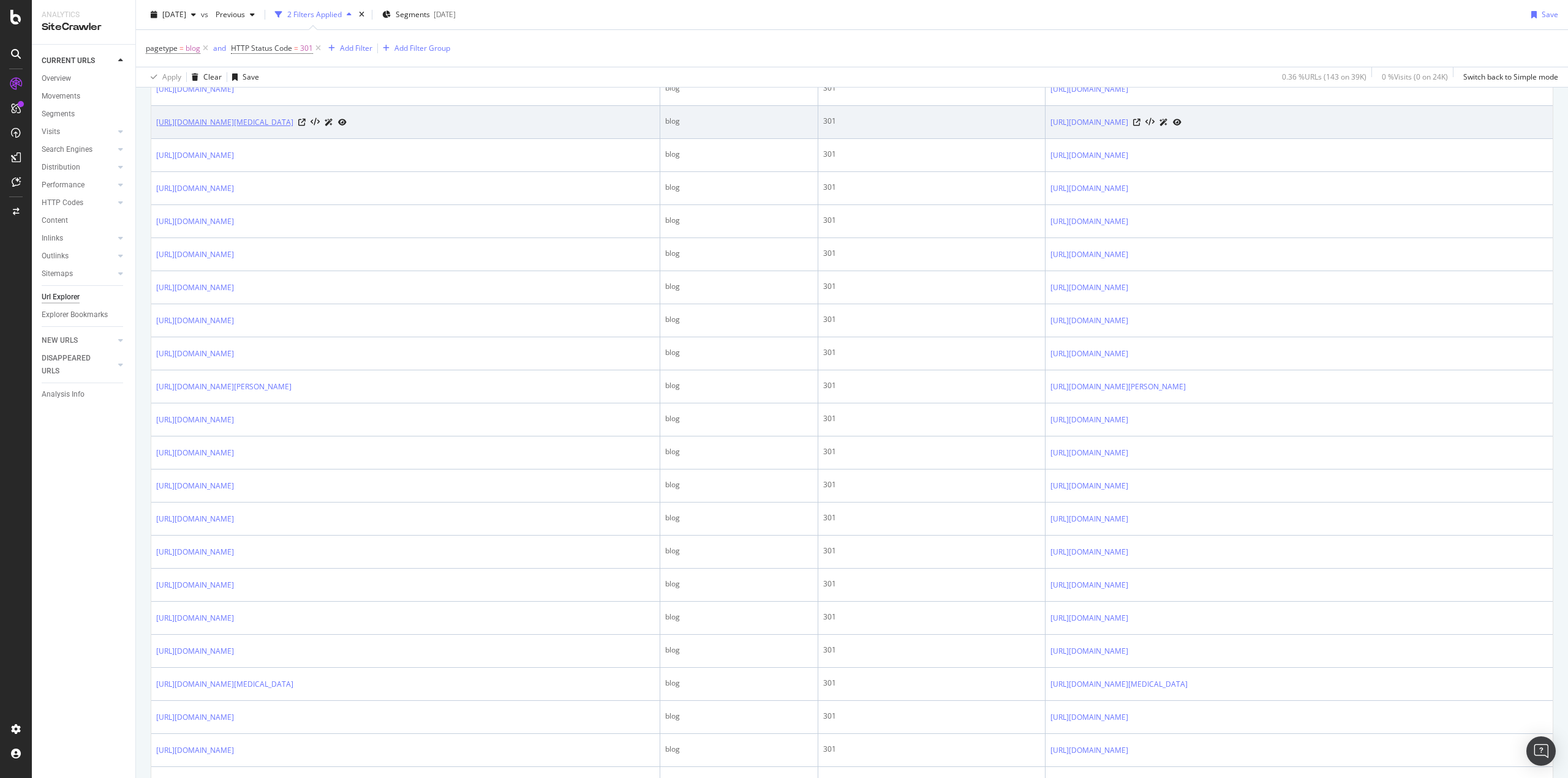
click at [294, 125] on link "https://www.prod.ipsy.com/blog/best-moisturizer-for-dry-skin" at bounding box center [225, 122] width 137 height 13
click at [305, 120] on icon at bounding box center [302, 122] width 7 height 7
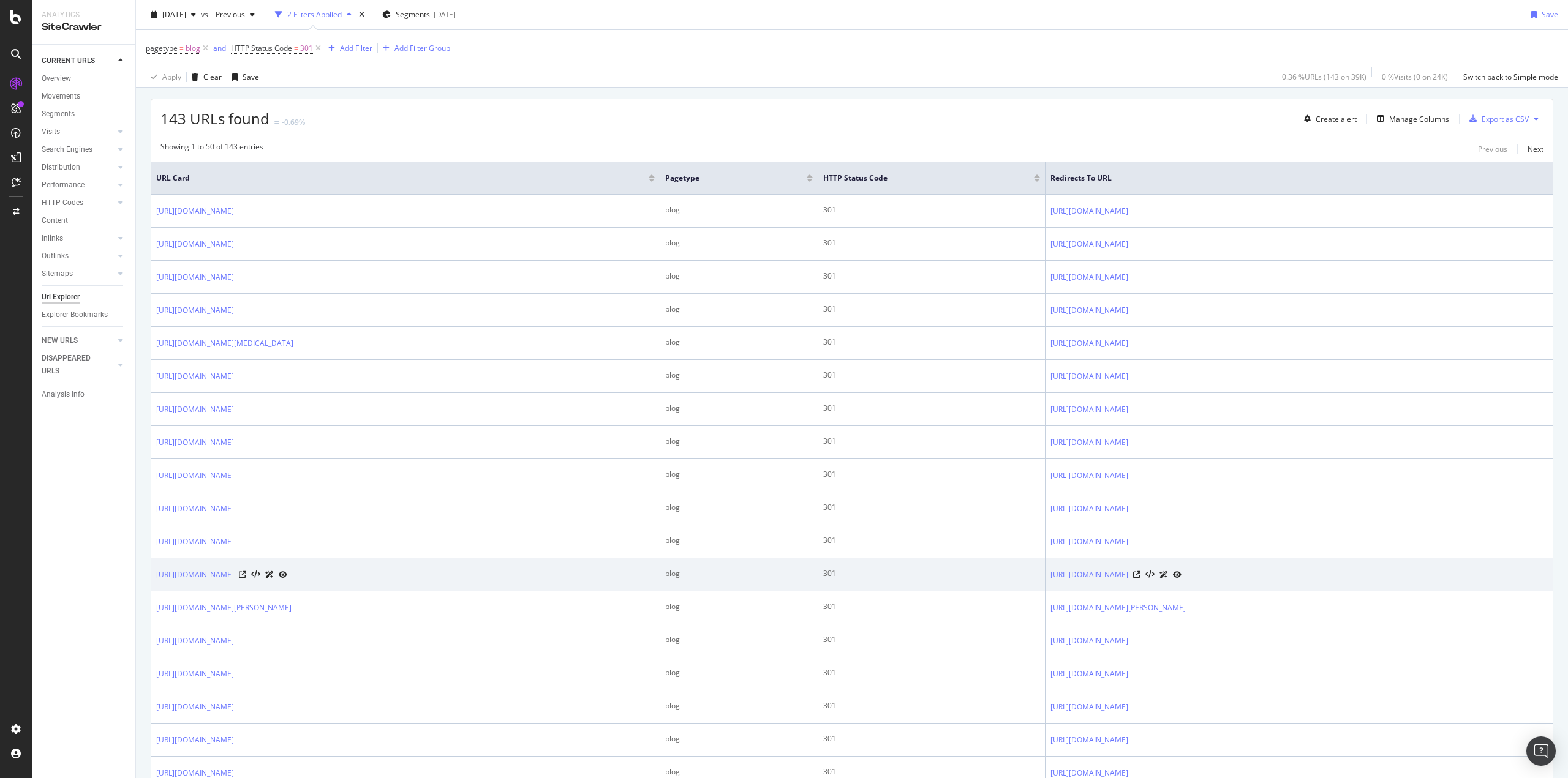
scroll to position [0, 0]
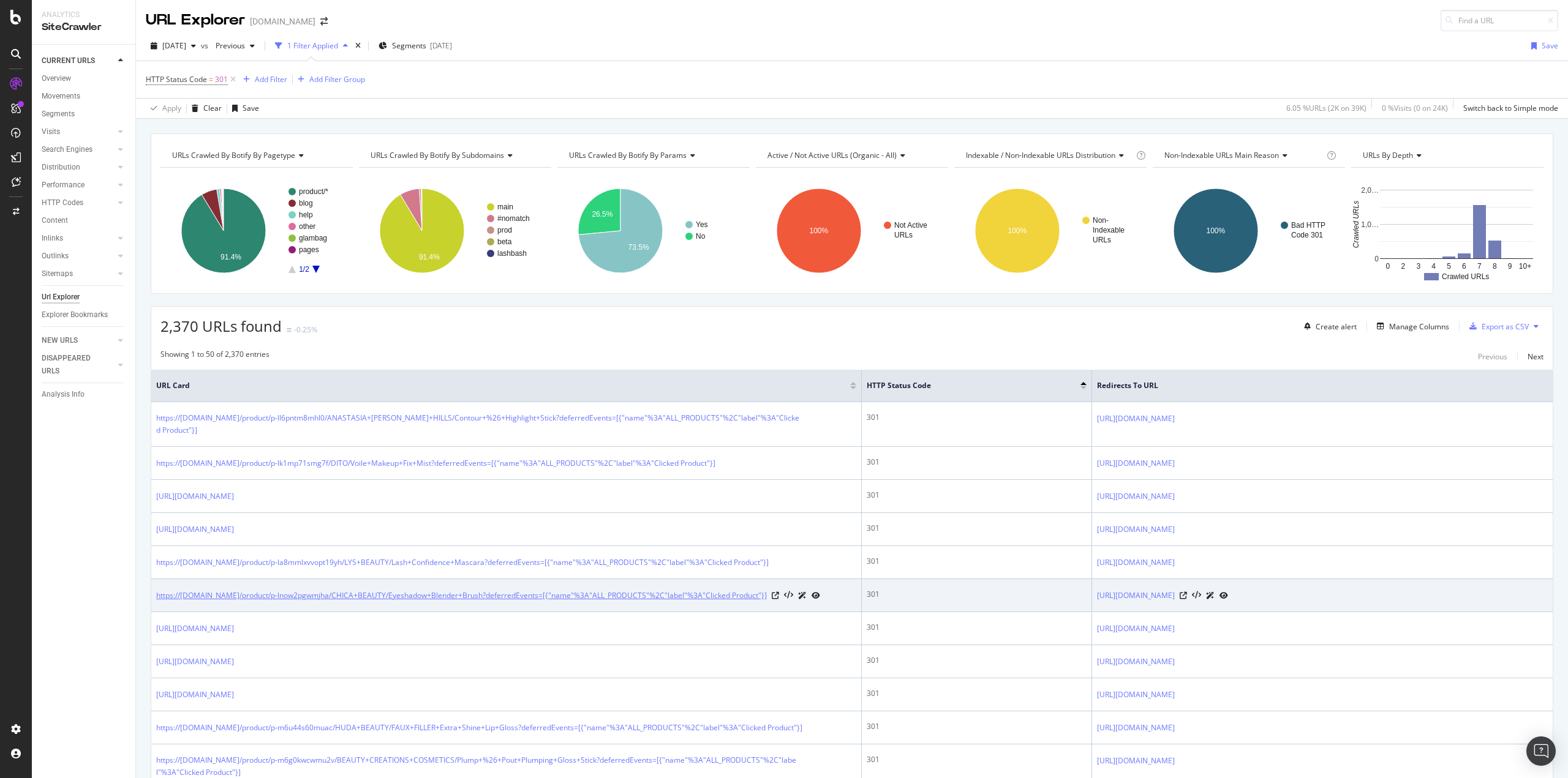
click at [583, 602] on link "https://www.ipsy.com/product/p-lnow2pgwmjha/CHICA+BEAUTY/Eyeshadow+Blender+Brus…" at bounding box center [461, 595] width 610 height 13
click at [772, 600] on icon at bounding box center [776, 596] width 7 height 7
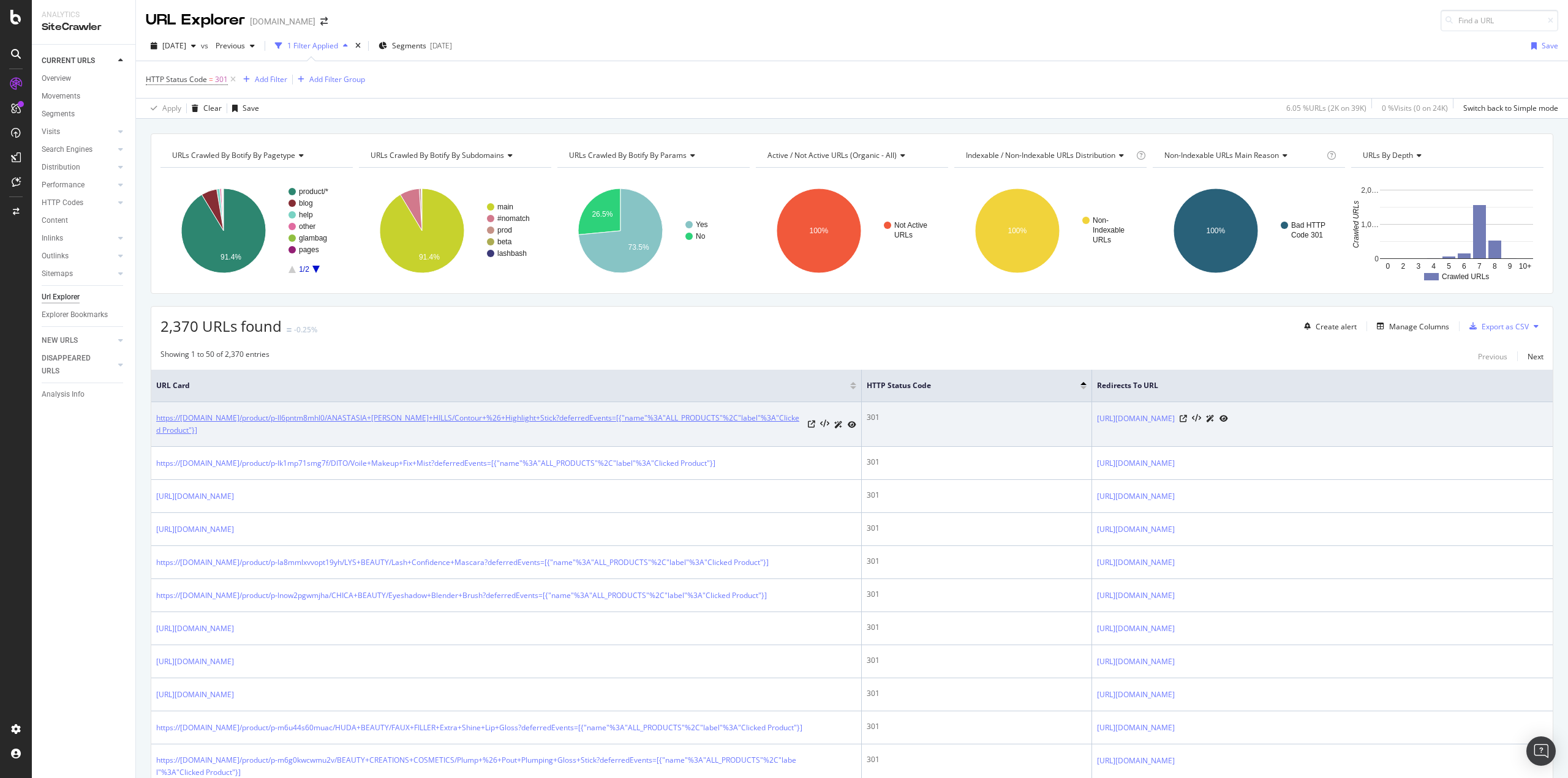
click at [637, 420] on link "https://www.ipsy.com/product/p-ll6pntm8mhl0/ANASTASIA+BEVERLY+HILLS/Contour+%26…" at bounding box center [480, 424] width 646 height 24
click at [808, 425] on icon at bounding box center [812, 424] width 7 height 7
drag, startPoint x: 1085, startPoint y: 419, endPoint x: 947, endPoint y: 423, distance: 138.1
click at [1092, 423] on td "http://www.ipsy.com/p/p-ll6pntm8mhl0" at bounding box center [1322, 424] width 460 height 45
copy link "http://www.ipsy.com/p/p-ll6pntm8mhl0"
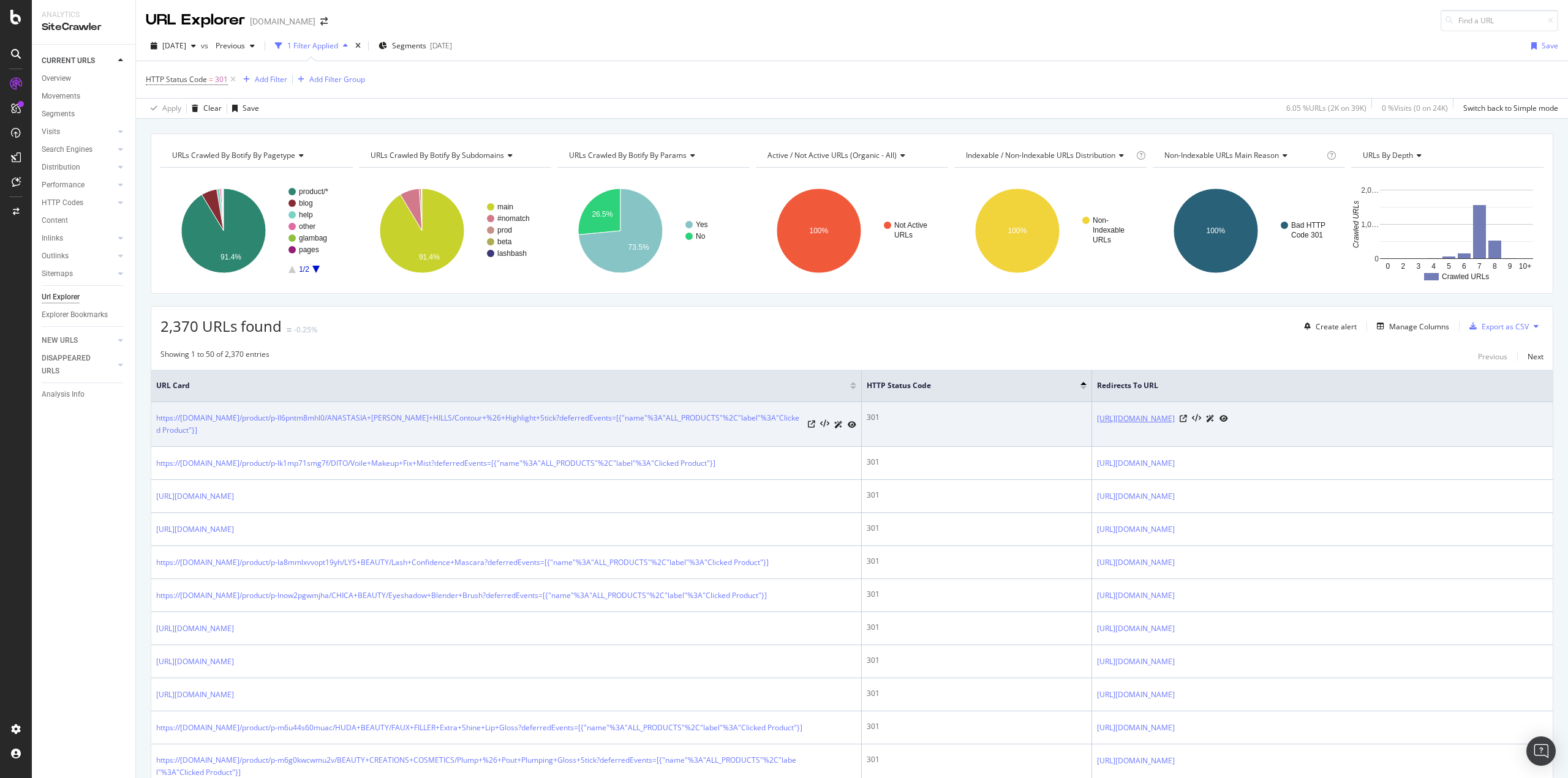
copy link "http://www.ipsy.com/p/p-ll6pntm8mhl0"
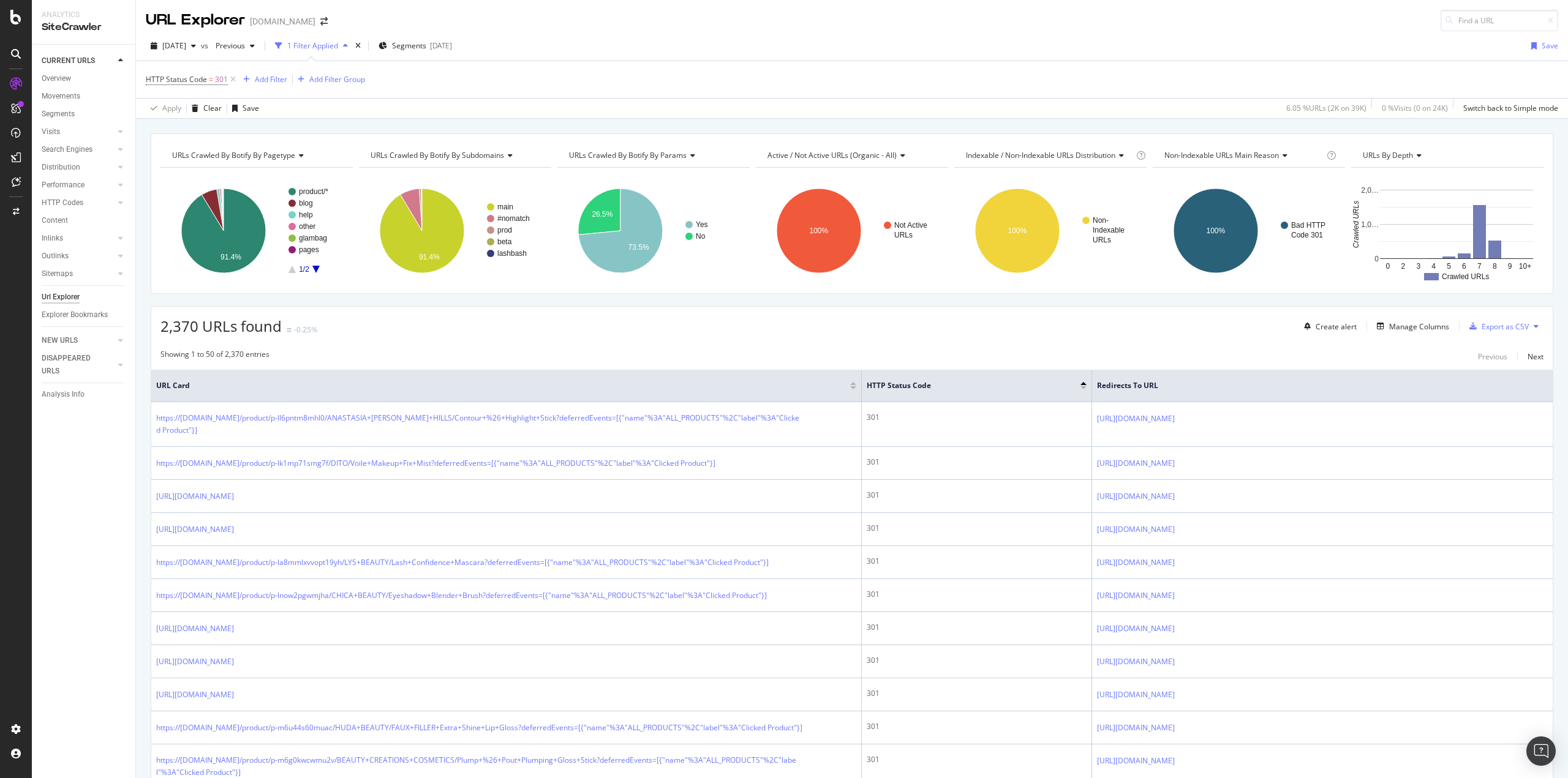
click at [1011, 167] on div "Non- Indexable URLs 100% Is Indexable Crawled URLs Non-Indexable URLs 2,370 URLs" at bounding box center [1050, 226] width 193 height 117
click at [214, 203] on icon "A chart." at bounding box center [213, 209] width 22 height 41
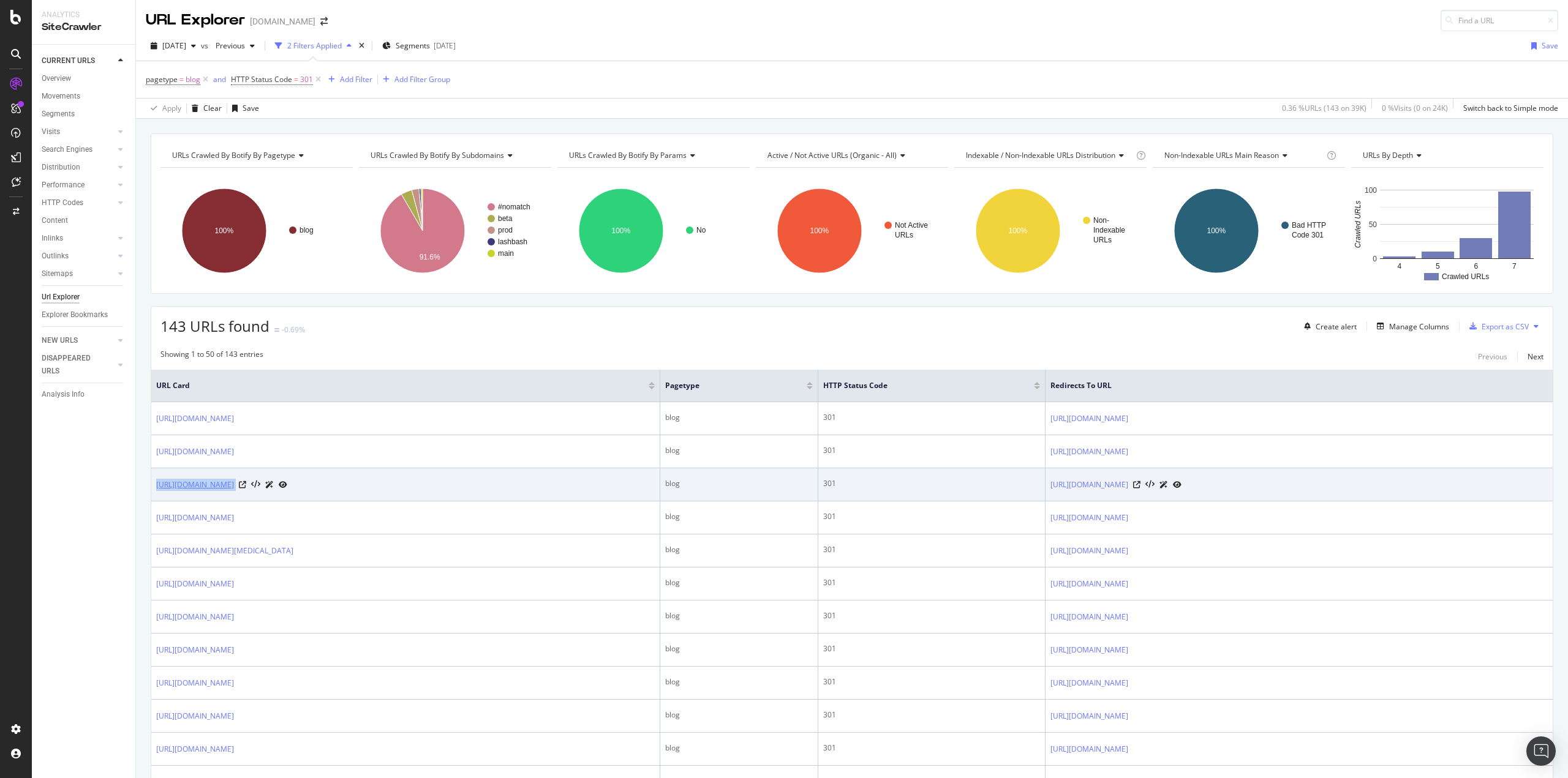
drag, startPoint x: 322, startPoint y: 484, endPoint x: 158, endPoint y: 487, distance: 164.0
click at [158, 487] on div "http://ipsy.com/blog/boxycharm-build-your-box" at bounding box center [222, 484] width 131 height 13
copy div "http://ipsy.com/blog/boxycharm-build-your-box"
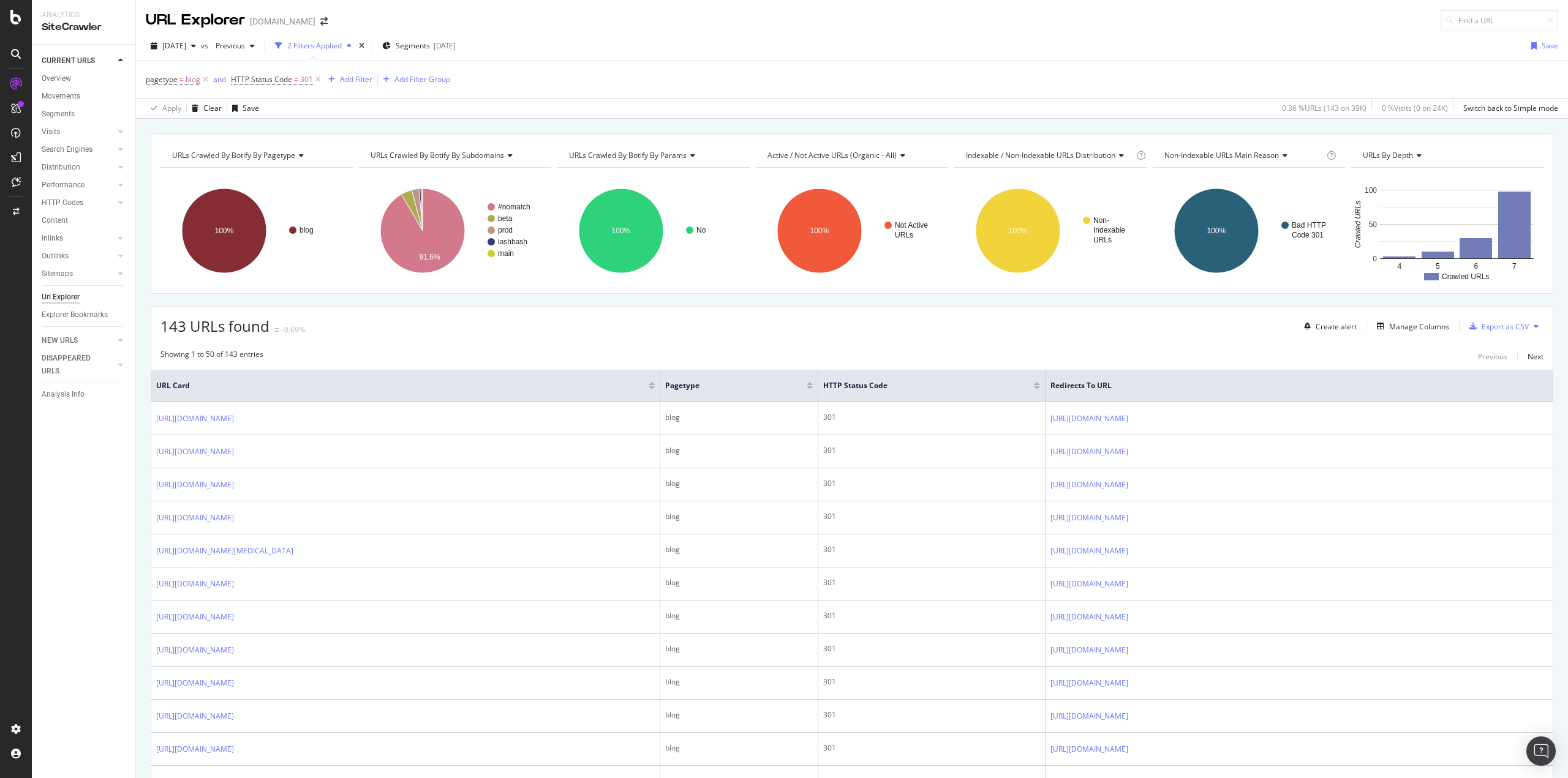
click at [84, 500] on div "CURRENT URLS Overview Movements Segments Visits Analysis Orphan URLs Search Eng…" at bounding box center [83, 411] width 103 height 733
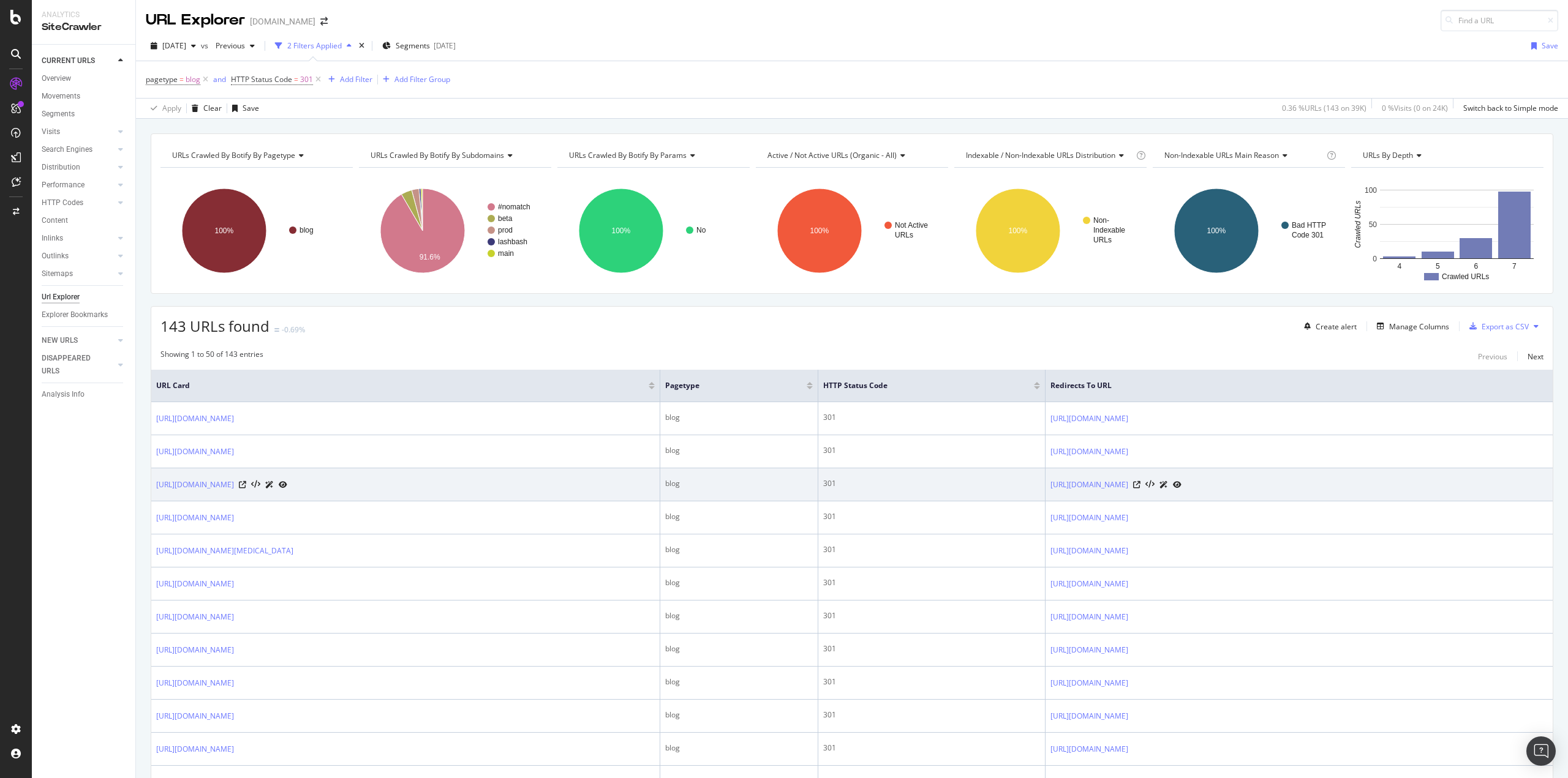
drag, startPoint x: 155, startPoint y: 489, endPoint x: 318, endPoint y: 491, distance: 163.0
click at [318, 491] on td "http://ipsy.com/blog/boxycharm-build-your-box" at bounding box center [406, 484] width 509 height 33
copy link "http://ipsy.com/blog/boxycharm-build-your-box"
drag, startPoint x: 1001, startPoint y: 487, endPoint x: 1187, endPoint y: 490, distance: 186.0
click at [1187, 490] on td "https://www.ipsy.com/blog/boxycharm-build-your-box" at bounding box center [1299, 484] width 507 height 33
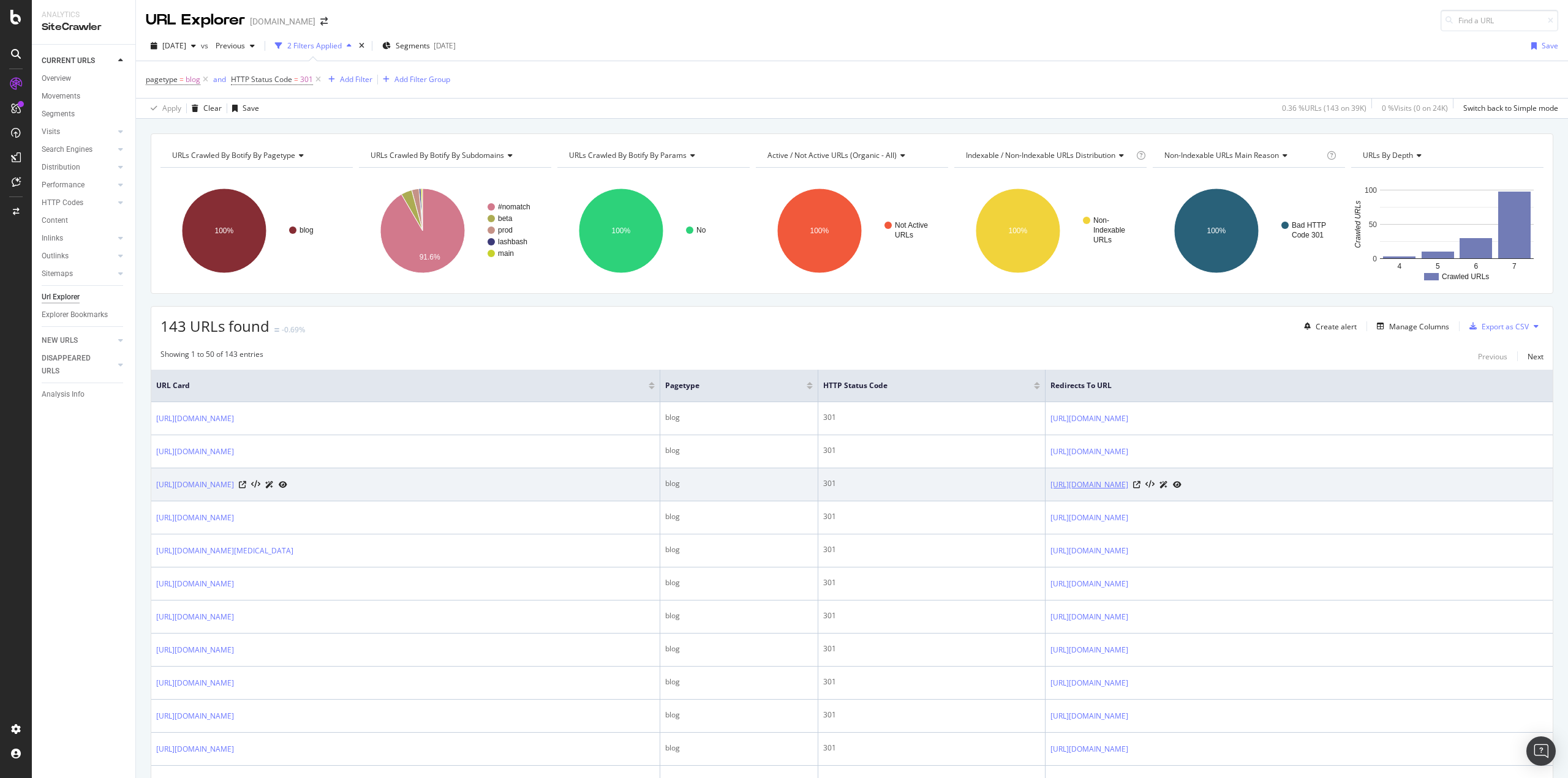
copy link "https://www.ipsy.com/blog/boxycharm-build-your-box"
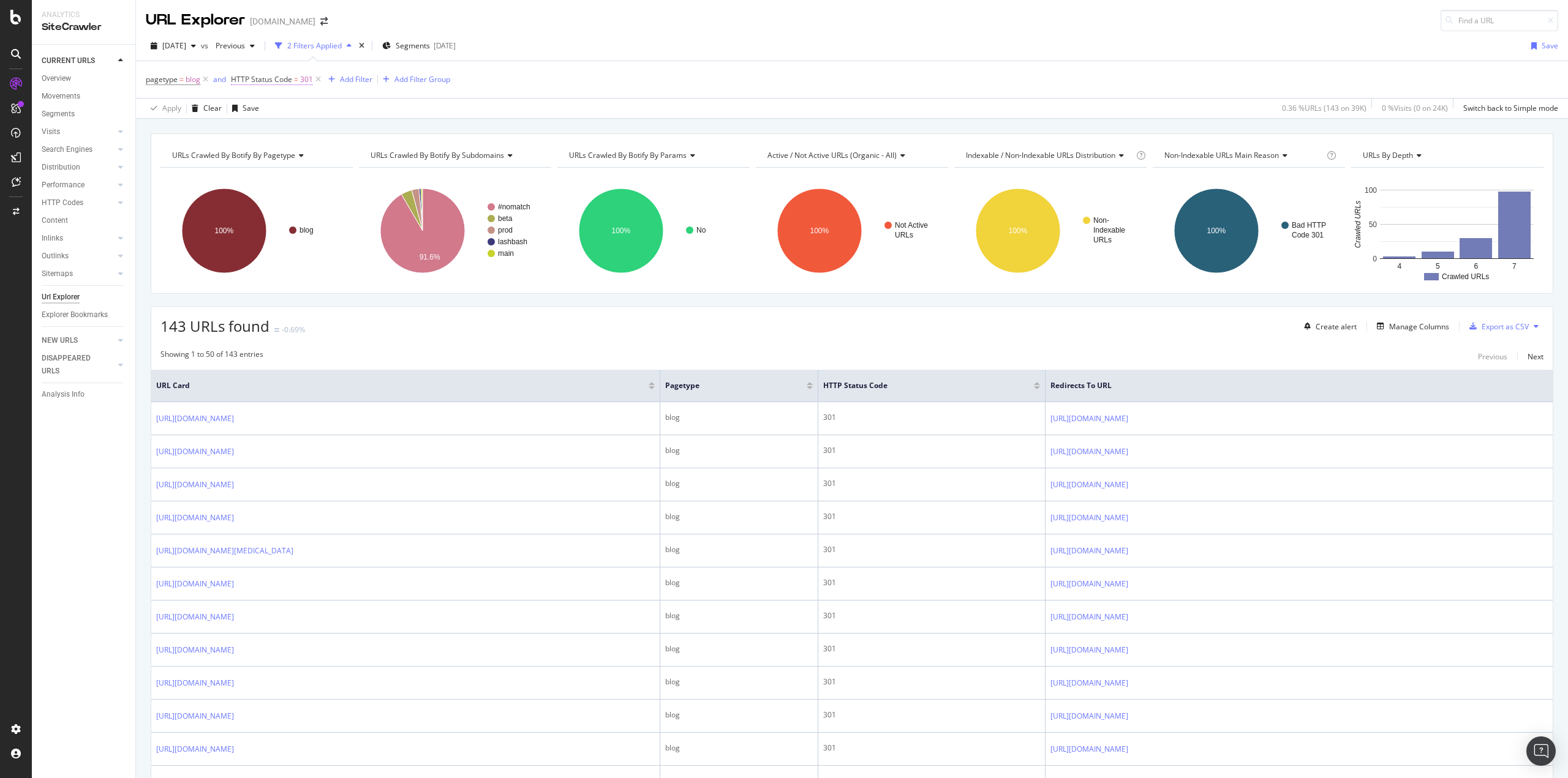
click at [294, 80] on span "=" at bounding box center [296, 79] width 4 height 10
click at [269, 144] on input "301" at bounding box center [308, 150] width 135 height 20
type input "309"
click at [358, 176] on div "Apply" at bounding box center [367, 176] width 19 height 10
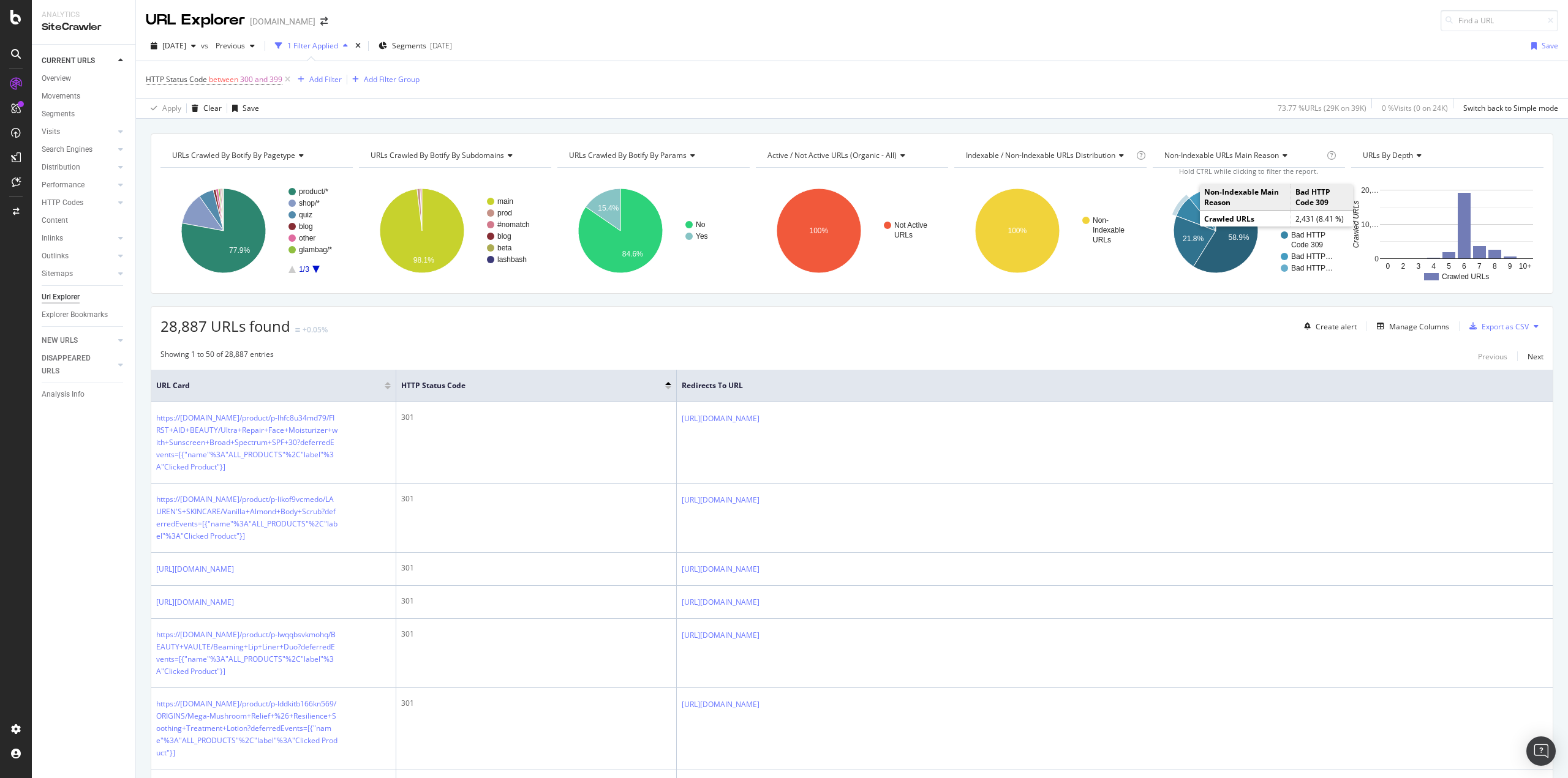
click at [1182, 210] on icon "A chart." at bounding box center [1196, 214] width 40 height 33
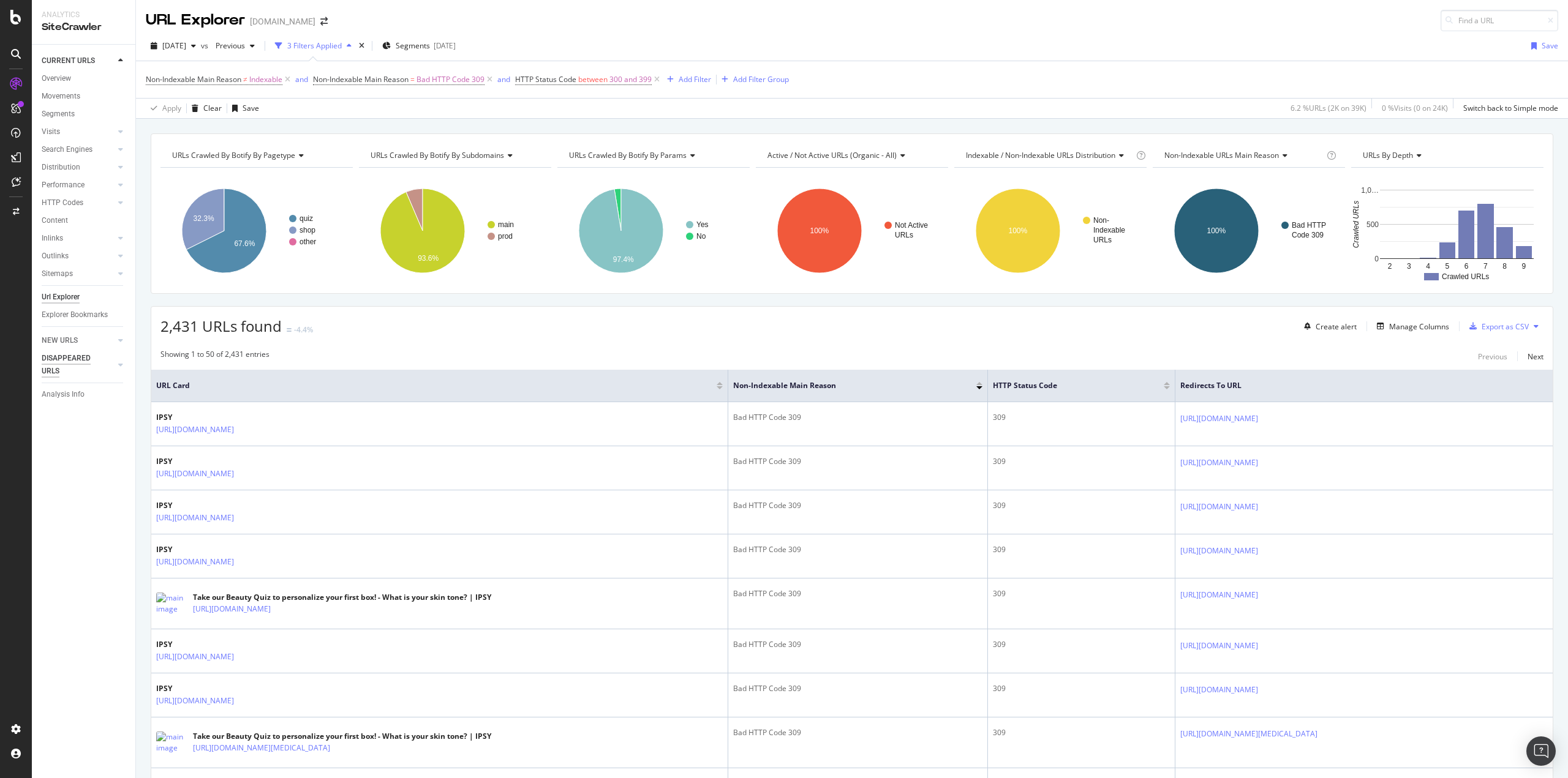
click at [74, 359] on div "DISAPPEARED URLS" at bounding box center [72, 364] width 62 height 26
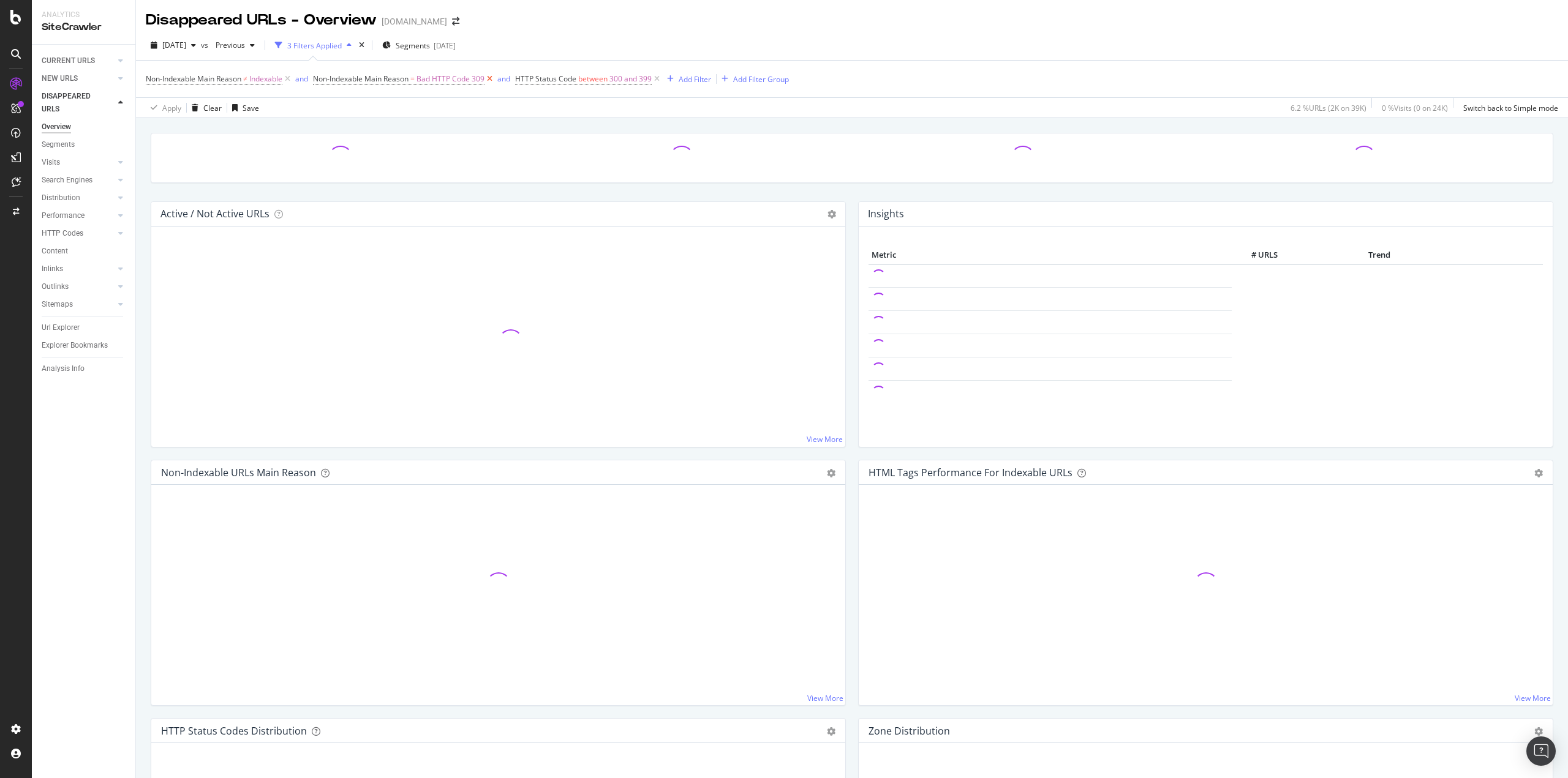
click at [492, 78] on icon at bounding box center [489, 79] width 10 height 13
click at [457, 80] on icon at bounding box center [455, 79] width 10 height 13
click at [290, 80] on icon at bounding box center [288, 79] width 10 height 13
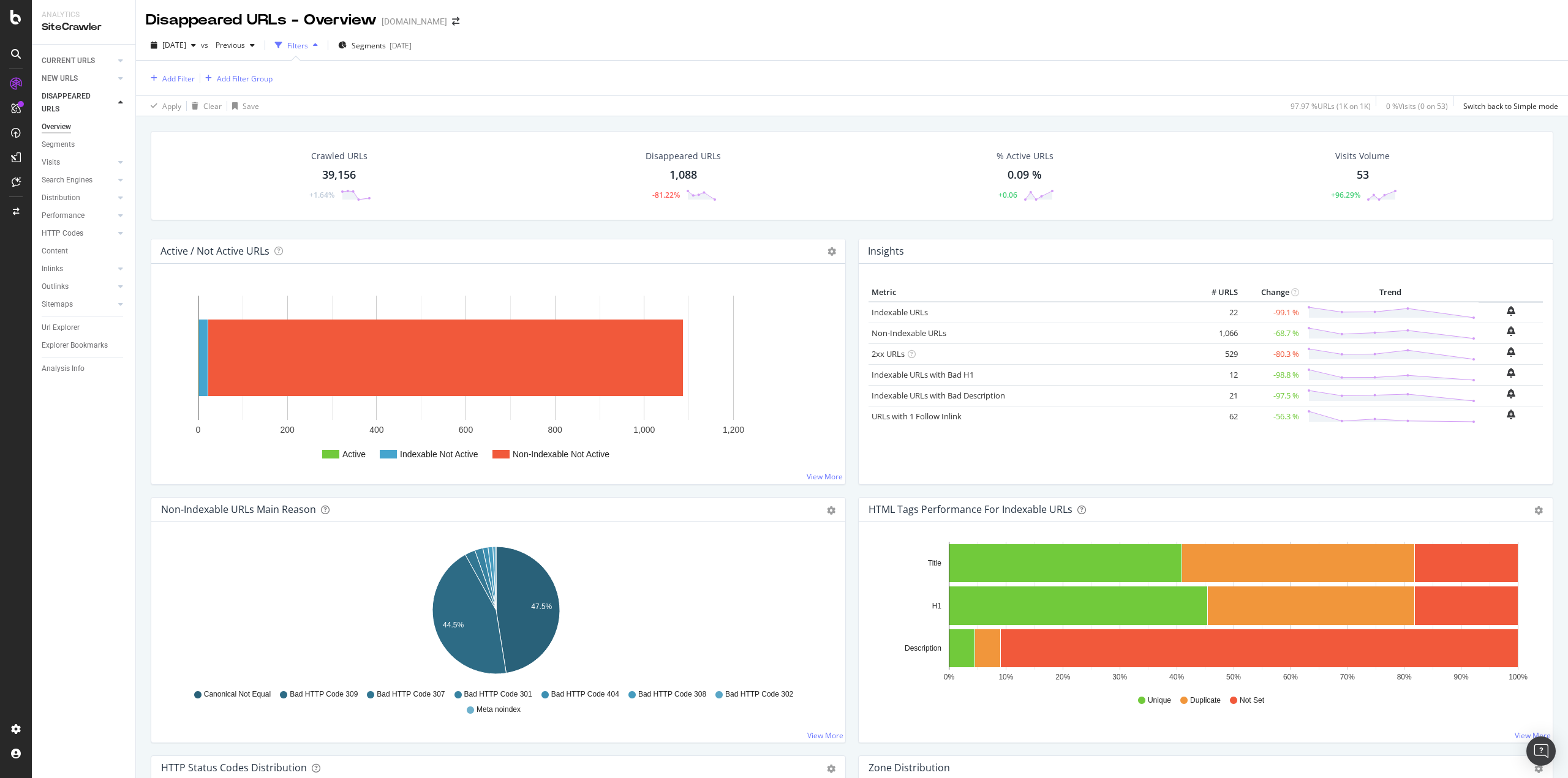
click at [683, 184] on div "Disappeared URLs 1,088 -81.22%" at bounding box center [683, 176] width 100 height 63
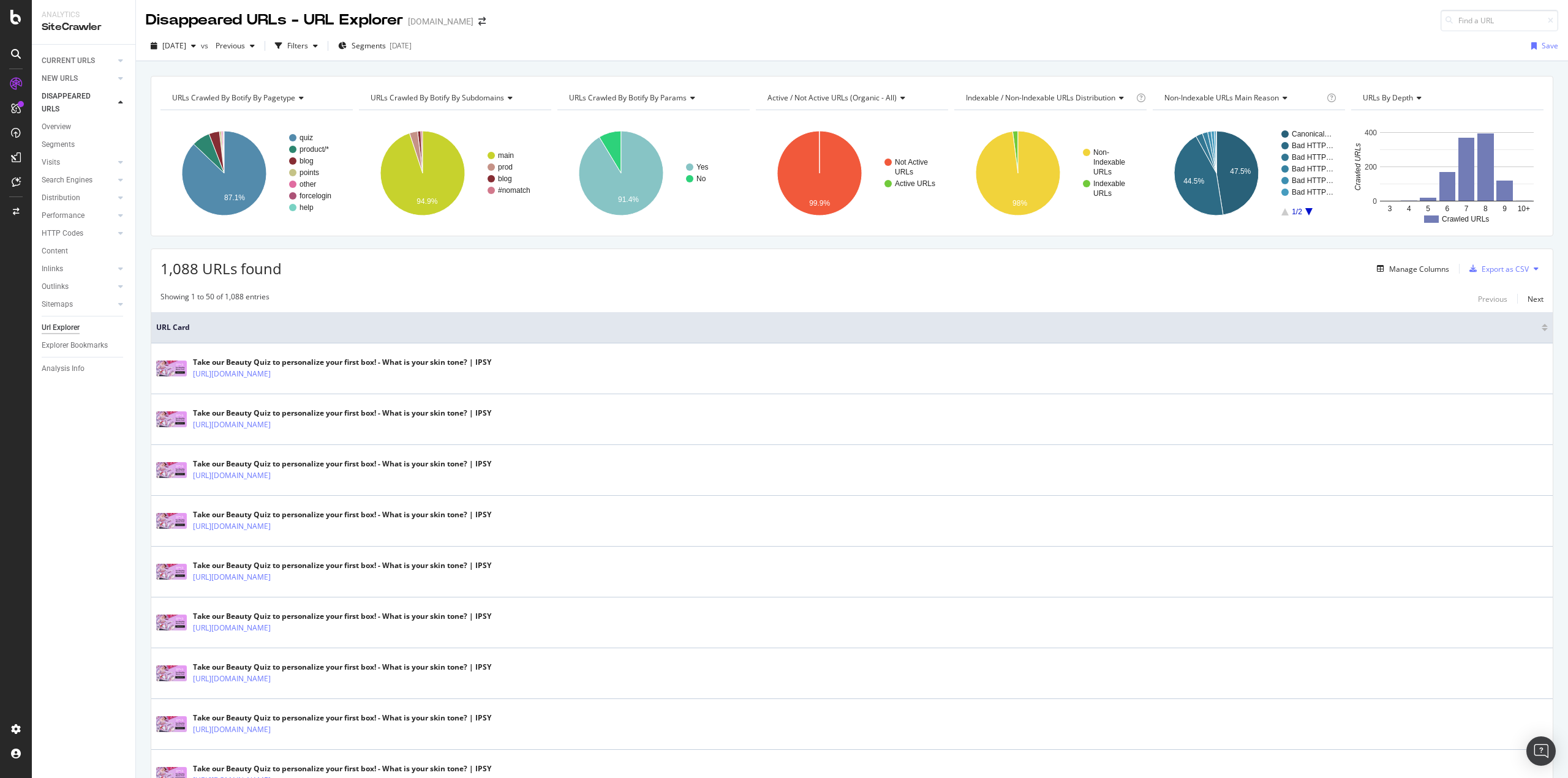
click at [58, 327] on div "Url Explorer" at bounding box center [60, 327] width 38 height 13
click at [121, 106] on div at bounding box center [120, 103] width 13 height 13
click at [122, 100] on icon at bounding box center [120, 103] width 5 height 7
click at [75, 60] on div "CURRENT URLS" at bounding box center [68, 60] width 53 height 13
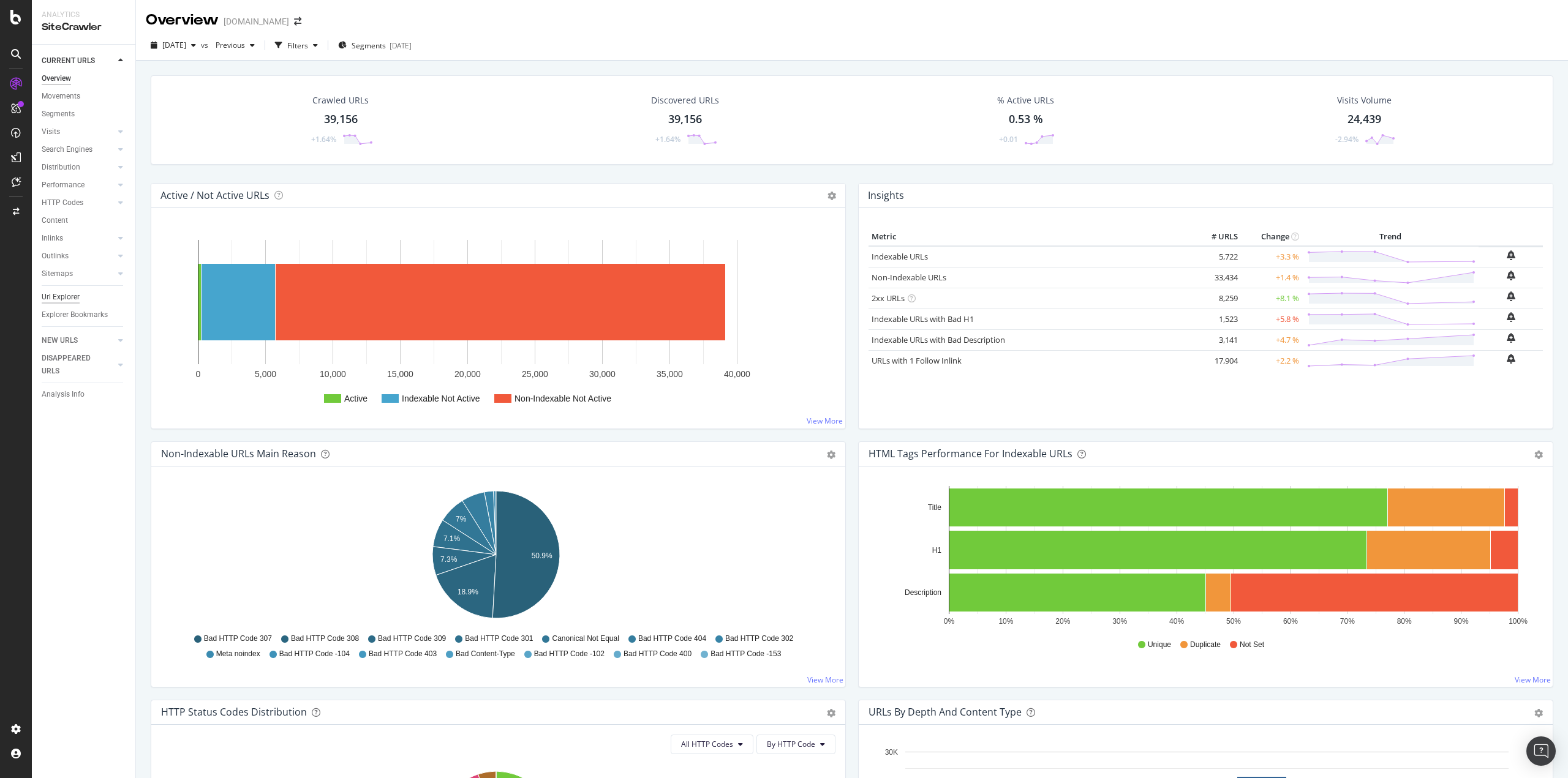
click at [70, 297] on div "Url Explorer" at bounding box center [60, 296] width 38 height 13
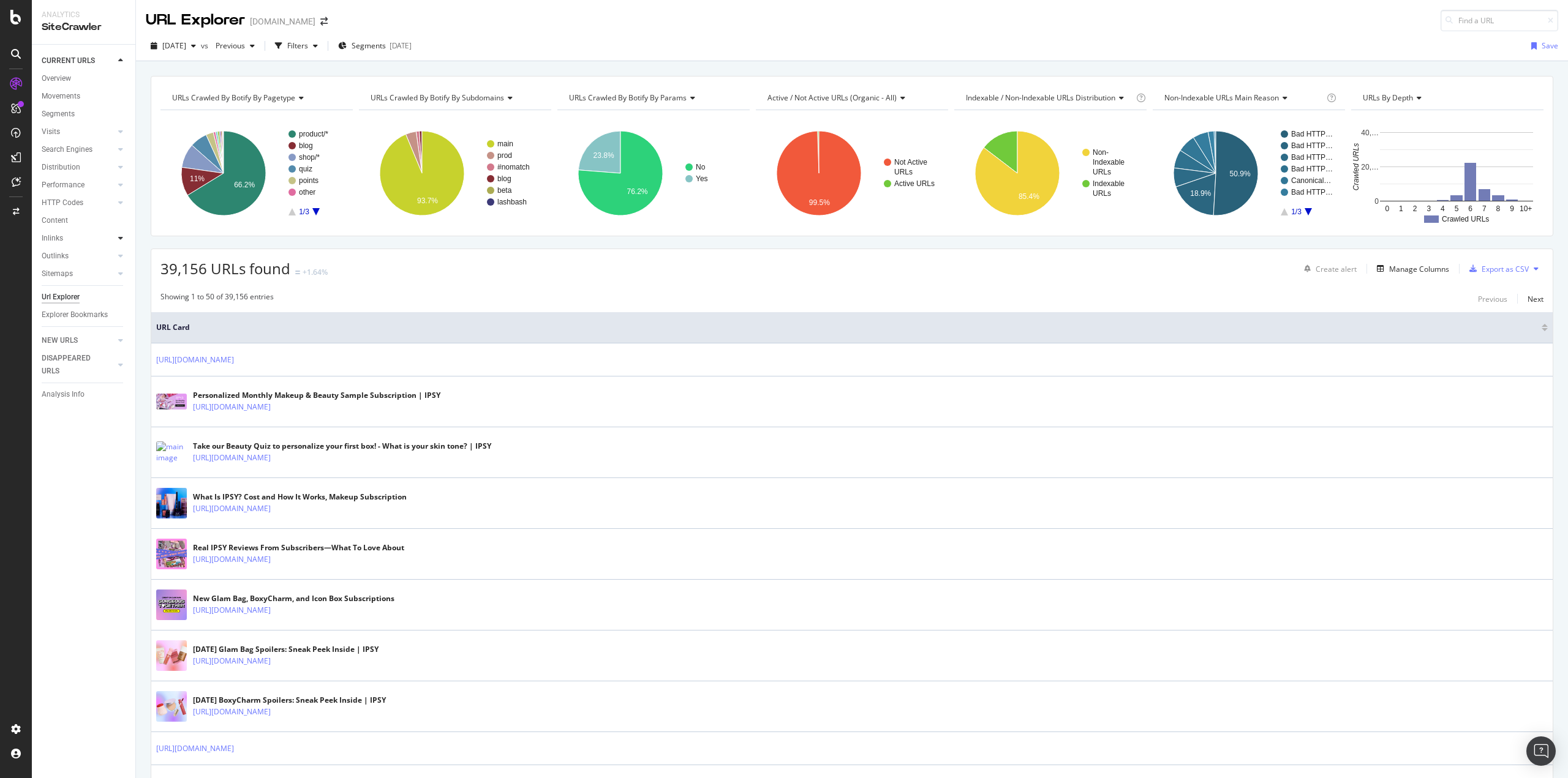
click at [119, 240] on icon at bounding box center [120, 238] width 5 height 7
click at [86, 204] on link "HTTP Codes" at bounding box center [77, 202] width 73 height 13
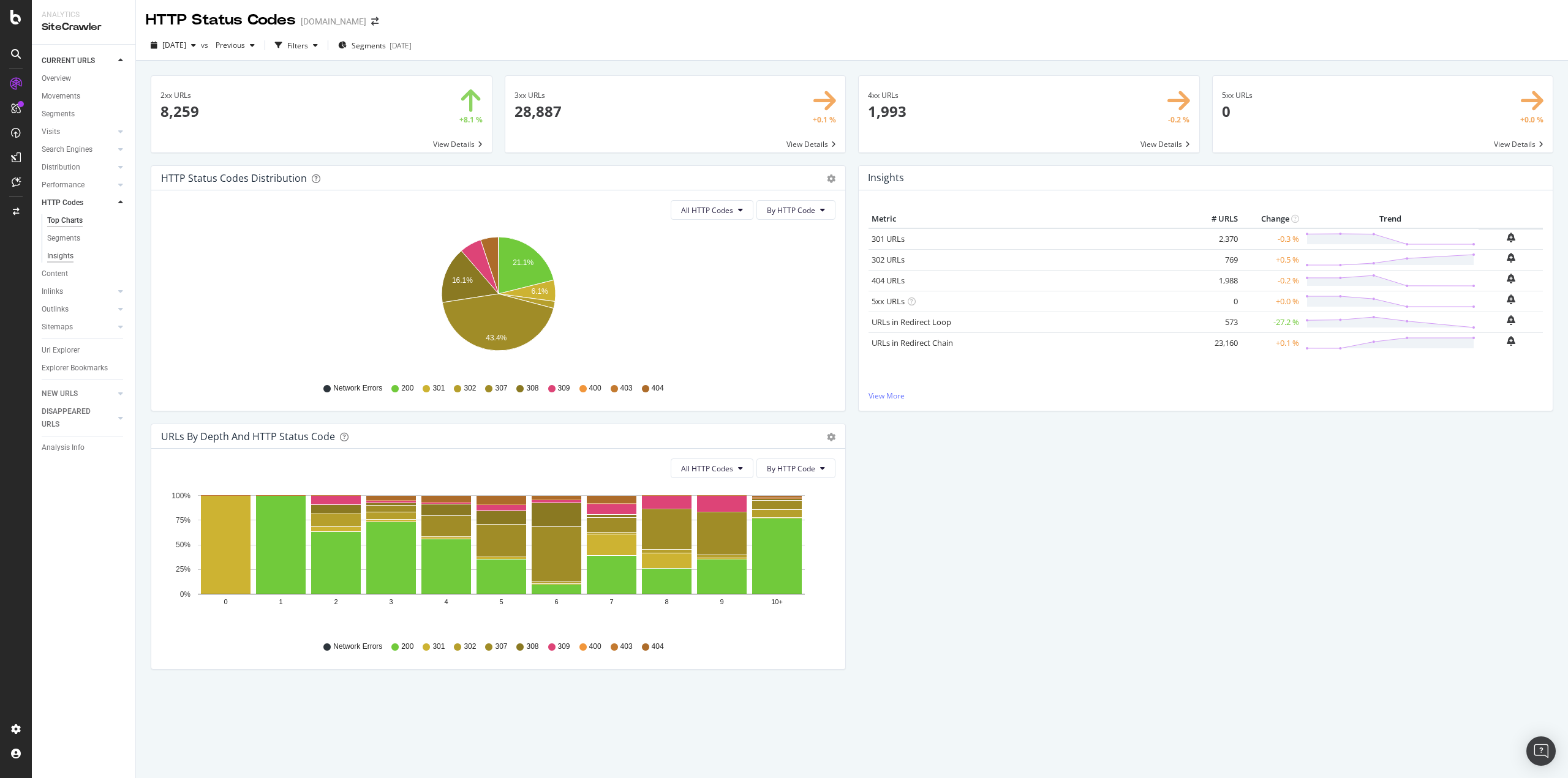
click at [69, 254] on div "Insights" at bounding box center [61, 256] width 27 height 13
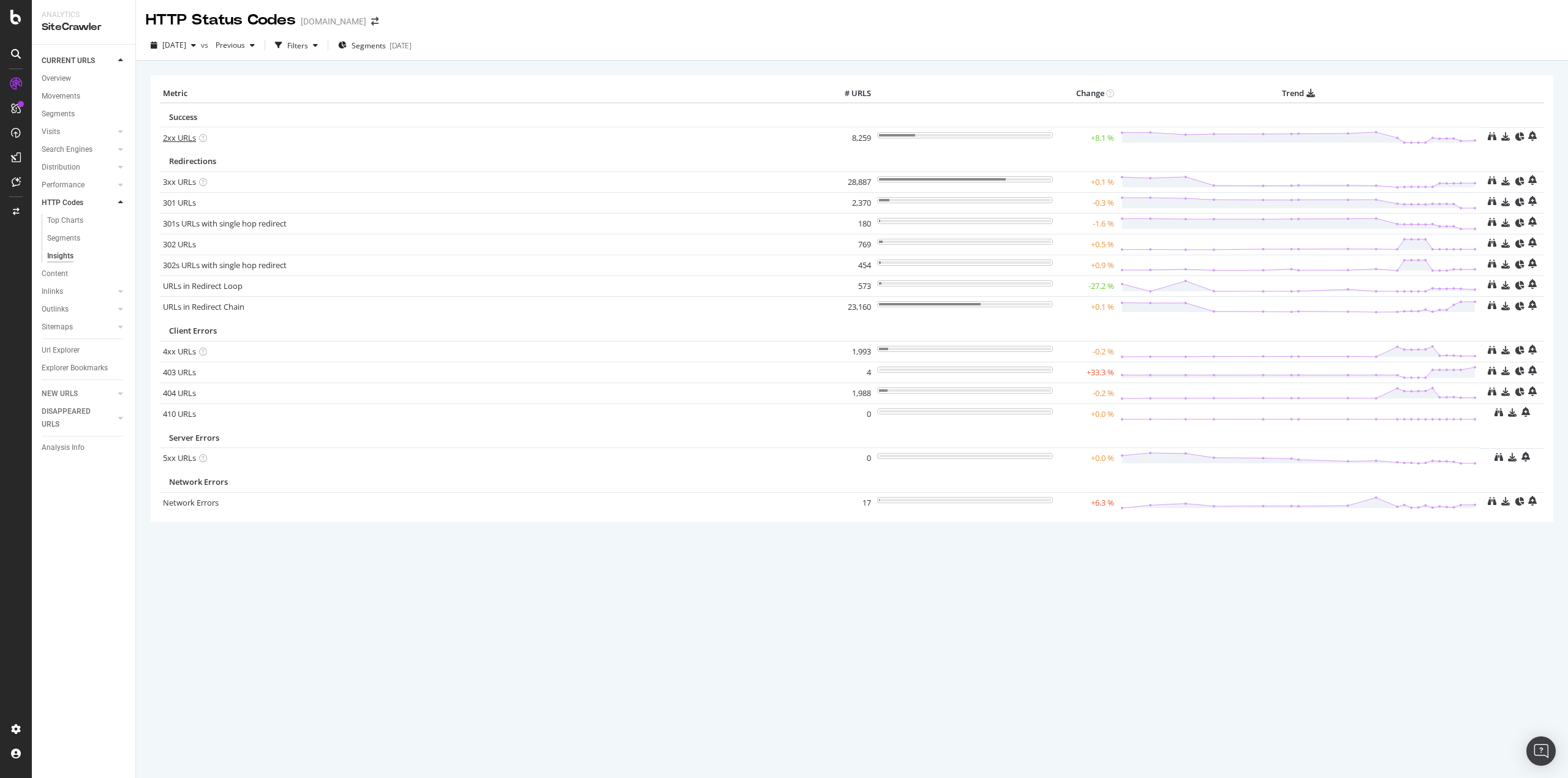
click at [184, 139] on link "2xx URLs" at bounding box center [179, 137] width 33 height 11
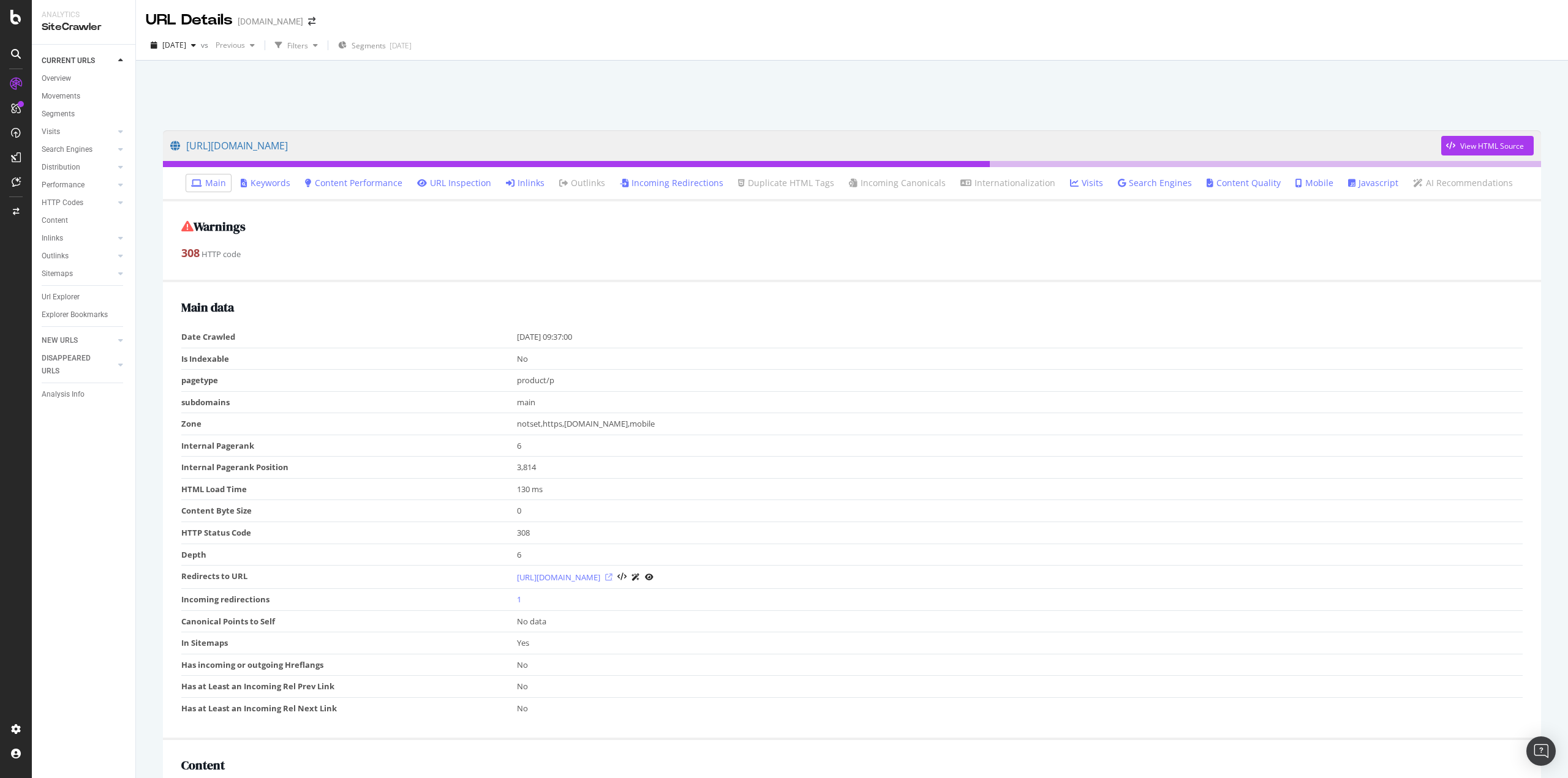
click at [612, 577] on icon at bounding box center [609, 577] width 7 height 7
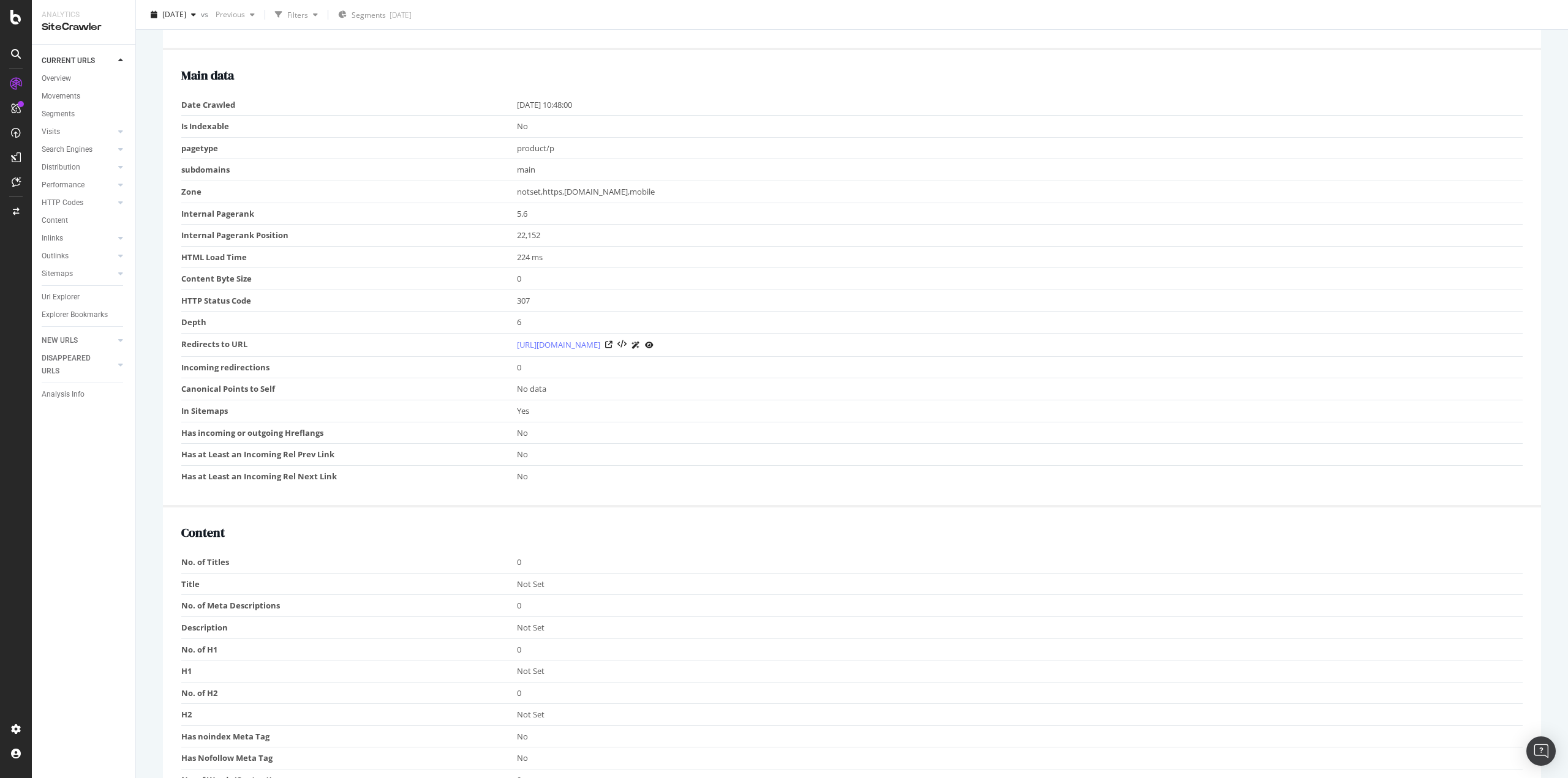
scroll to position [27, 0]
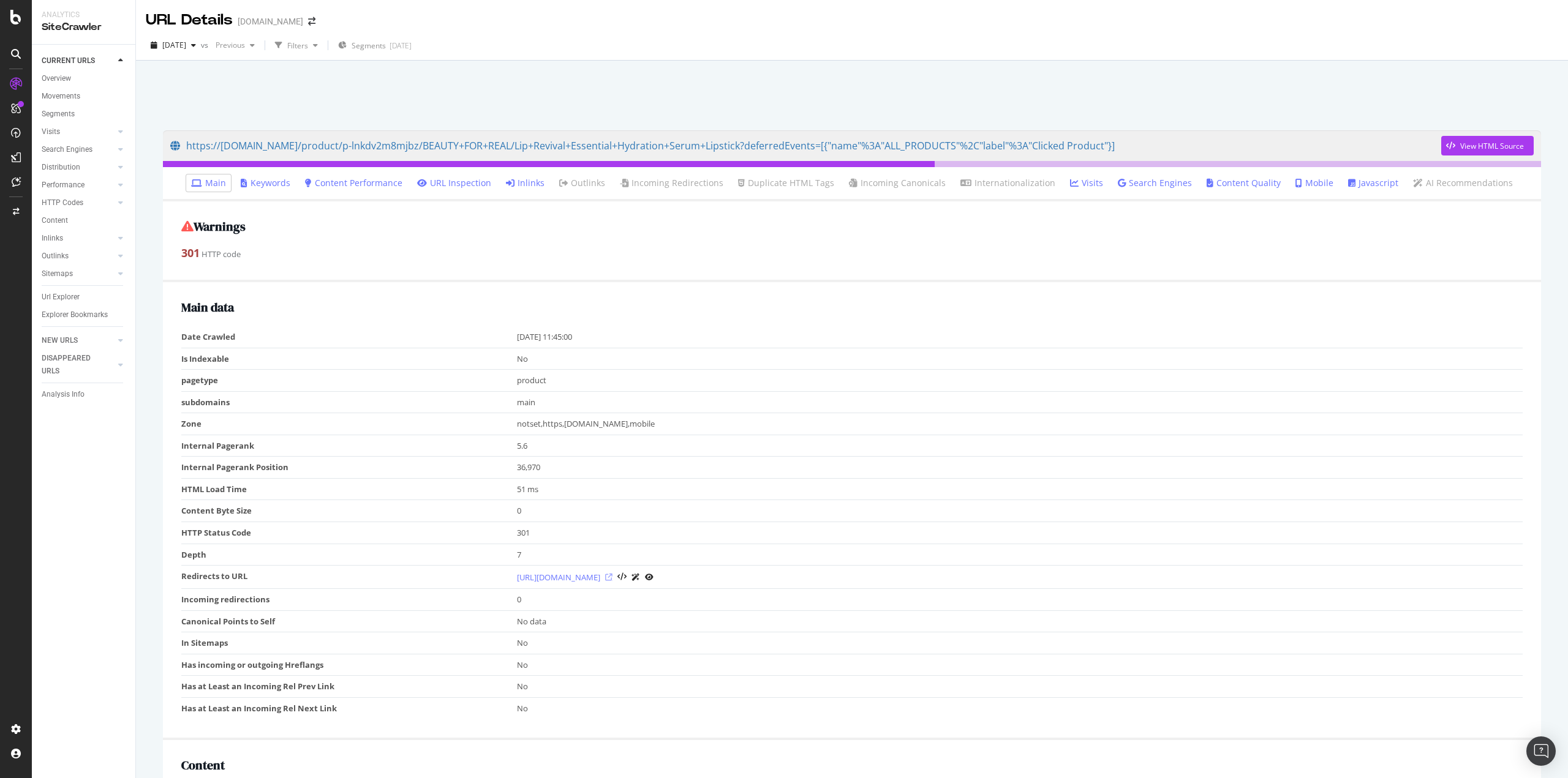
click at [612, 577] on icon at bounding box center [609, 577] width 7 height 7
drag, startPoint x: 207, startPoint y: 146, endPoint x: 1109, endPoint y: 142, distance: 902.0
click at [1109, 142] on link "https://[DOMAIN_NAME]/product/p-lnow2pgwmjha/CHICA+BEAUTY/Eyeshadow+Blender+Bru…" at bounding box center [806, 145] width 1271 height 30
drag, startPoint x: 176, startPoint y: 147, endPoint x: 151, endPoint y: 153, distance: 25.7
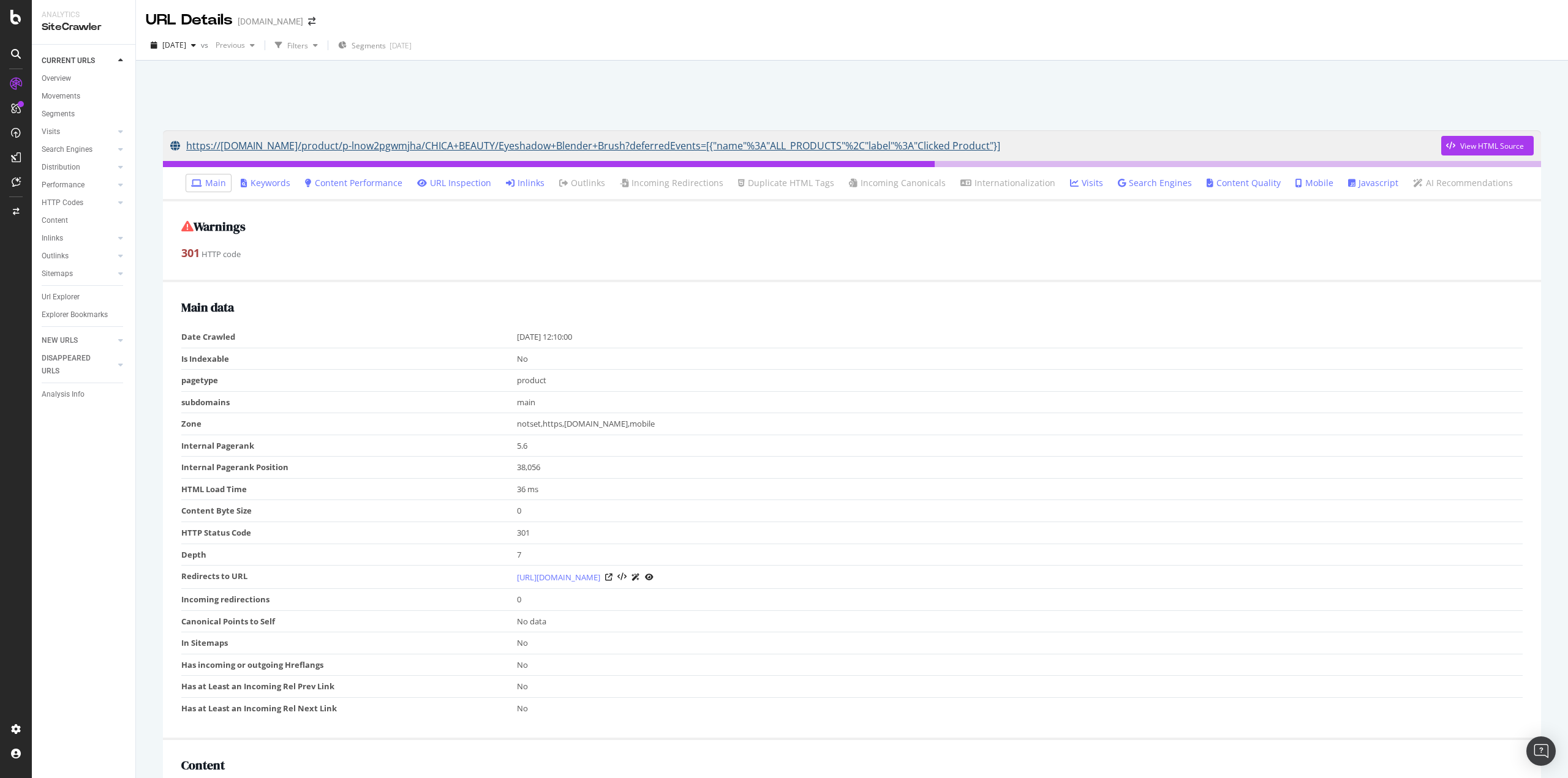
click at [424, 143] on link "https://www.ipsy.com/product/p-lnow2pgwmjha/CHICA+BEAUTY/Eyeshadow+Blender+Brus…" at bounding box center [806, 145] width 1271 height 30
click at [1474, 147] on div "View HTML Source" at bounding box center [1492, 146] width 63 height 10
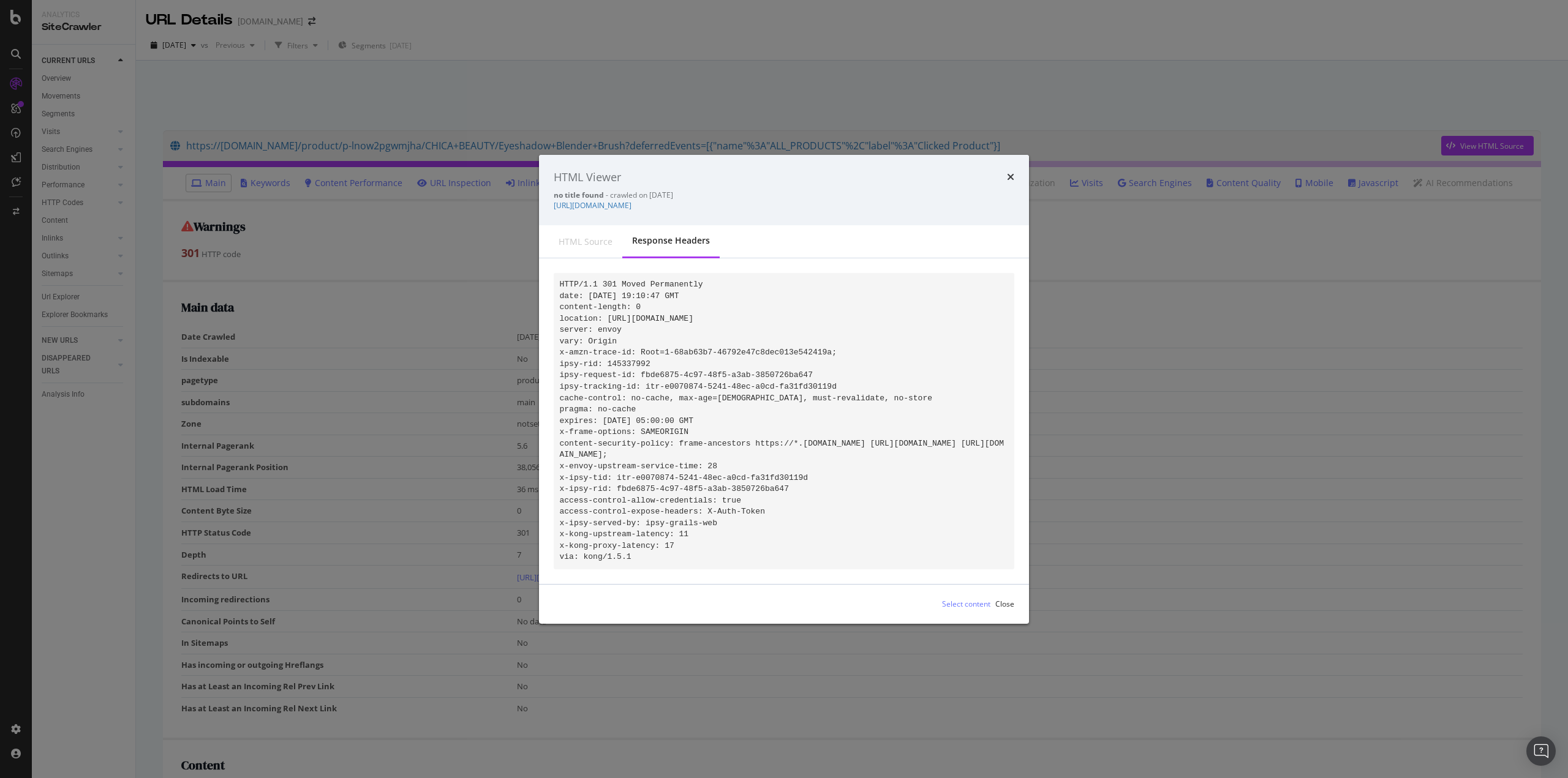
drag, startPoint x: 995, startPoint y: 208, endPoint x: 552, endPoint y: 194, distance: 443.2
click at [552, 194] on div "HTML Viewer no title found - crawled on 2025-08-24 https://www.ipsy.com/product…" at bounding box center [784, 190] width 490 height 71
copy link "https://www.ipsy.com/product/p-lnow2pgwmjha/CHICA+BEAUTY/Eyeshadow+Blender+Brus…"
click at [1010, 172] on icon "times" at bounding box center [1010, 176] width 7 height 10
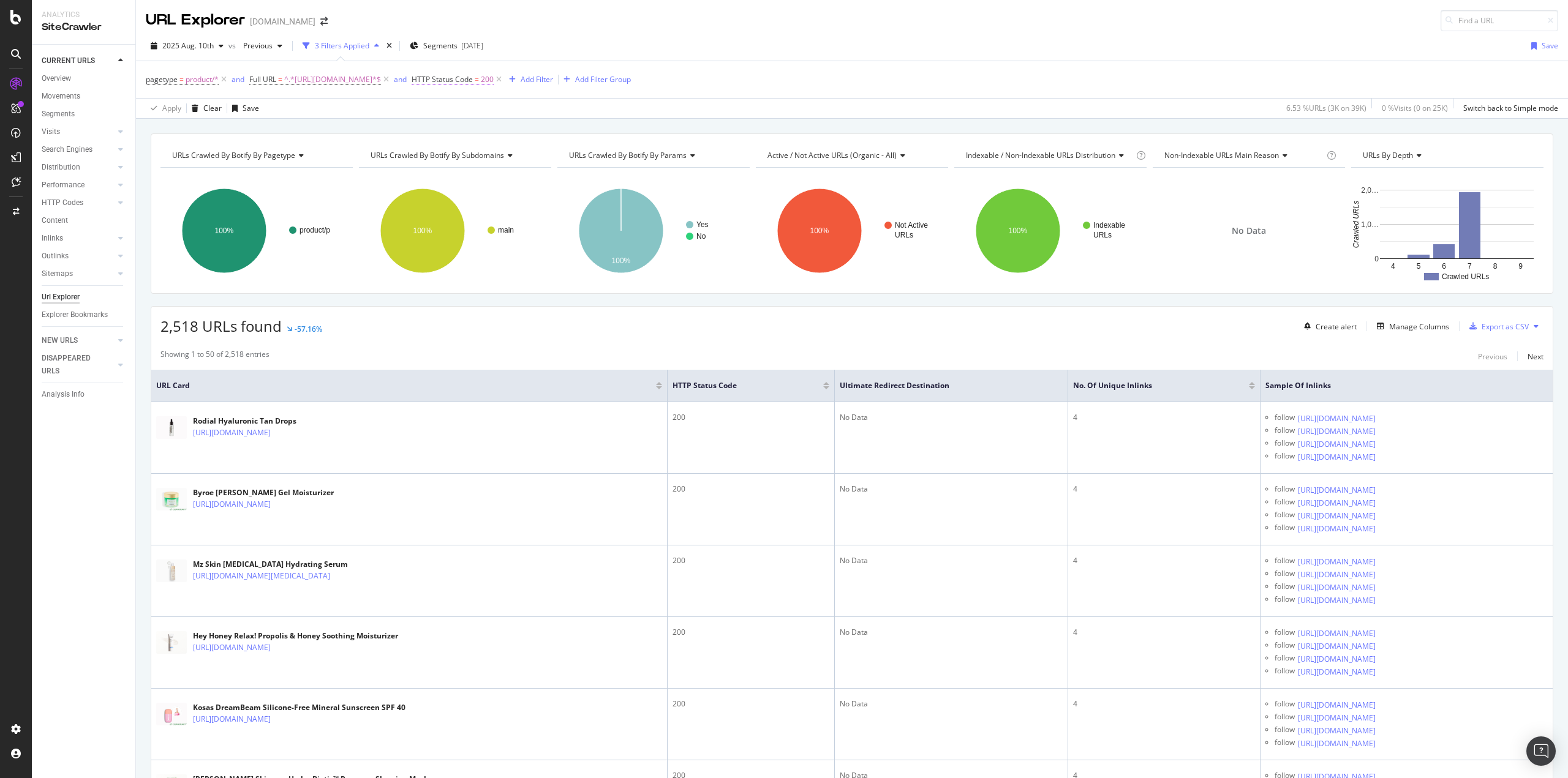
click at [452, 80] on span "HTTP Status Code" at bounding box center [442, 79] width 61 height 10
click at [457, 131] on icon at bounding box center [455, 128] width 9 height 7
click at [458, 164] on span "Not Equal to" at bounding box center [449, 169] width 41 height 10
click at [549, 176] on div "Apply" at bounding box center [548, 176] width 19 height 10
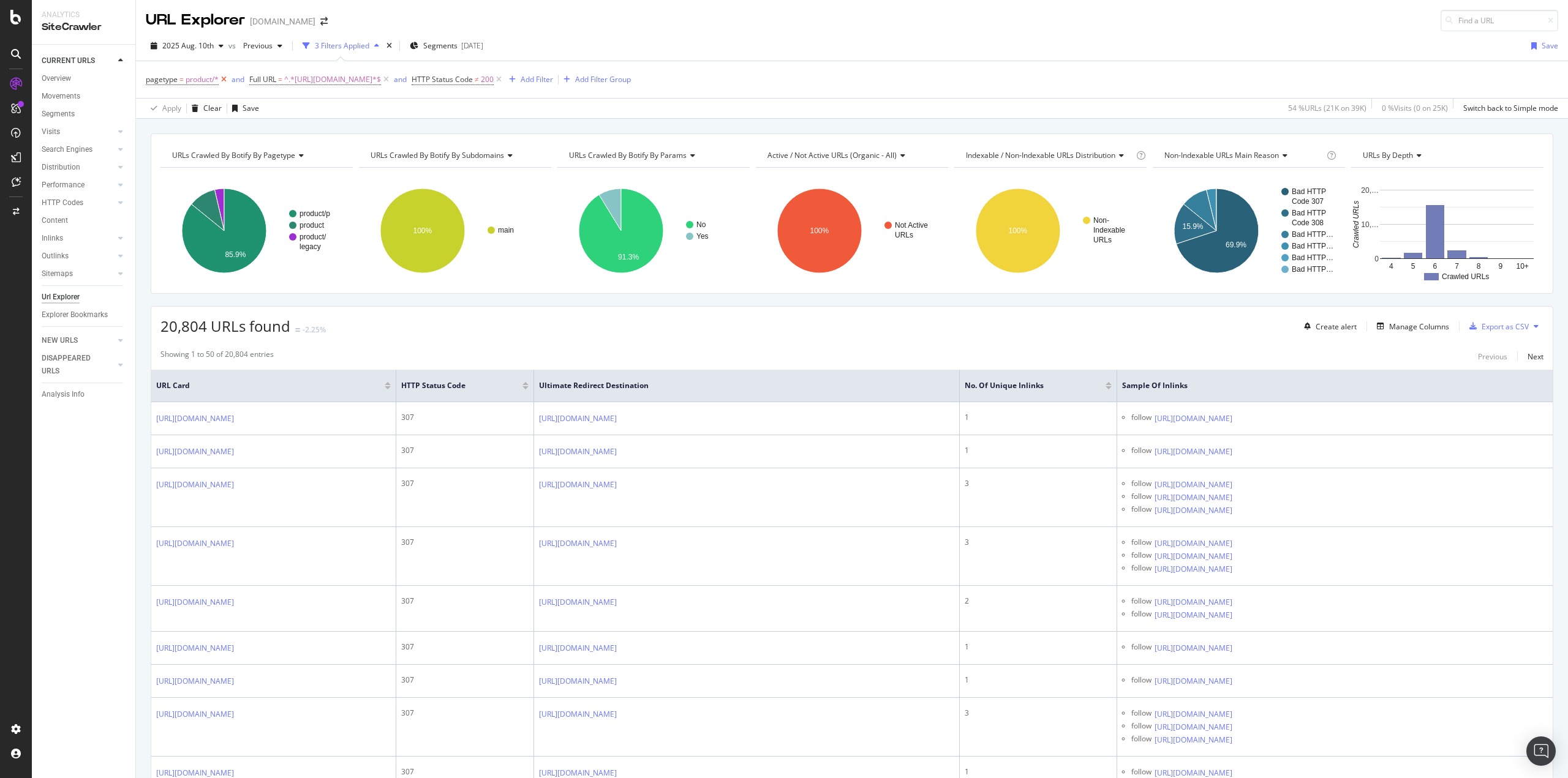
click at [223, 80] on icon at bounding box center [224, 80] width 10 height 13
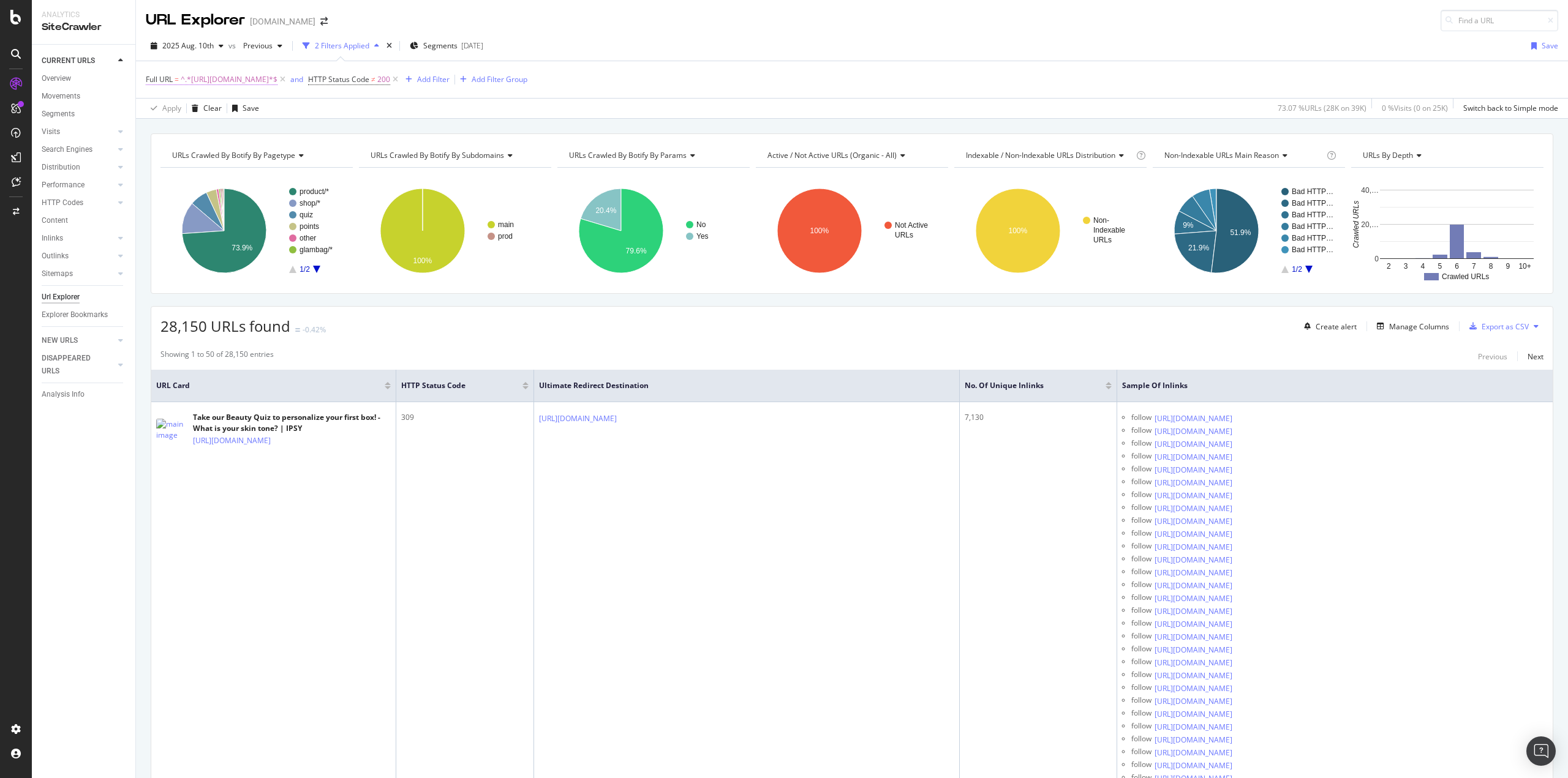
click at [230, 80] on span "^.*https://www.ipsy.com.*$" at bounding box center [229, 79] width 97 height 17
click at [186, 107] on span "Contains" at bounding box center [171, 108] width 30 height 10
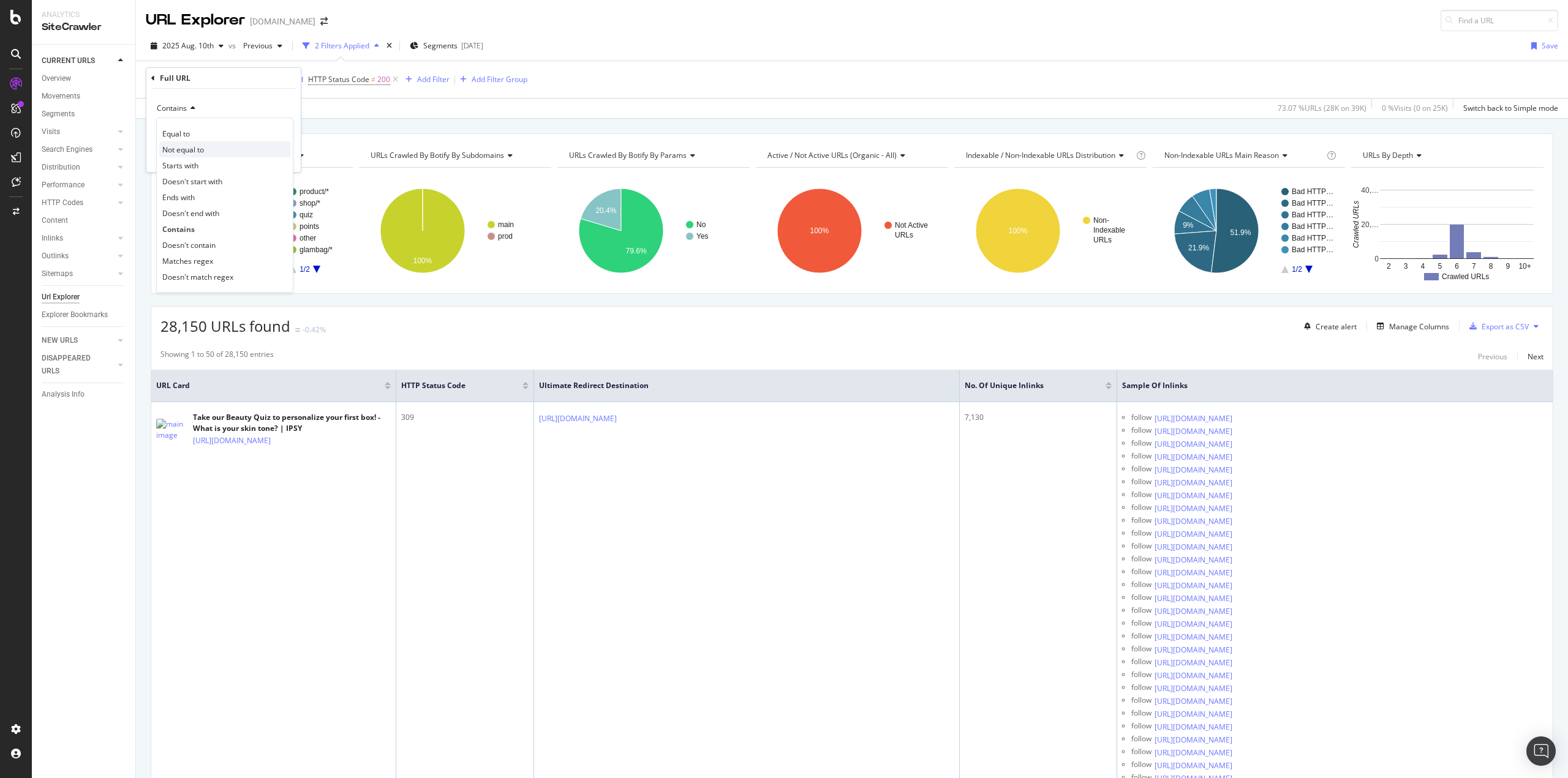
click at [193, 150] on span "Not equal to" at bounding box center [183, 150] width 41 height 10
click at [200, 108] on icon at bounding box center [203, 108] width 9 height 7
click at [207, 181] on span "Doesn't start with" at bounding box center [192, 181] width 60 height 10
click at [280, 156] on div "Apply" at bounding box center [281, 156] width 19 height 10
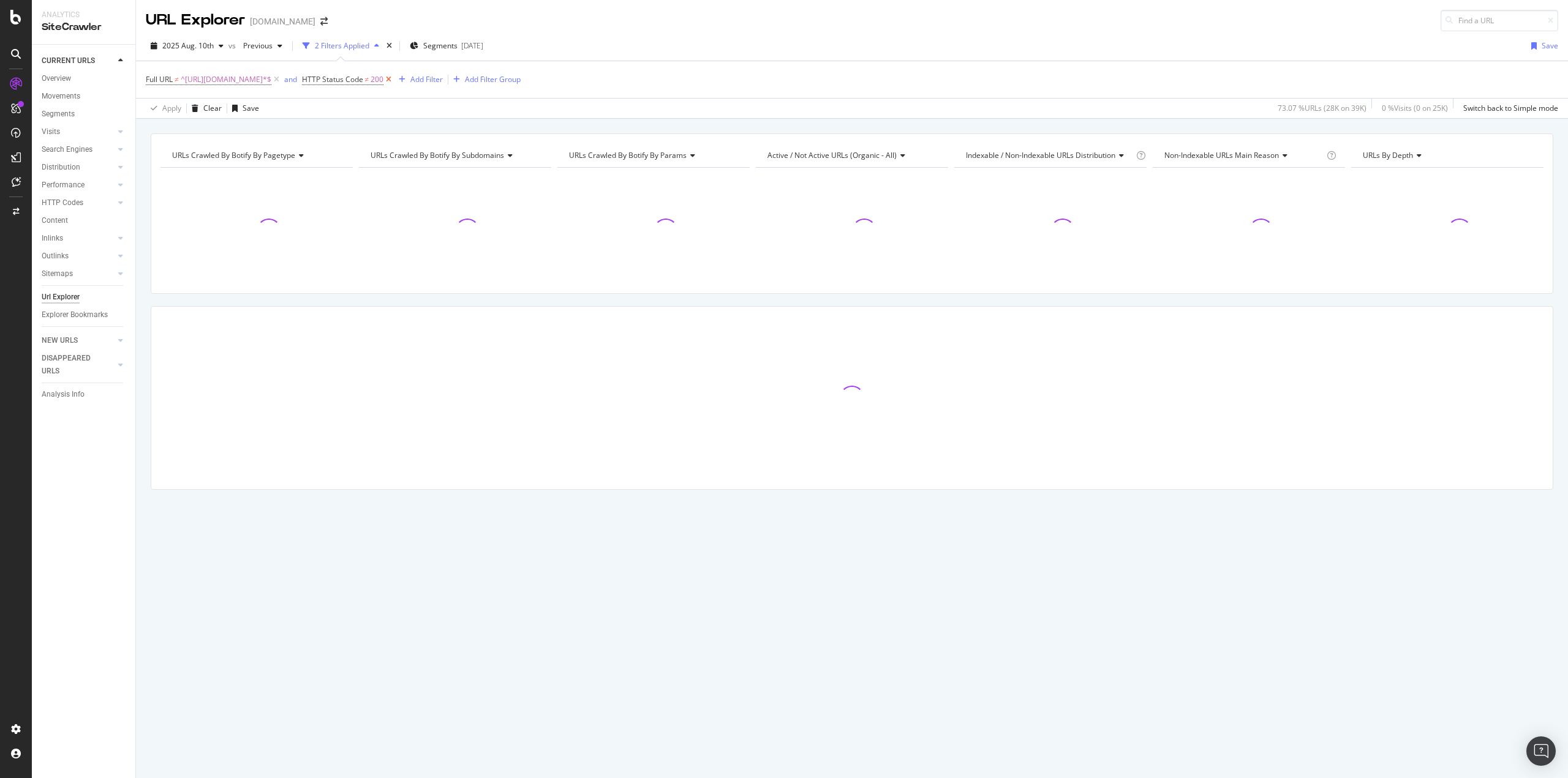
click at [385, 80] on icon at bounding box center [389, 80] width 10 height 13
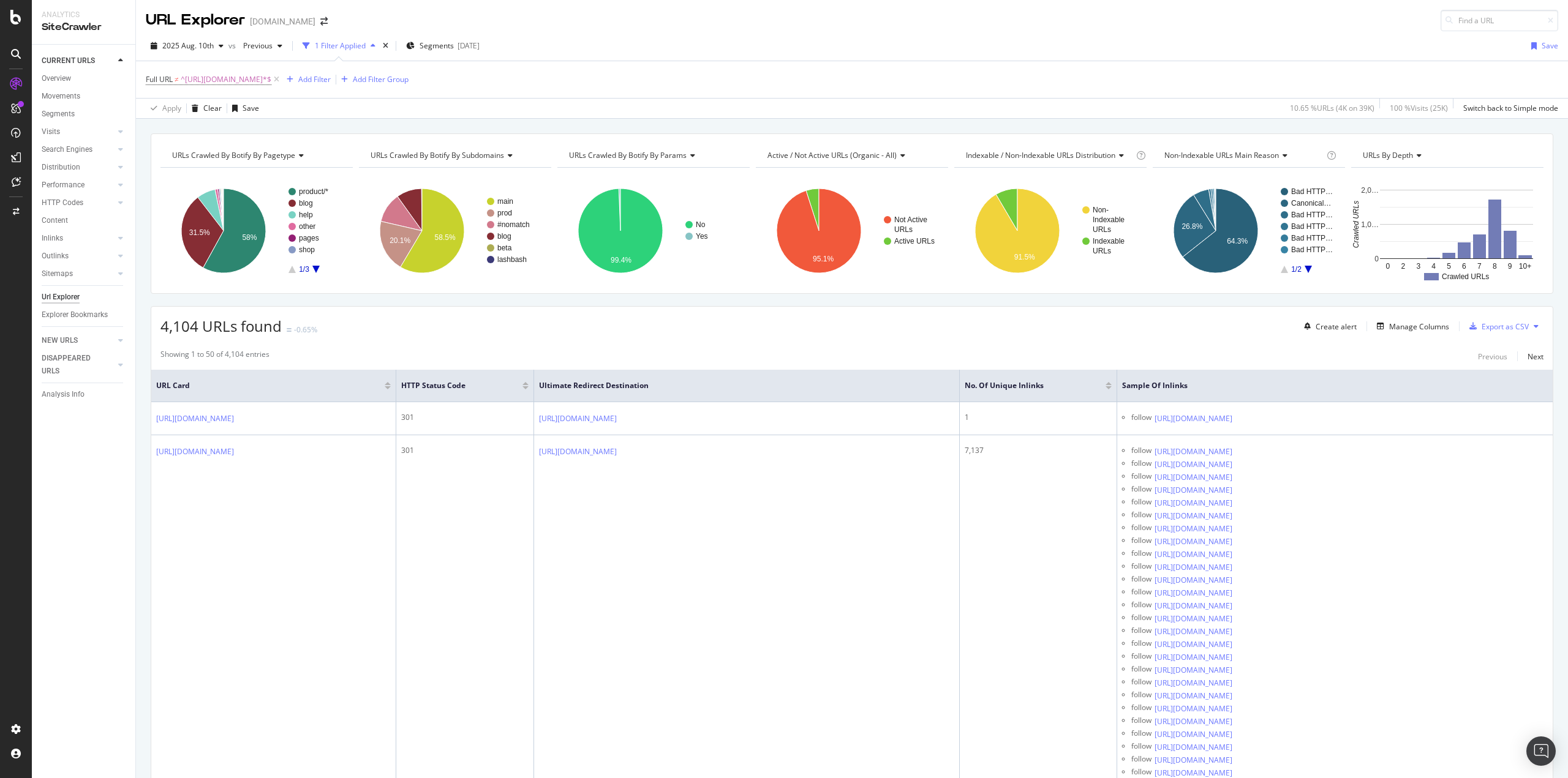
click at [317, 268] on icon "A chart." at bounding box center [316, 269] width 7 height 7
click at [245, 220] on icon "A chart." at bounding box center [235, 231] width 63 height 85
click at [211, 82] on span "^https://www.ipsy.com.*$" at bounding box center [226, 79] width 91 height 17
click at [198, 106] on span "Doesn't start with" at bounding box center [186, 108] width 60 height 10
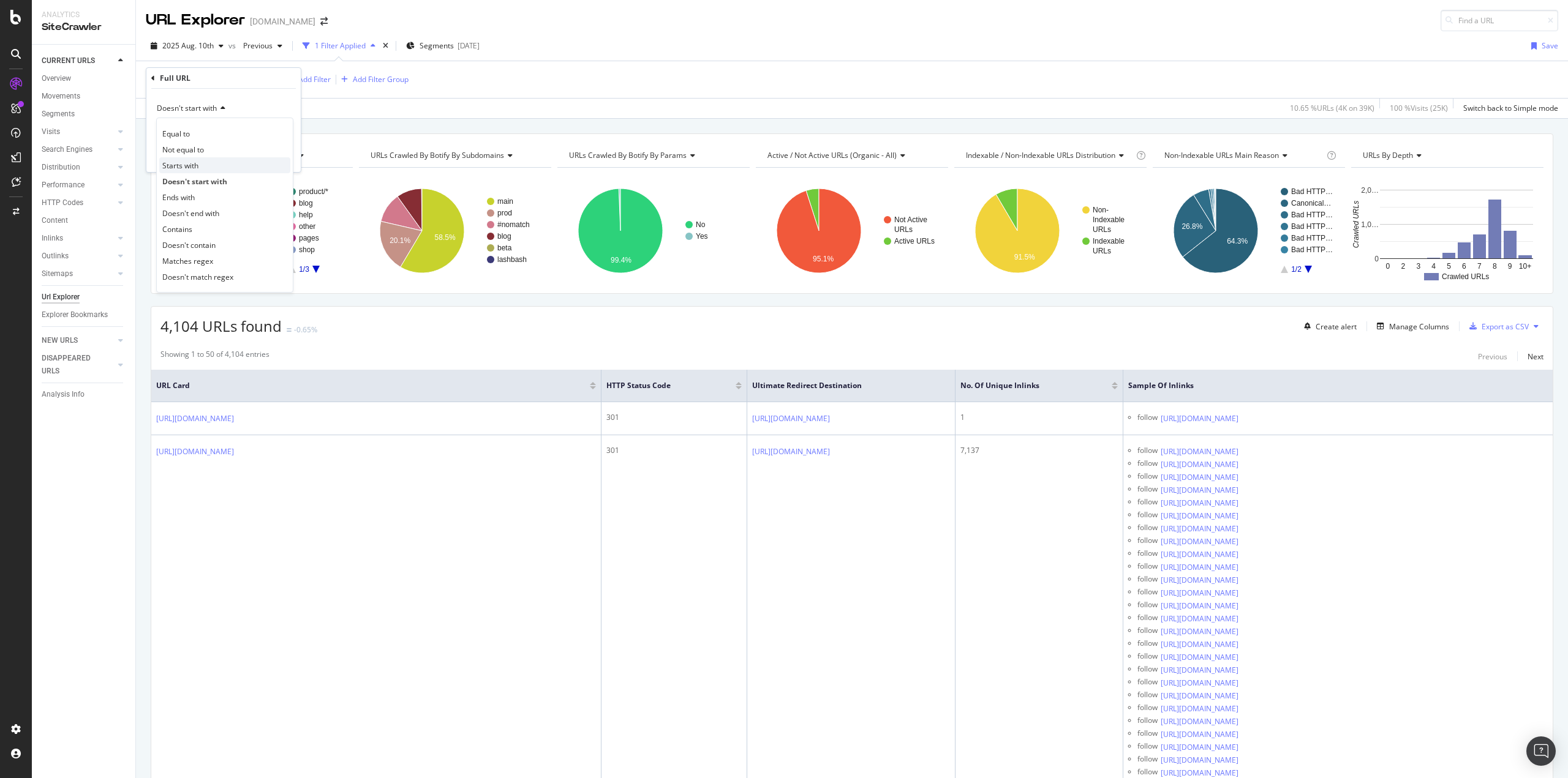
click at [197, 164] on span "Starts with" at bounding box center [180, 165] width 36 height 10
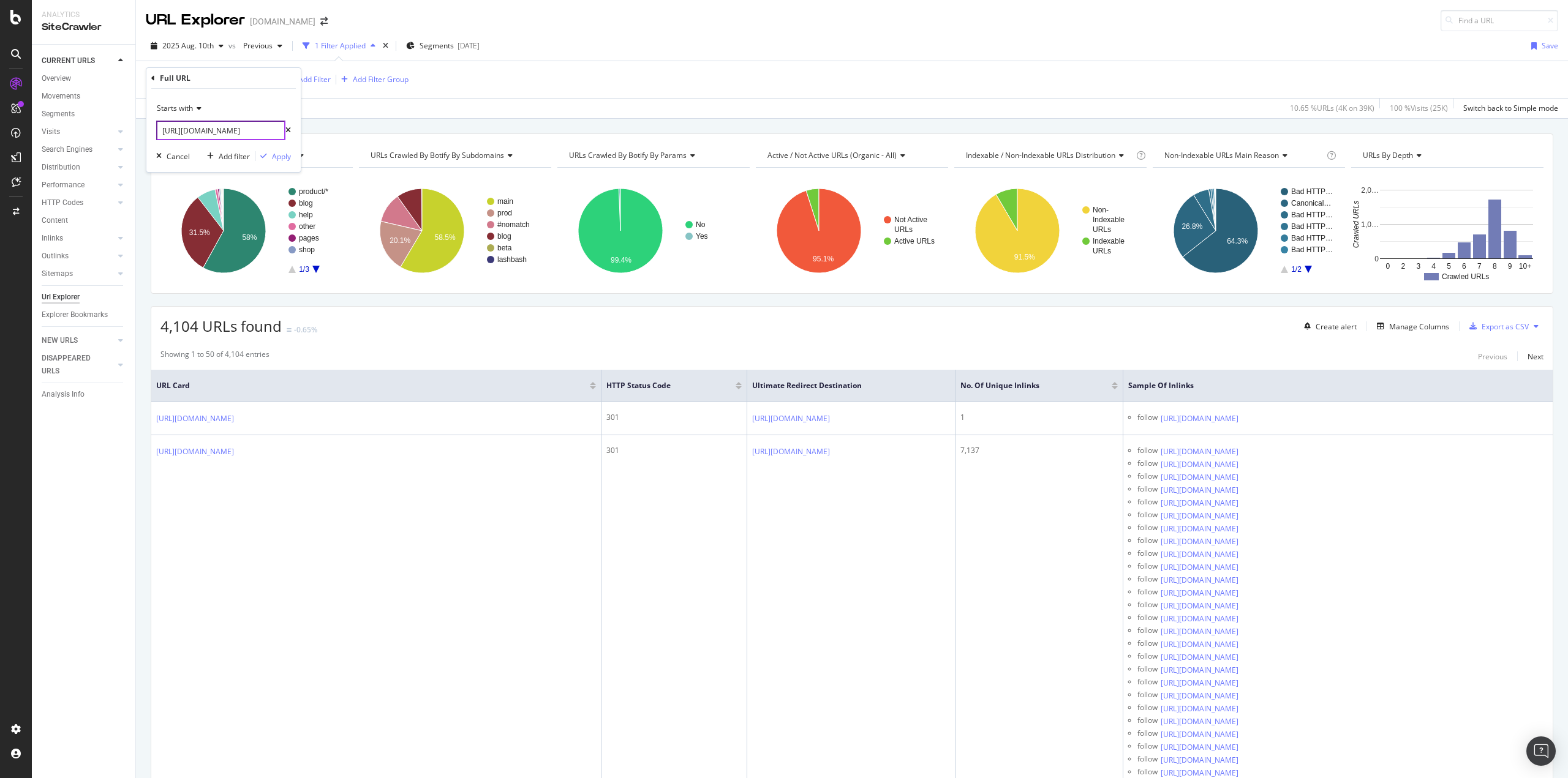
click at [266, 131] on input "https://www.ipsy.com" at bounding box center [221, 130] width 129 height 20
drag, startPoint x: 256, startPoint y: 130, endPoint x: 187, endPoint y: 129, distance: 69.0
click at [187, 129] on input "https://www.ipsy.com" at bounding box center [221, 130] width 129 height 20
type input "[URL]"
click at [275, 159] on div "Apply" at bounding box center [281, 156] width 19 height 10
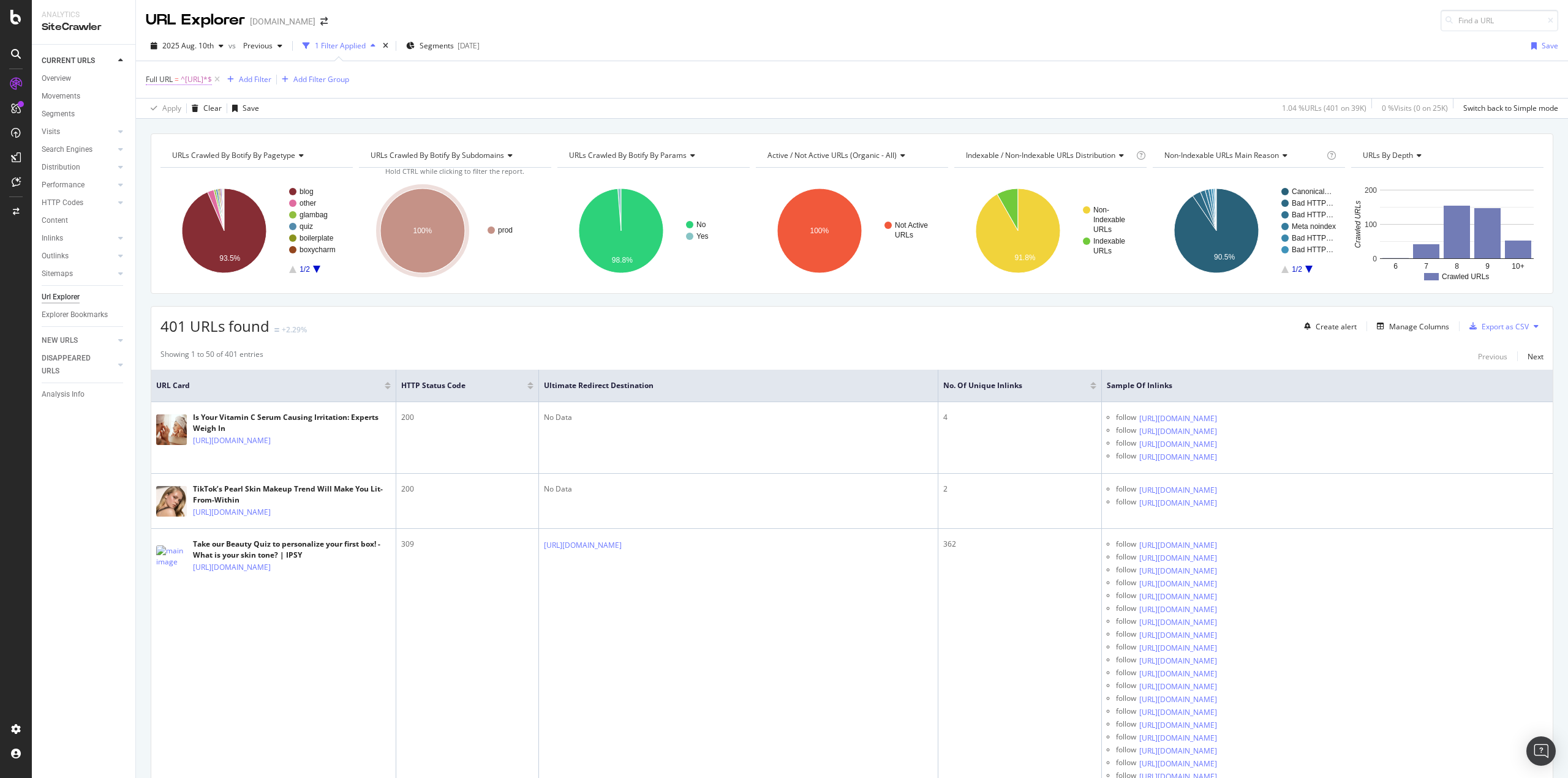
drag, startPoint x: 243, startPoint y: 83, endPoint x: 210, endPoint y: 83, distance: 33.0
click at [210, 83] on span "Full URL = ^[URL]*$" at bounding box center [184, 79] width 77 height 17
click at [204, 77] on span "^[URL]*$" at bounding box center [196, 79] width 31 height 17
click at [195, 126] on input "[URL]" at bounding box center [214, 130] width 116 height 20
type input "[URL]"
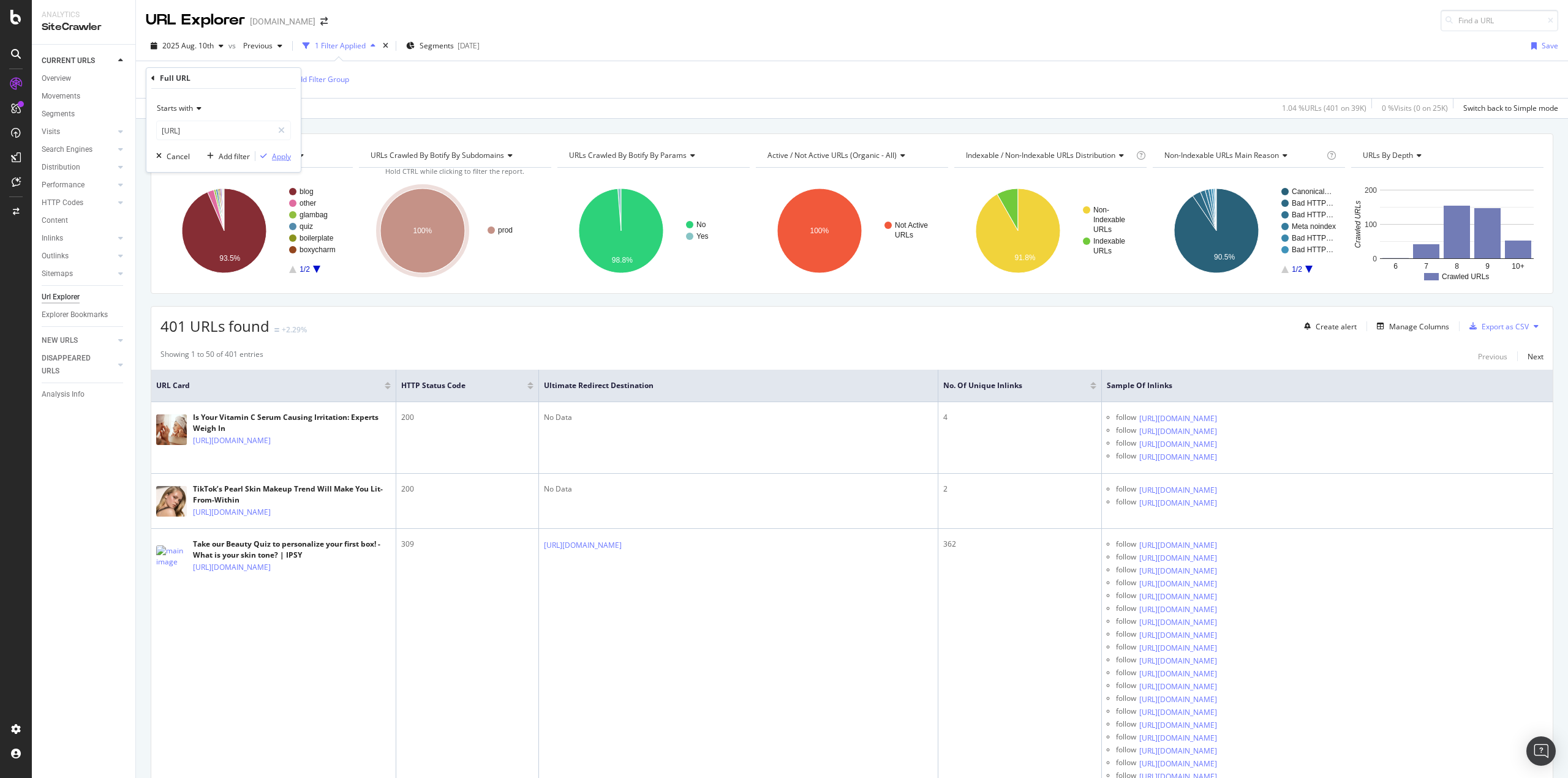
drag, startPoint x: 289, startPoint y: 158, endPoint x: 481, endPoint y: 773, distance: 644.3
click at [289, 158] on div "Apply" at bounding box center [281, 156] width 19 height 10
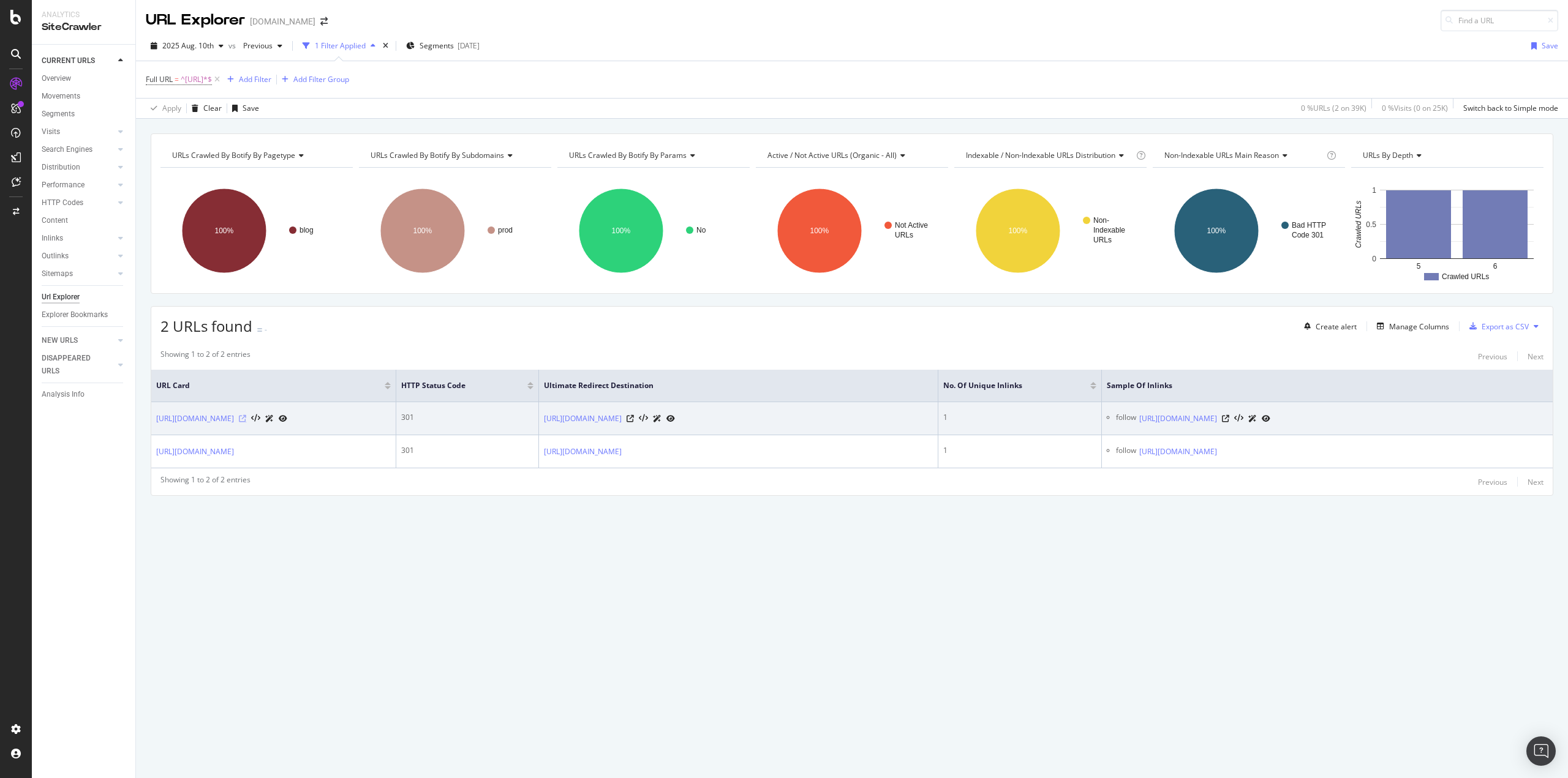
click at [246, 415] on icon at bounding box center [243, 419] width 7 height 7
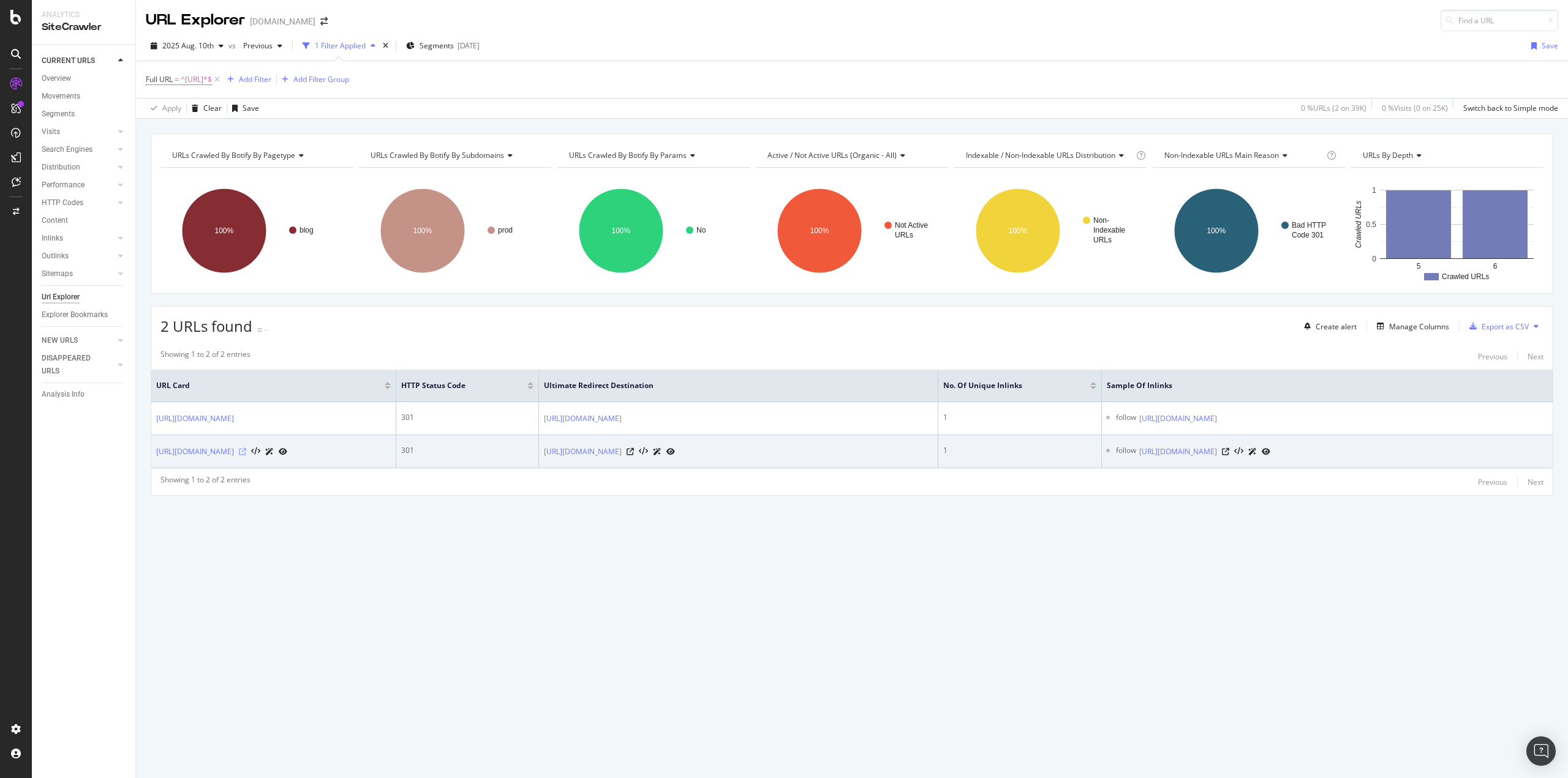
click at [246, 454] on icon at bounding box center [243, 452] width 7 height 7
